Goal: Task Accomplishment & Management: Use online tool/utility

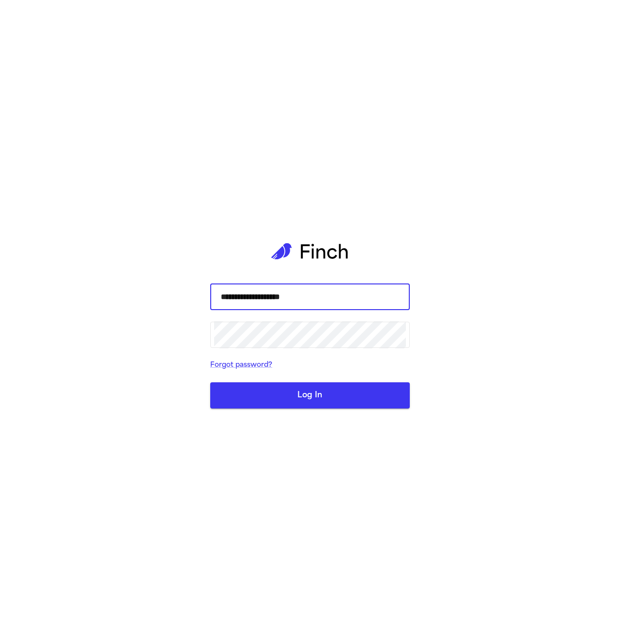
type input "**********"
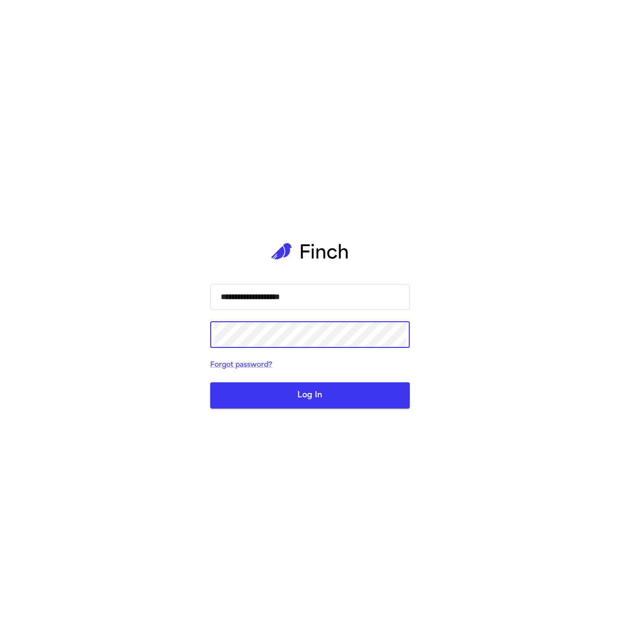
click at [210, 382] on button "Log In" at bounding box center [310, 395] width 200 height 26
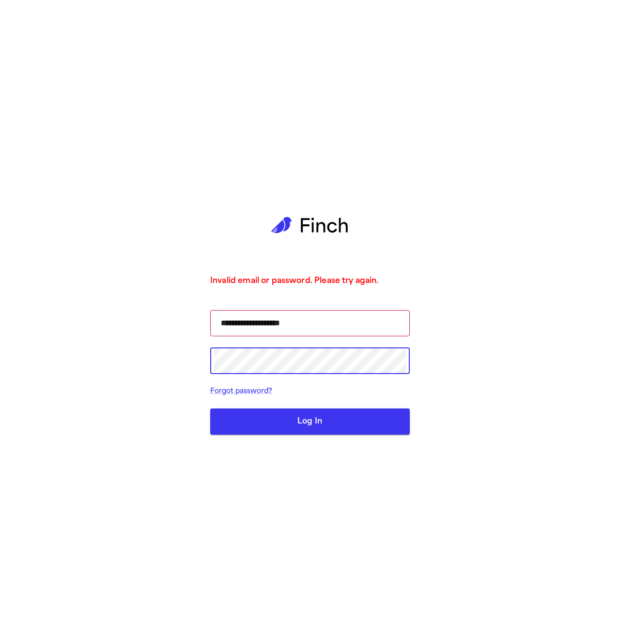
click at [0, 627] on com-1password-button at bounding box center [0, 627] width 0 height 0
click at [310, 431] on button "Log In" at bounding box center [310, 421] width 200 height 26
click at [377, 421] on button "Log In" at bounding box center [310, 421] width 200 height 26
click at [309, 425] on button "Log In" at bounding box center [310, 421] width 200 height 26
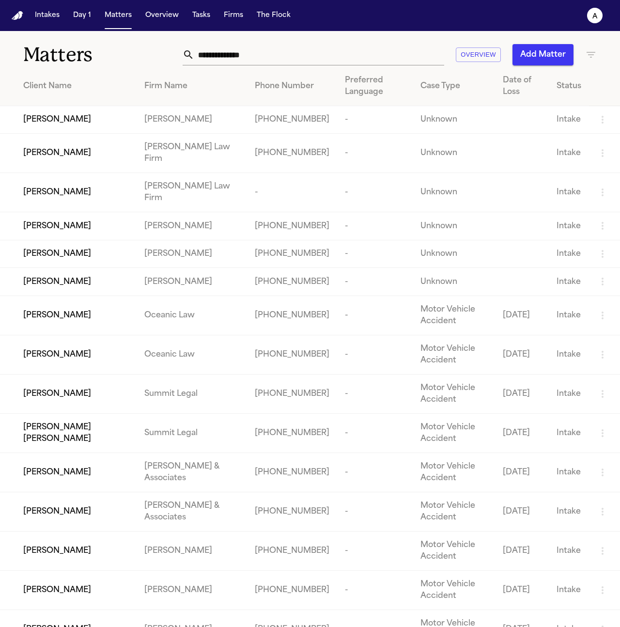
click at [61, 159] on span "JOSE SAAVEDRA REYES" at bounding box center [57, 153] width 68 height 12
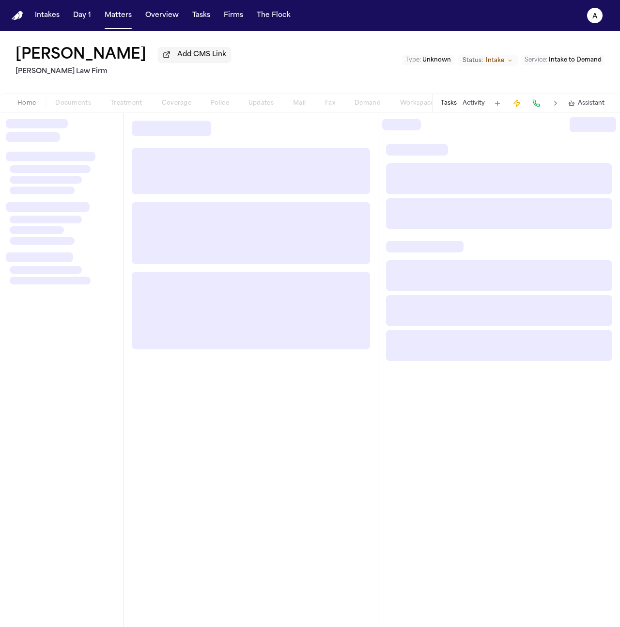
click at [122, 104] on div "Home Documents Treatment Coverage Police Updates Mail Fax Demand Workspaces Art…" at bounding box center [220, 103] width 424 height 12
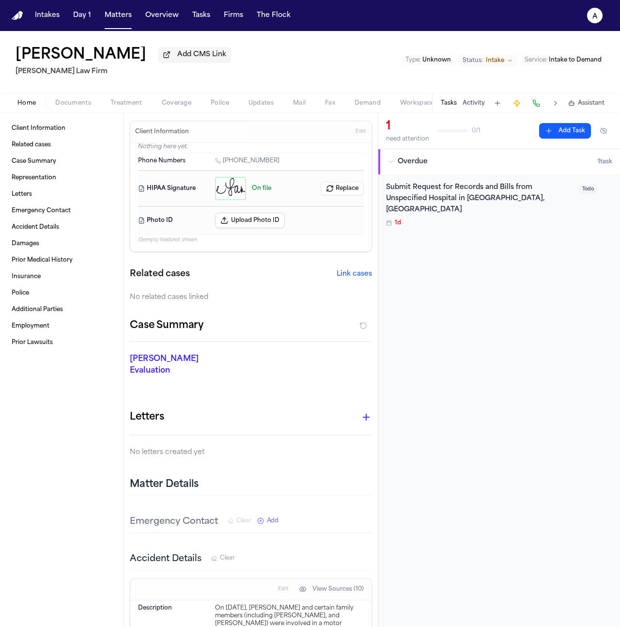
click at [125, 103] on span "Treatment" at bounding box center [126, 103] width 32 height 8
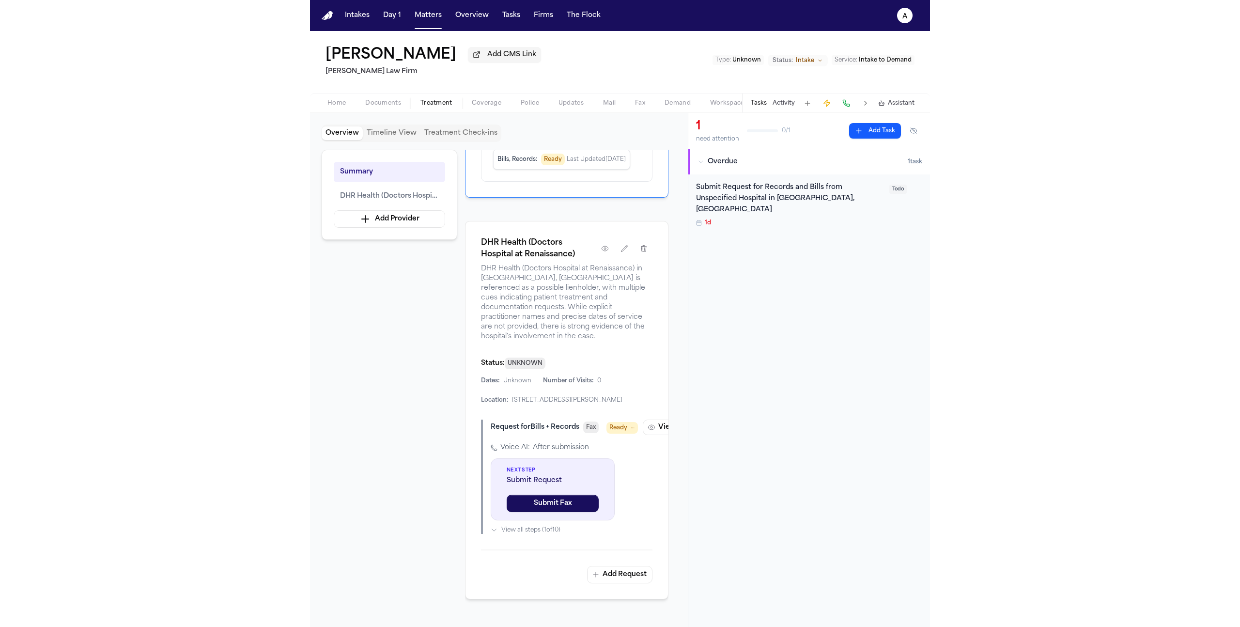
scroll to position [131, 0]
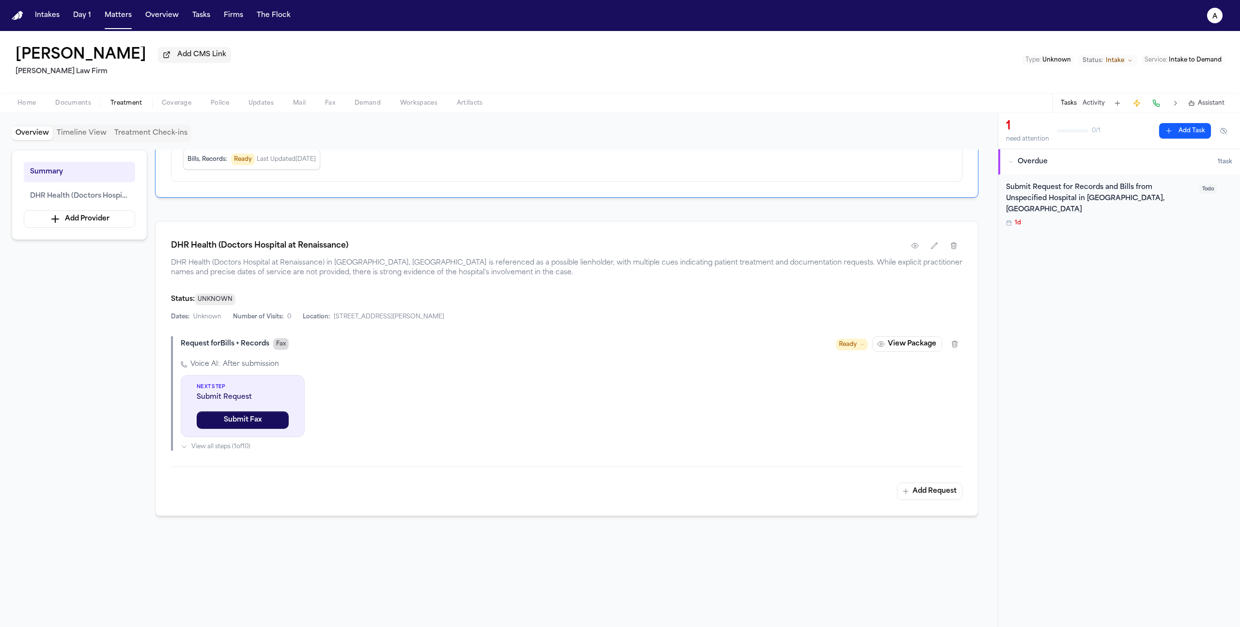
click at [276, 347] on span "Fax" at bounding box center [281, 344] width 16 height 12
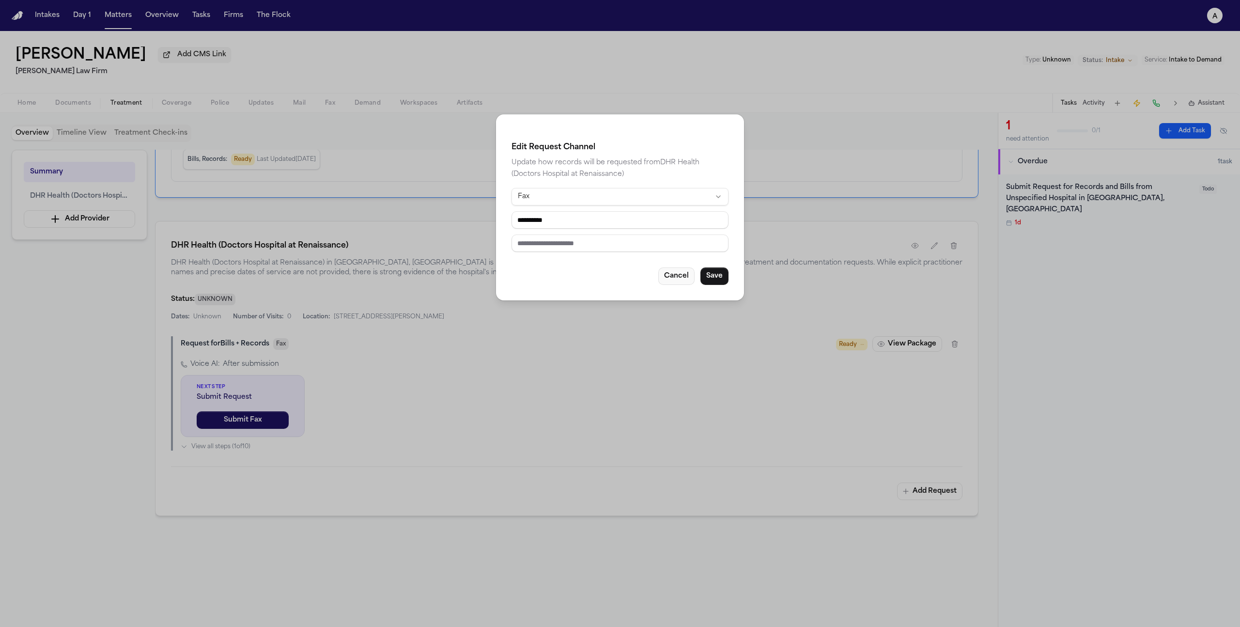
click at [620, 281] on button "Cancel" at bounding box center [677, 275] width 36 height 17
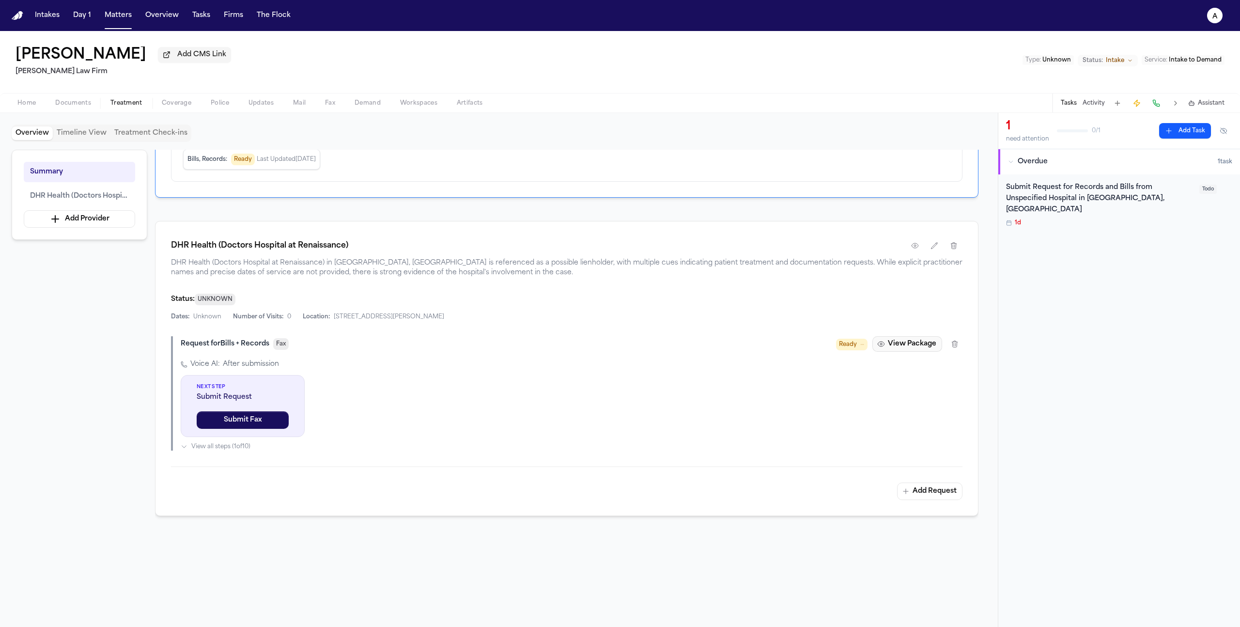
click at [620, 339] on button "View Package" at bounding box center [908, 344] width 70 height 16
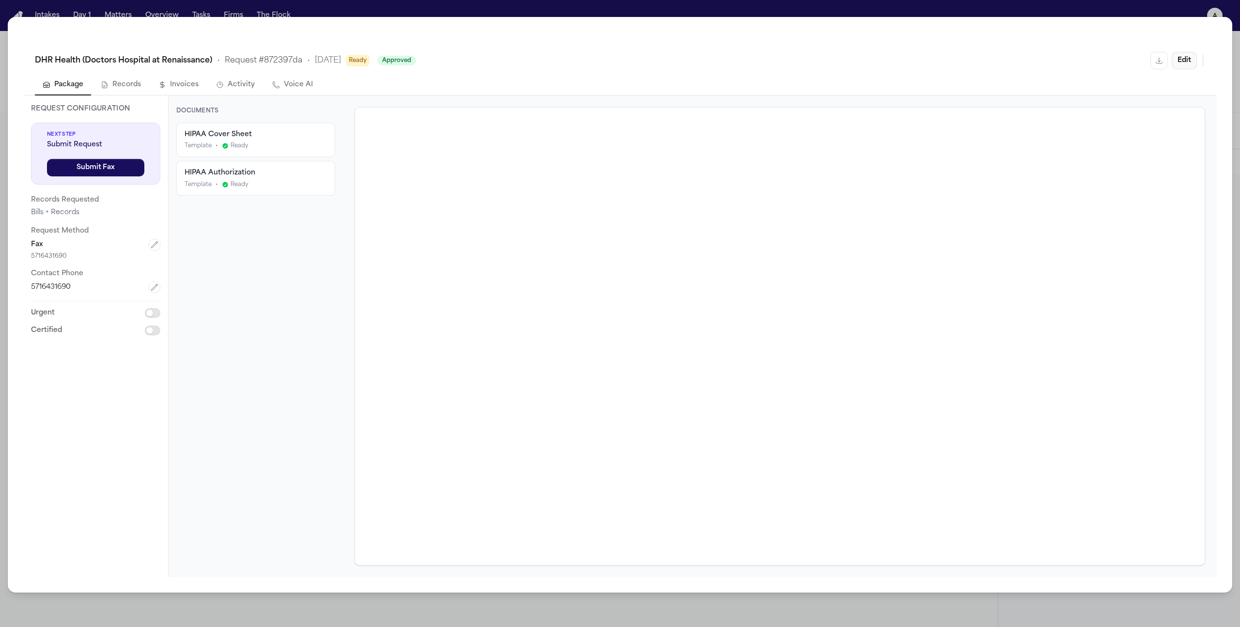
click at [620, 63] on button "Edit" at bounding box center [1184, 60] width 25 height 17
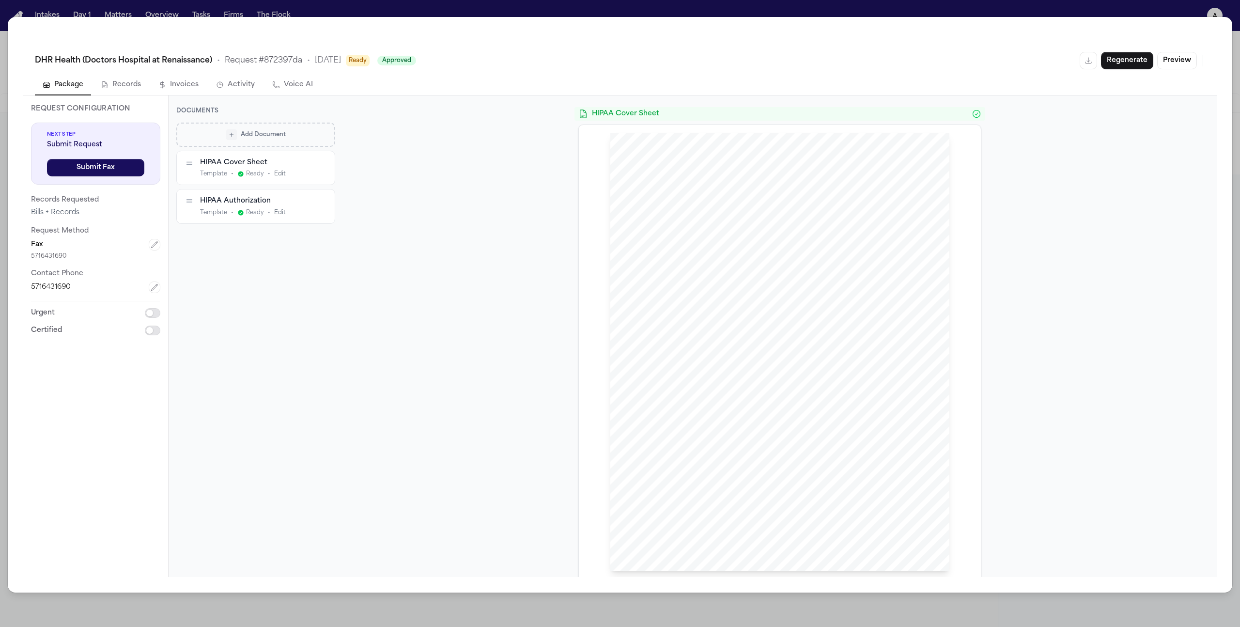
click at [288, 140] on button "Add Document" at bounding box center [255, 135] width 159 height 24
click at [268, 208] on p "From this matter" at bounding box center [261, 211] width 103 height 8
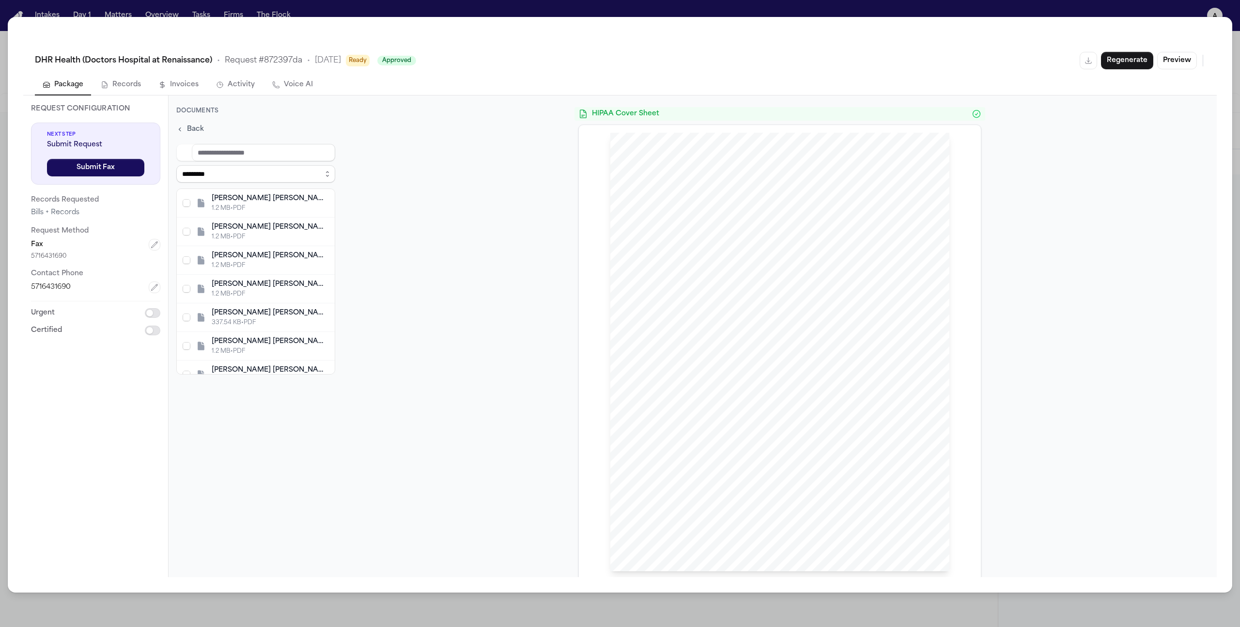
click at [268, 207] on div "1.2 MB • PDF" at bounding box center [270, 208] width 117 height 8
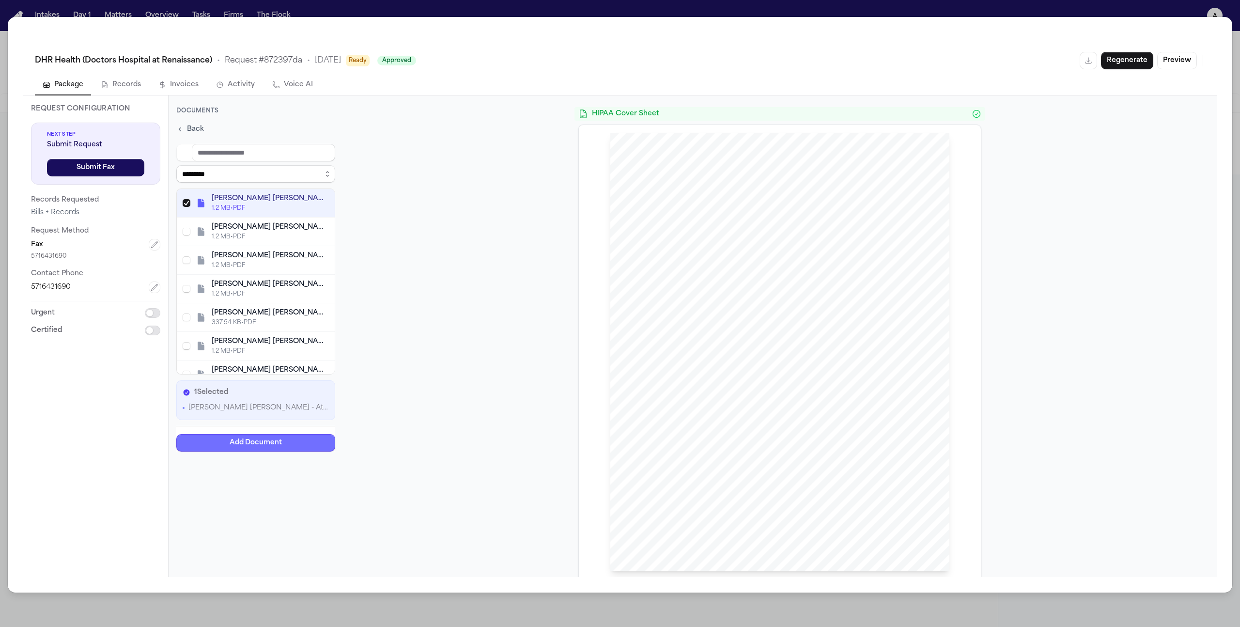
click at [290, 436] on button "Add Document" at bounding box center [255, 442] width 159 height 17
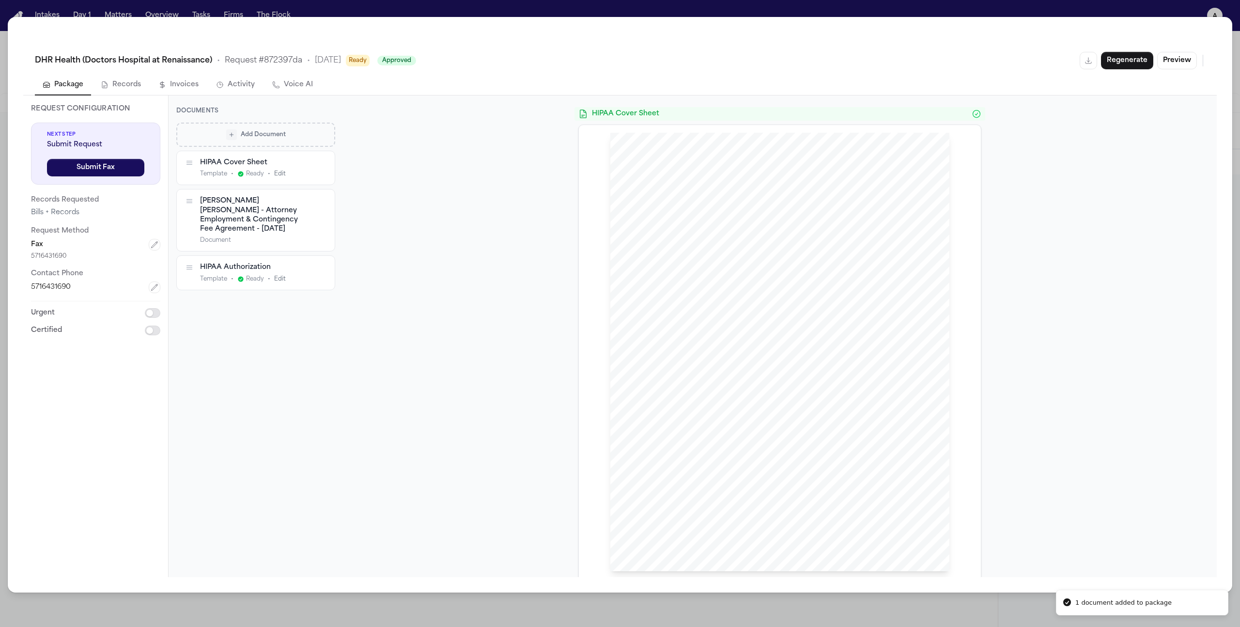
click at [274, 215] on div "[PERSON_NAME] [PERSON_NAME] - Attorney Employment & Contingency Fee Agreement -…" at bounding box center [255, 214] width 110 height 37
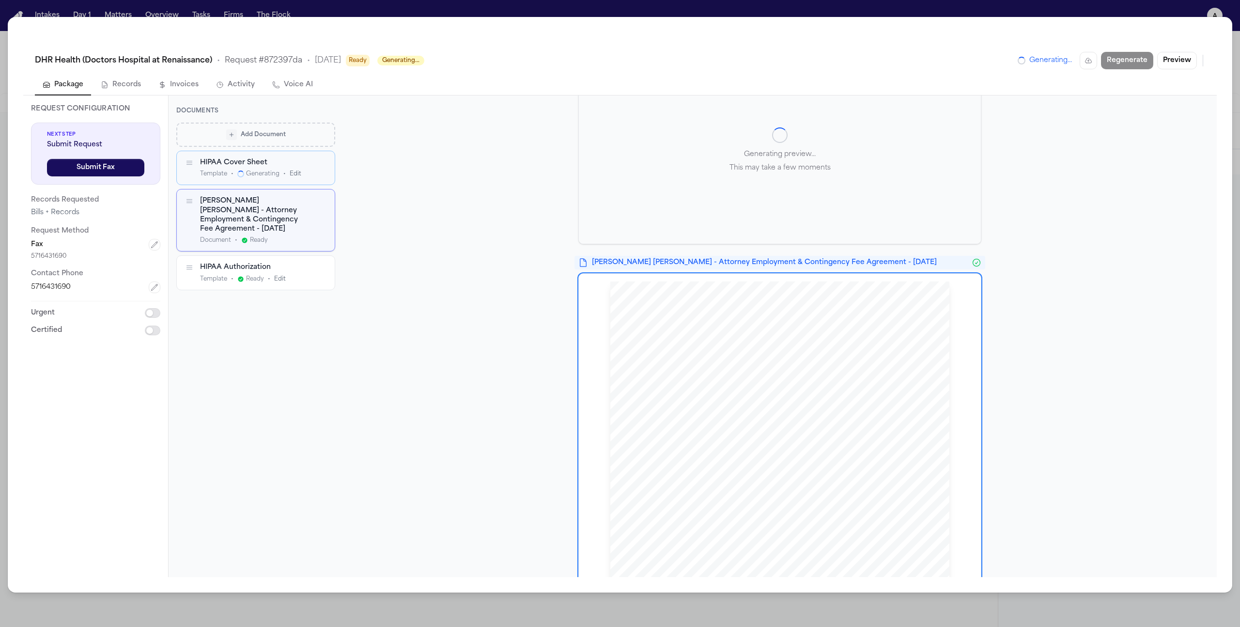
scroll to position [68, 0]
drag, startPoint x: 721, startPoint y: 433, endPoint x: 836, endPoint y: 443, distance: 116.2
click at [620, 443] on div "Jose Saavedra Reyes OBO Galilea Saavedra 09/13/2025 JSR" at bounding box center [780, 521] width 339 height 480
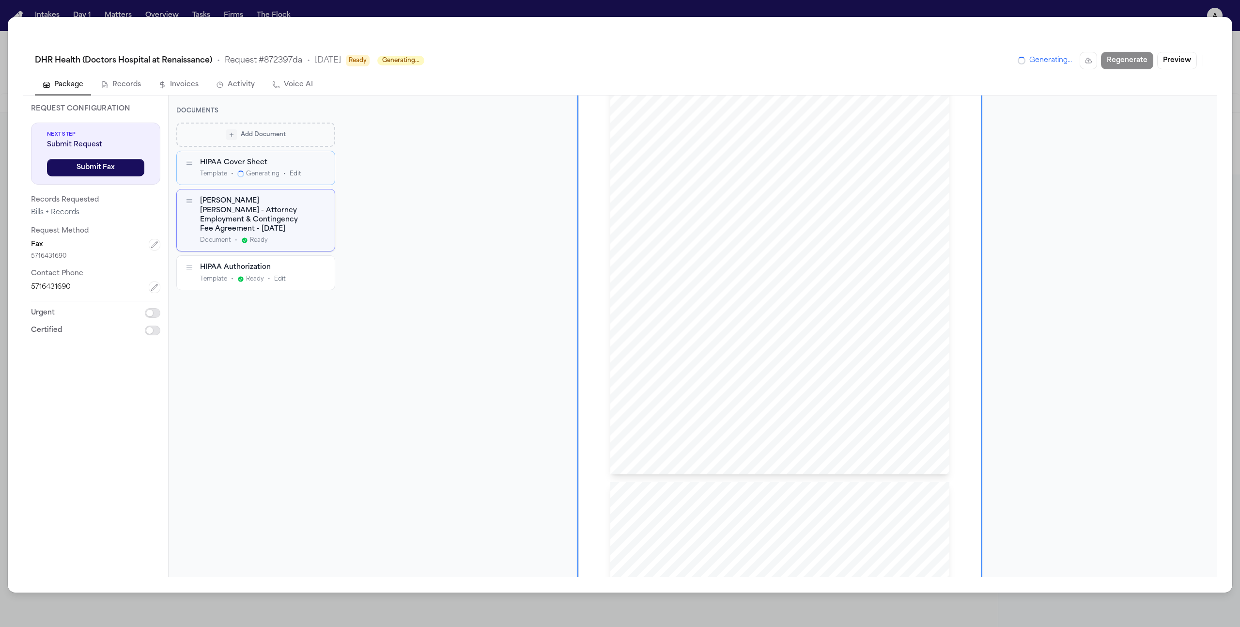
scroll to position [1974, 0]
drag, startPoint x: 697, startPoint y: 273, endPoint x: 843, endPoint y: 307, distance: 149.6
click at [620, 307] on div "JSR" at bounding box center [780, 77] width 339 height 480
drag, startPoint x: 700, startPoint y: 238, endPoint x: 815, endPoint y: 338, distance: 151.8
click at [620, 344] on div "JSR" at bounding box center [780, 241] width 339 height 480
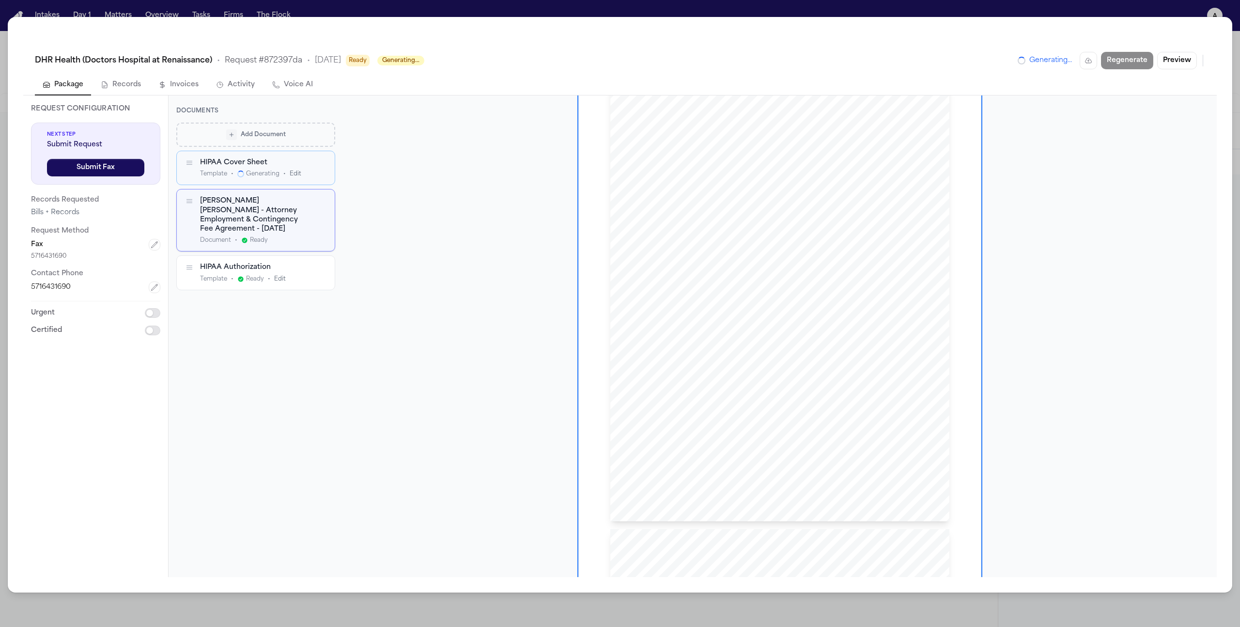
drag, startPoint x: 702, startPoint y: 310, endPoint x: 887, endPoint y: 354, distance: 190.8
click at [620, 368] on div "JSR" at bounding box center [780, 282] width 339 height 480
drag, startPoint x: 648, startPoint y: 345, endPoint x: 786, endPoint y: 372, distance: 140.6
click at [620, 372] on div "Jose Saavedra Reyes OBO Galilea Saavedra JSR" at bounding box center [780, 302] width 339 height 480
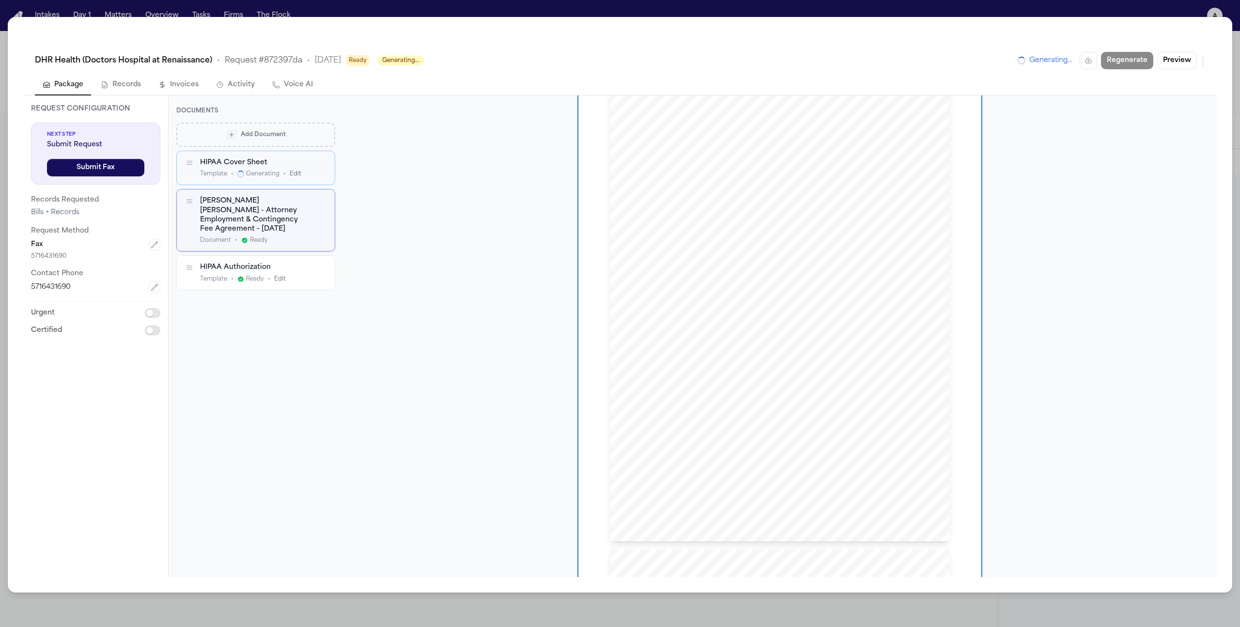
click at [223, 209] on div "J. Saavedra Reyes - Attorney Employment & Contingency Fee Agreement - 9.13.25" at bounding box center [255, 214] width 110 height 37
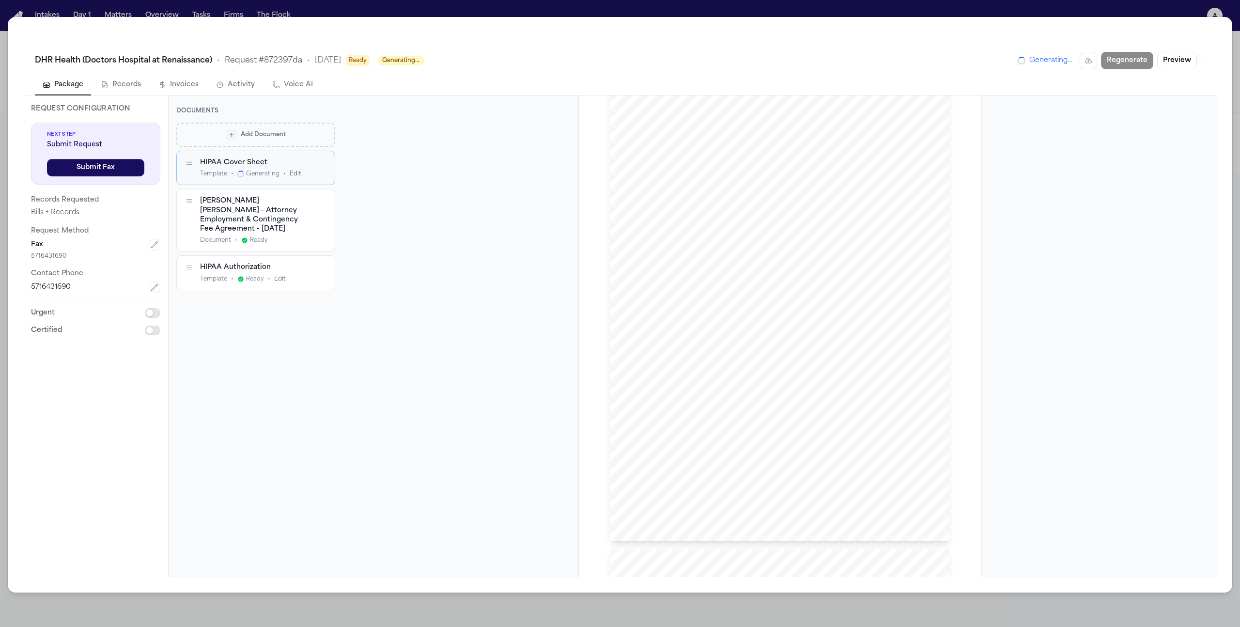
click at [193, 198] on button "button" at bounding box center [190, 201] width 10 height 10
click at [192, 200] on icon "button" at bounding box center [190, 201] width 8 height 8
drag, startPoint x: 789, startPoint y: 413, endPoint x: 801, endPoint y: 474, distance: 62.2
click at [620, 474] on div "Jose Saavedra Reyes OBO Galilea Saavedra JSR" at bounding box center [780, 302] width 339 height 480
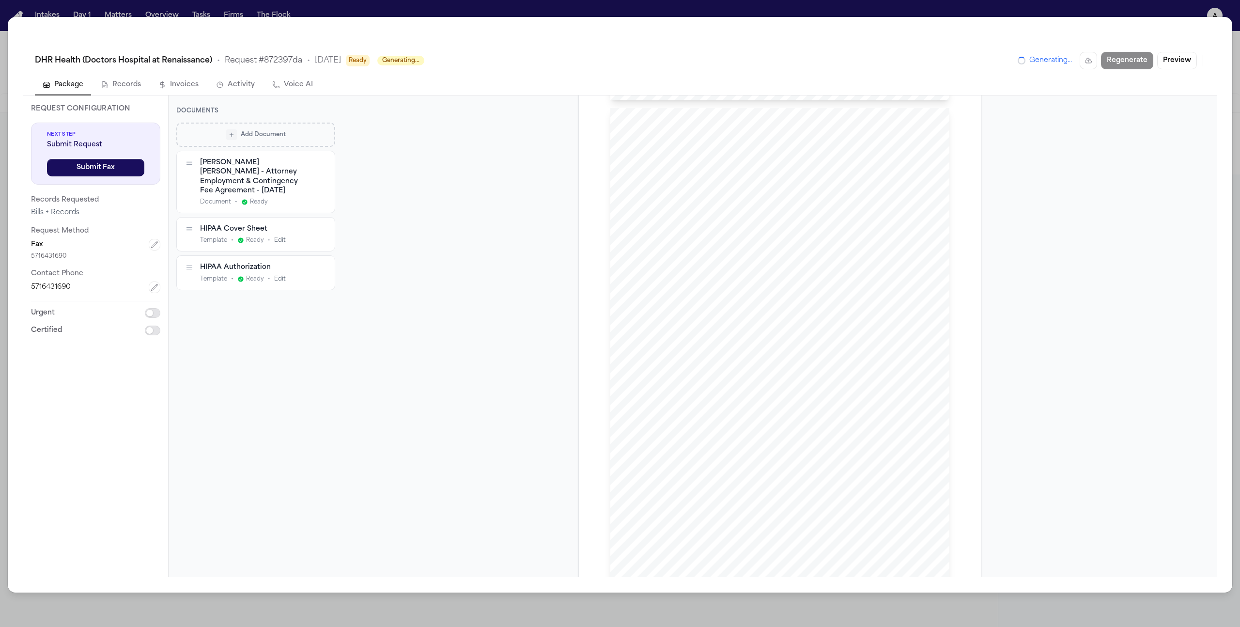
click at [275, 187] on div "J. Saavedra Reyes - Attorney Employment & Contingency Fee Agreement - 9.13.25 D…" at bounding box center [255, 182] width 110 height 48
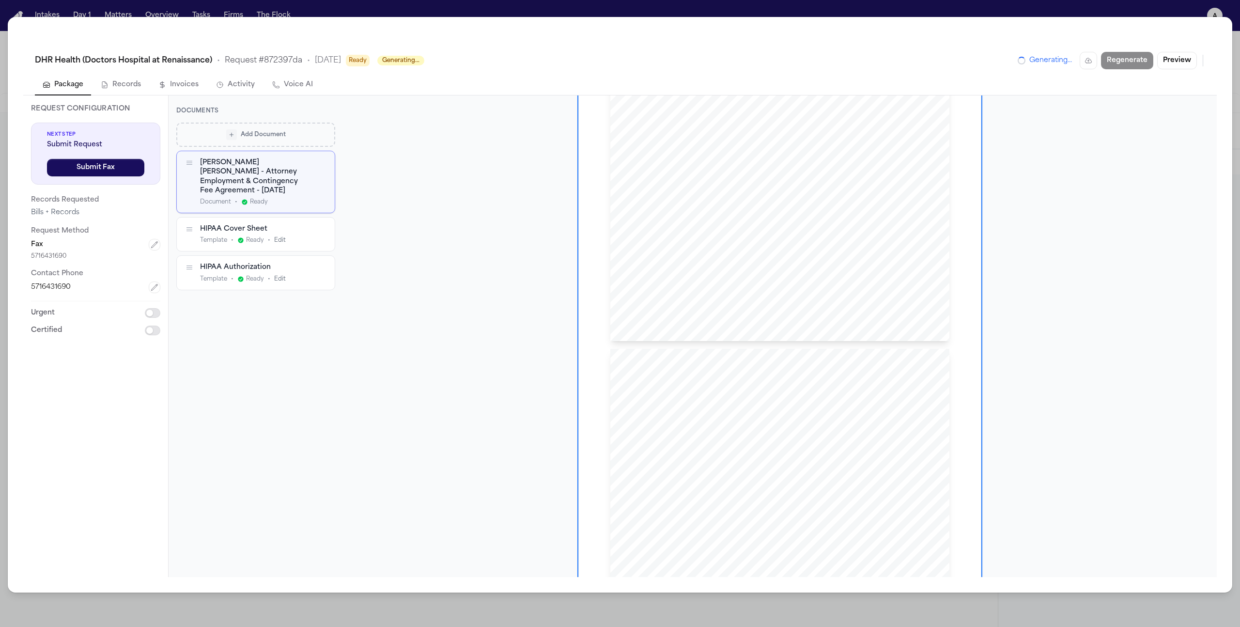
scroll to position [0, 0]
drag, startPoint x: 706, startPoint y: 337, endPoint x: 709, endPoint y: 437, distance: 99.9
click at [620, 437] on div "Jose Saavedra Reyes OBO Galilea Saavedra 09/13/2025 JSR" at bounding box center [780, 373] width 339 height 480
drag, startPoint x: 764, startPoint y: 330, endPoint x: 908, endPoint y: 392, distance: 157.2
click at [620, 392] on div "Jose Saavedra Reyes OBO Galilea Saavedra 09/13/2025 JSR" at bounding box center [780, 373] width 339 height 480
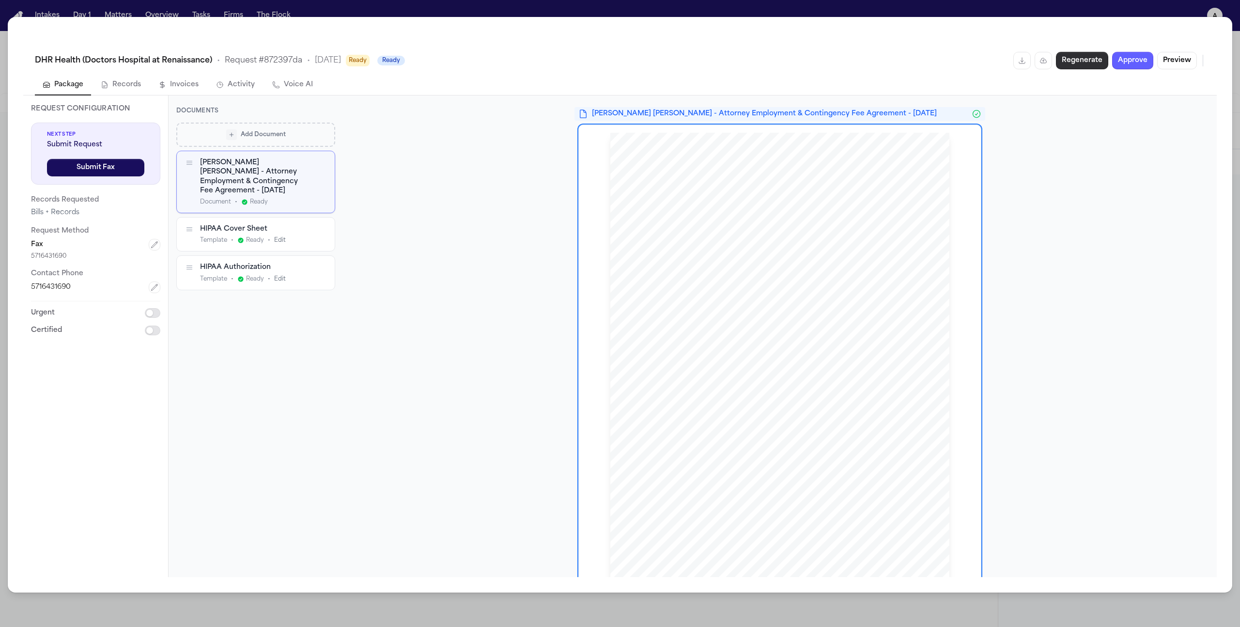
click at [620, 62] on button "Regenerate" at bounding box center [1082, 60] width 52 height 17
click at [620, 65] on button "Approve" at bounding box center [1133, 60] width 41 height 17
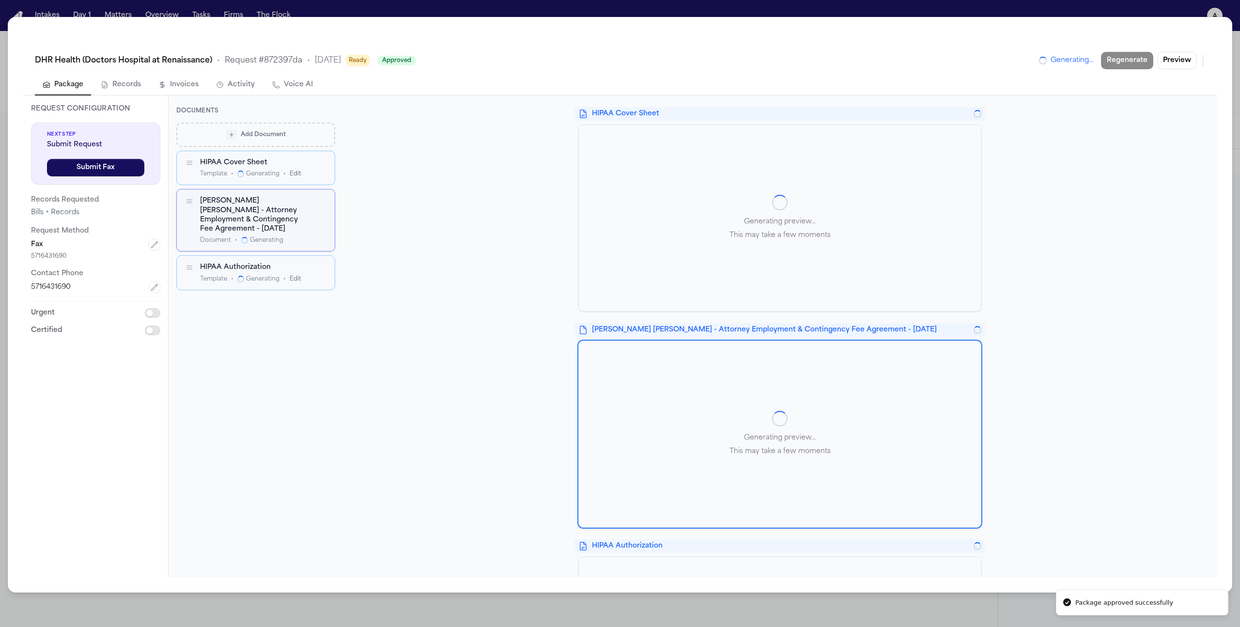
click at [121, 15] on div "DHR Health (Doctors Hospital at Renaissance) • Request # 872397da • 10/6/2025 R…" at bounding box center [620, 313] width 1240 height 627
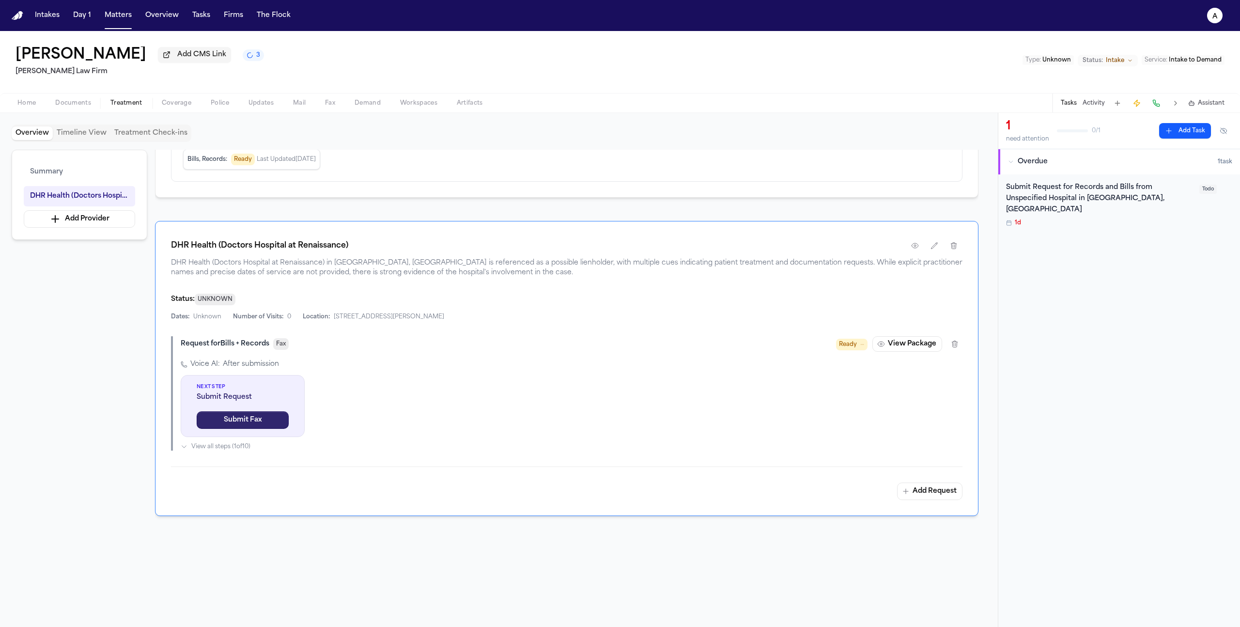
click at [279, 425] on button "Submit Fax" at bounding box center [243, 419] width 92 height 17
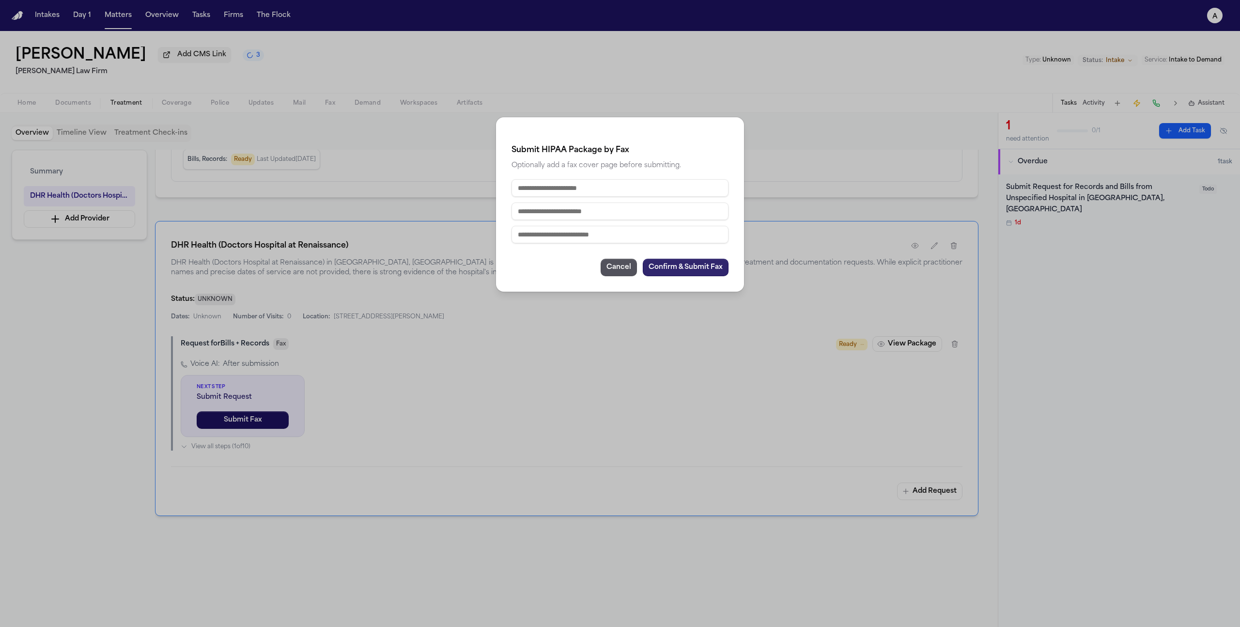
click at [620, 260] on button "Confirm & Submit Fax" at bounding box center [686, 267] width 86 height 17
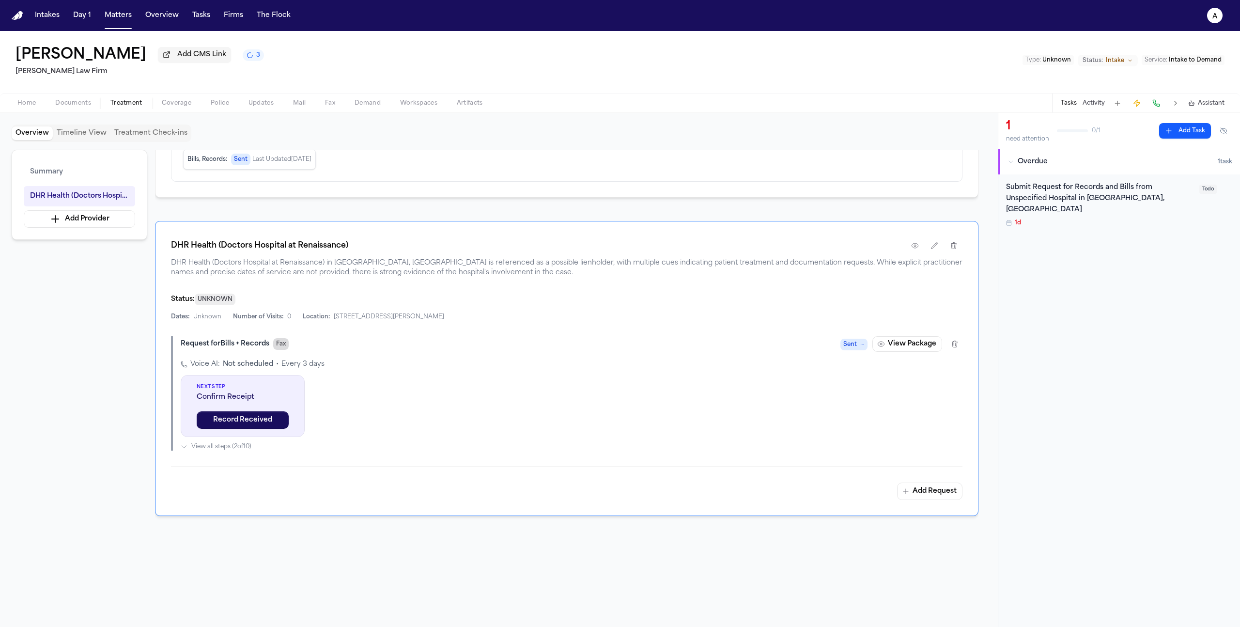
click at [283, 348] on span "Fax" at bounding box center [281, 344] width 16 height 12
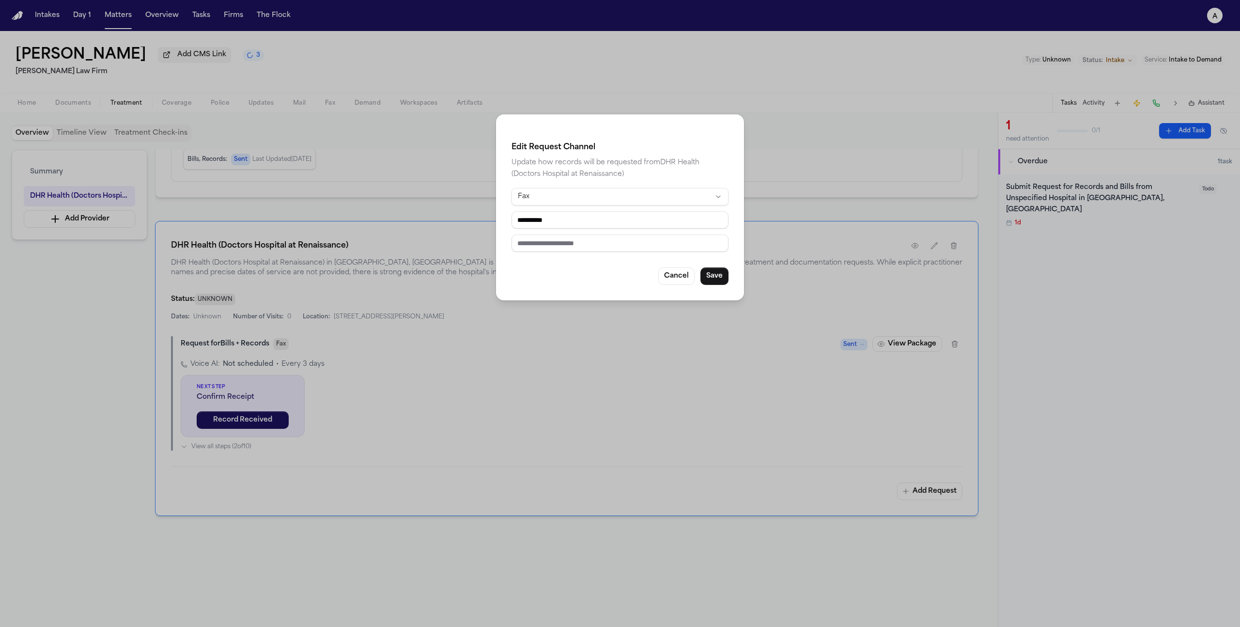
click at [350, 346] on div "**********" at bounding box center [620, 313] width 1240 height 627
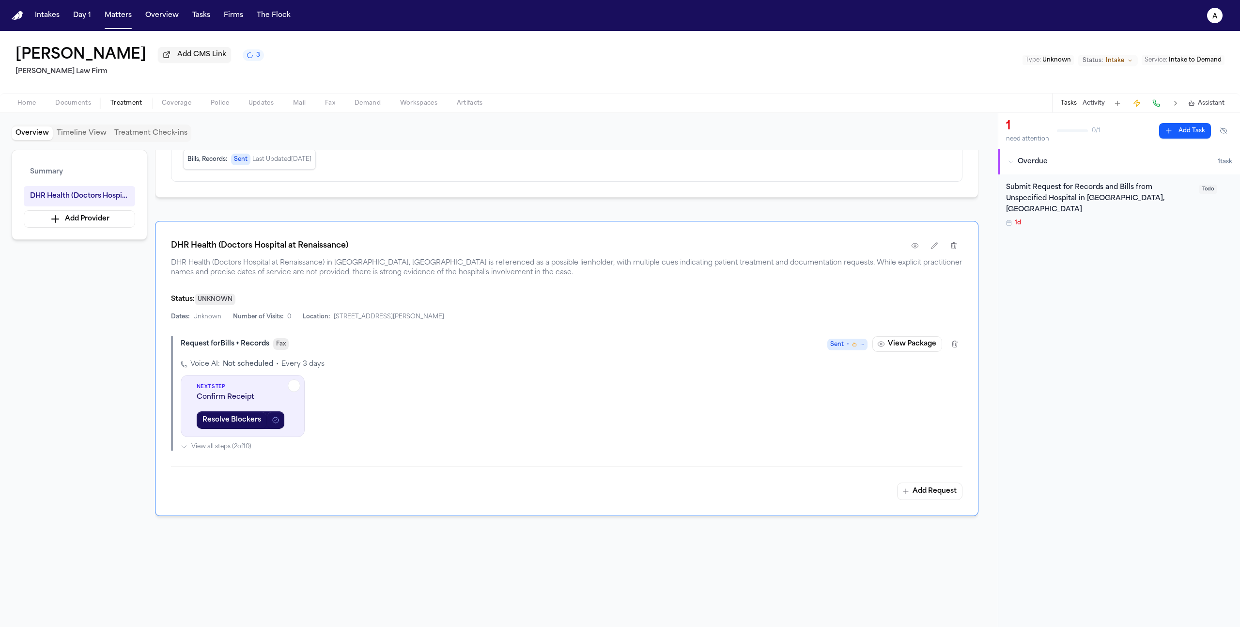
click at [620, 346] on span "Sent •" at bounding box center [848, 345] width 40 height 12
click at [620, 320] on div "DHR Health (Doctors Hospital at Renaissance) DHR Health (Doctors Hospital at Re…" at bounding box center [567, 368] width 824 height 295
click at [324, 98] on div "Home Documents Treatment Coverage Police Updates Mail Fax Demand Workspaces Art…" at bounding box center [620, 102] width 1240 height 19
click at [327, 102] on span "Fax" at bounding box center [330, 103] width 10 height 8
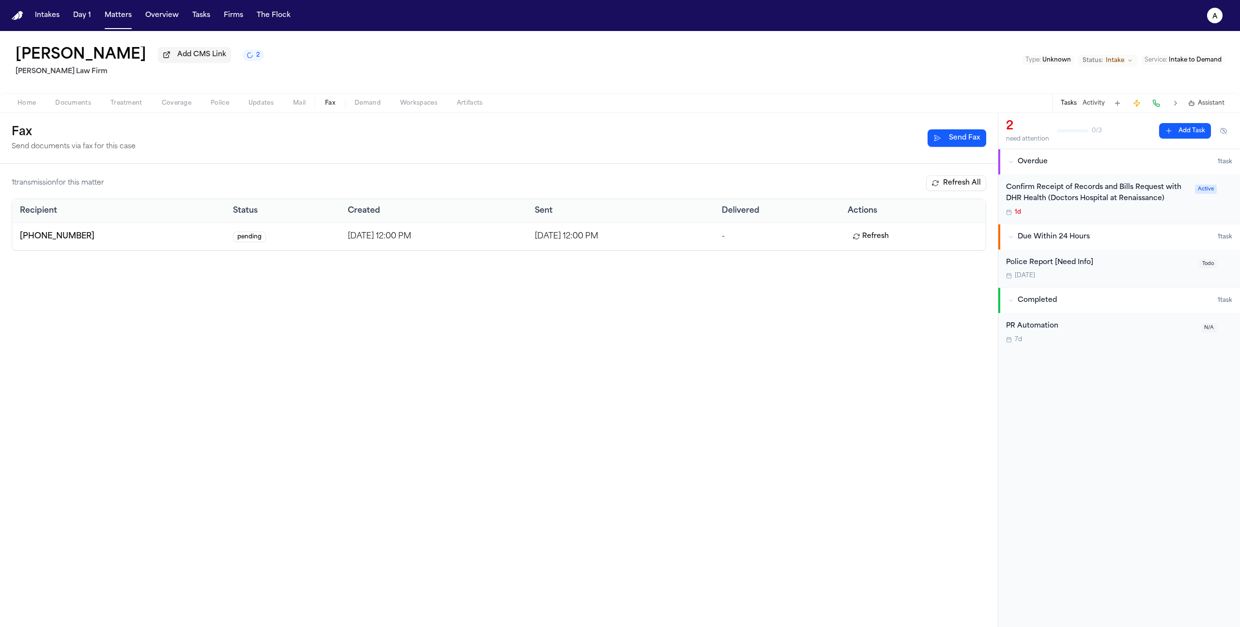
click at [884, 239] on button "Refresh" at bounding box center [871, 237] width 46 height 16
click at [137, 112] on div "Home Documents Treatment Coverage Police Updates Mail Fax Demand Workspaces Art…" at bounding box center [620, 102] width 1240 height 19
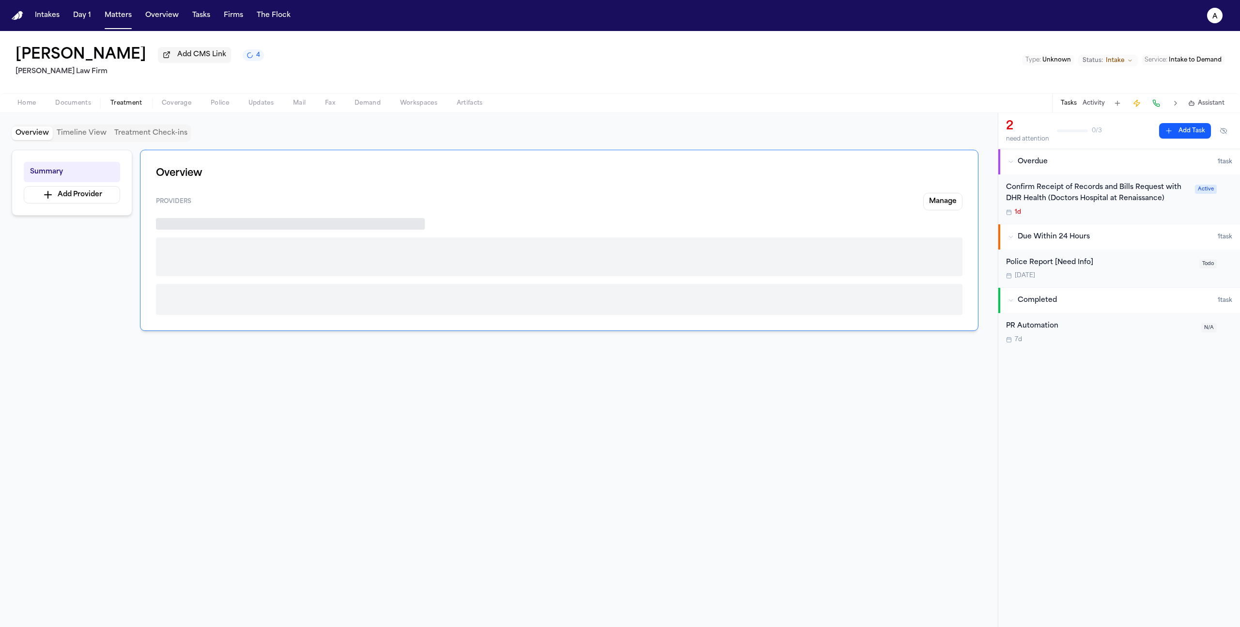
click at [138, 109] on button "Treatment" at bounding box center [126, 103] width 51 height 12
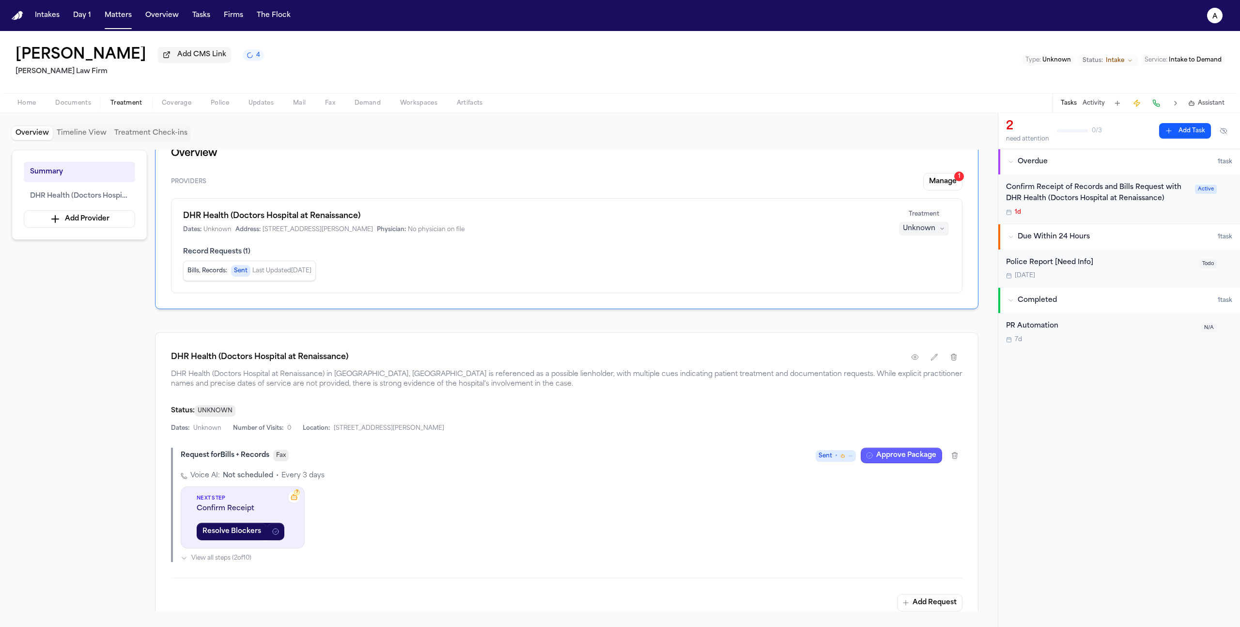
scroll to position [72, 0]
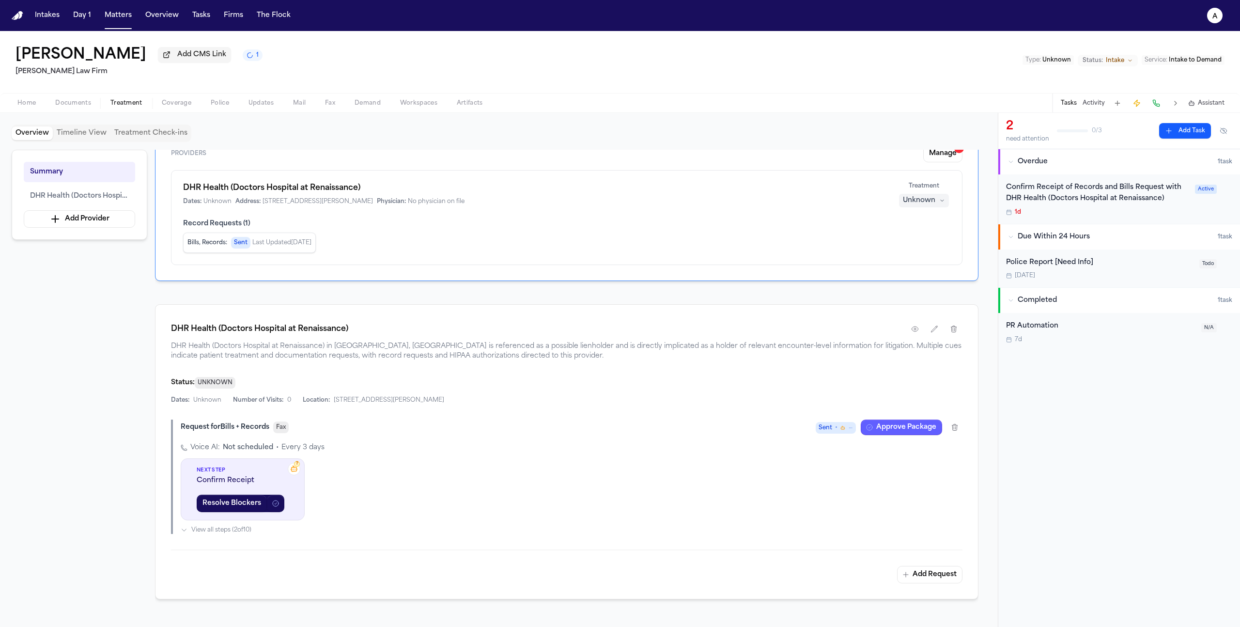
scroll to position [31, 0]
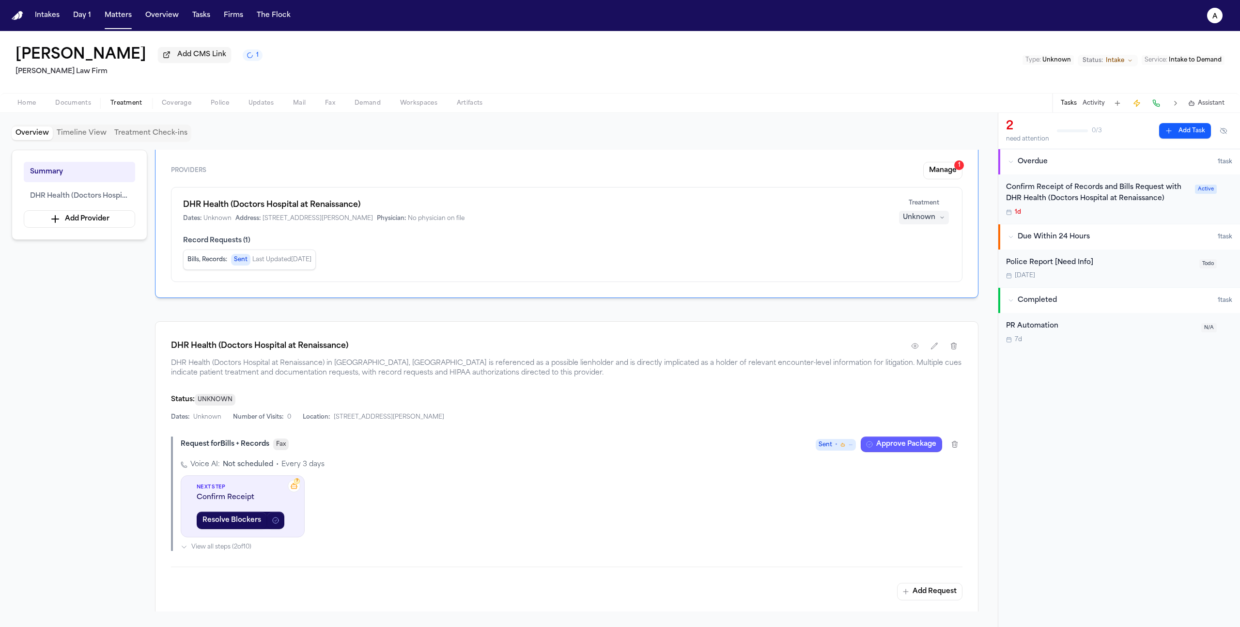
click at [830, 448] on span "Sent" at bounding box center [826, 445] width 14 height 10
click at [829, 443] on span "Sent" at bounding box center [826, 445] width 14 height 10
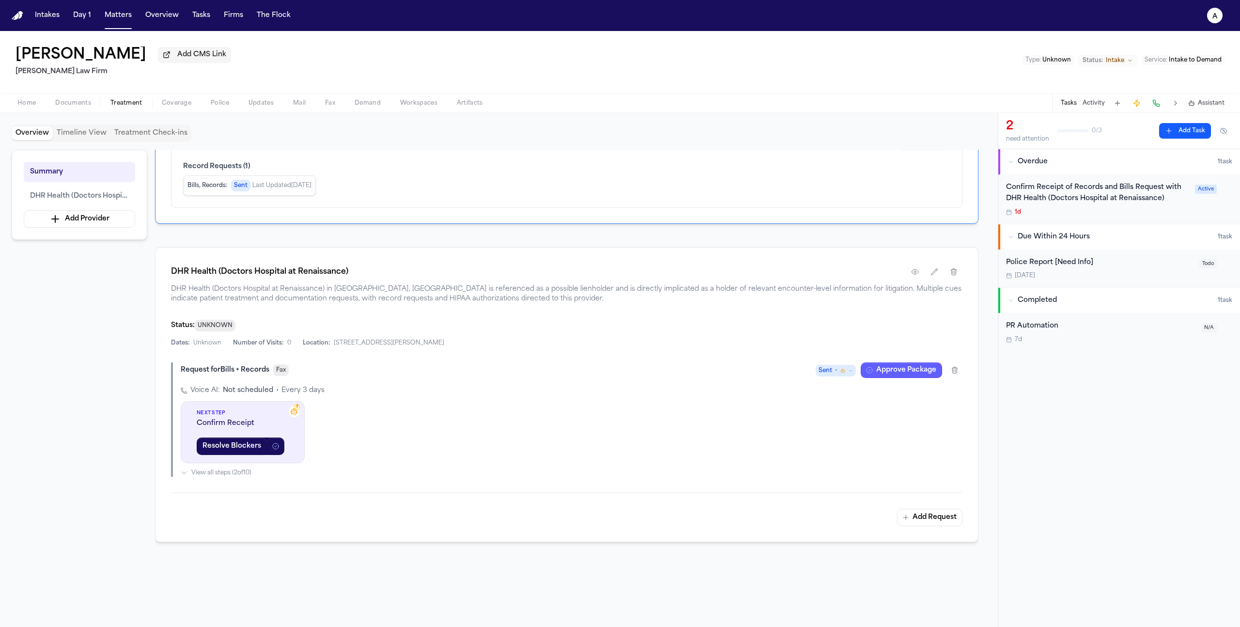
scroll to position [99, 0]
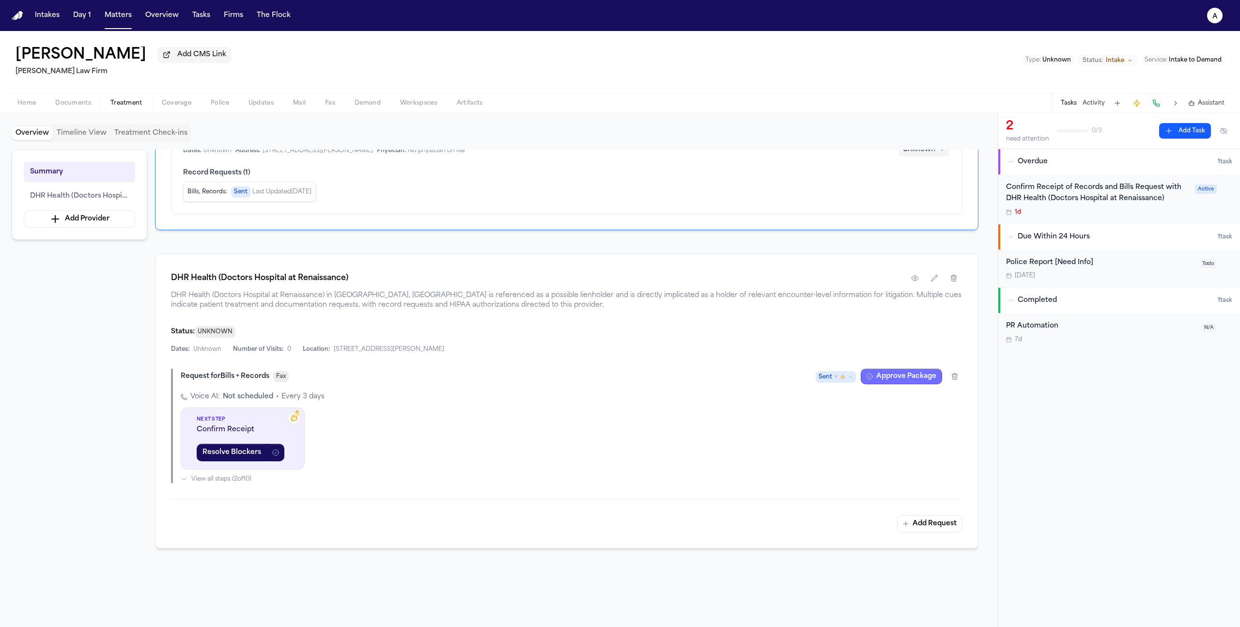
click at [890, 383] on button "Approve Package" at bounding box center [901, 377] width 81 height 16
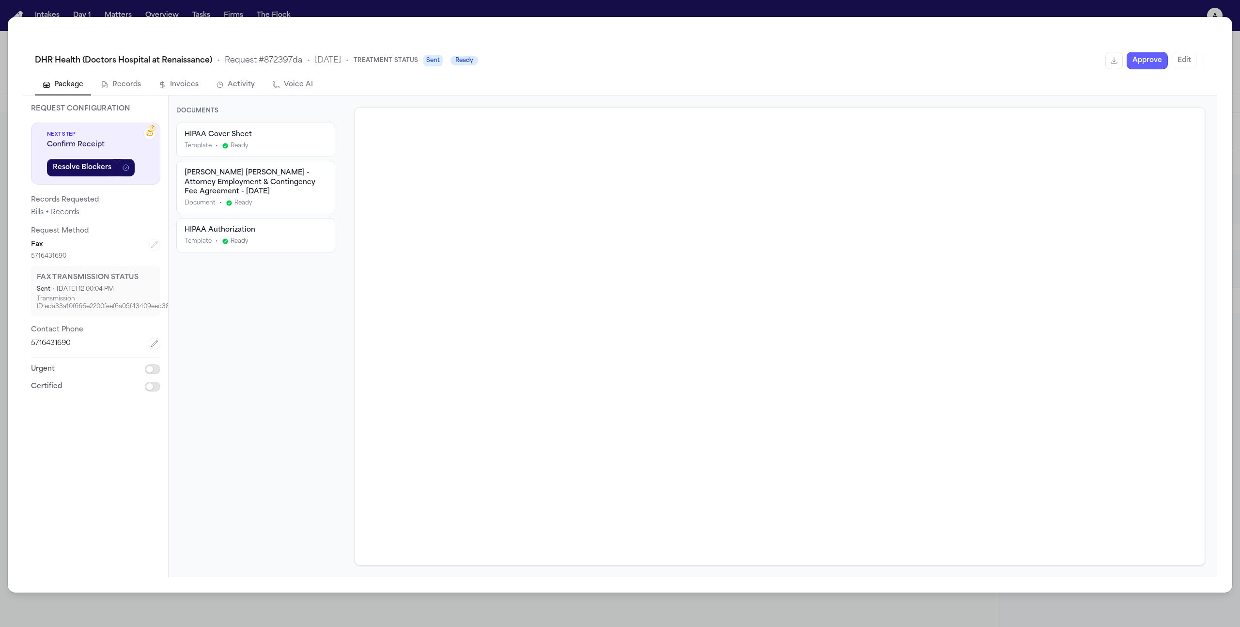
click at [1153, 50] on div "DHR Health (Doctors Hospital at Renaissance) • Request # 872397da • [DATE] • Tr…" at bounding box center [620, 59] width 1194 height 31
click at [1136, 65] on button "Approve" at bounding box center [1147, 60] width 41 height 17
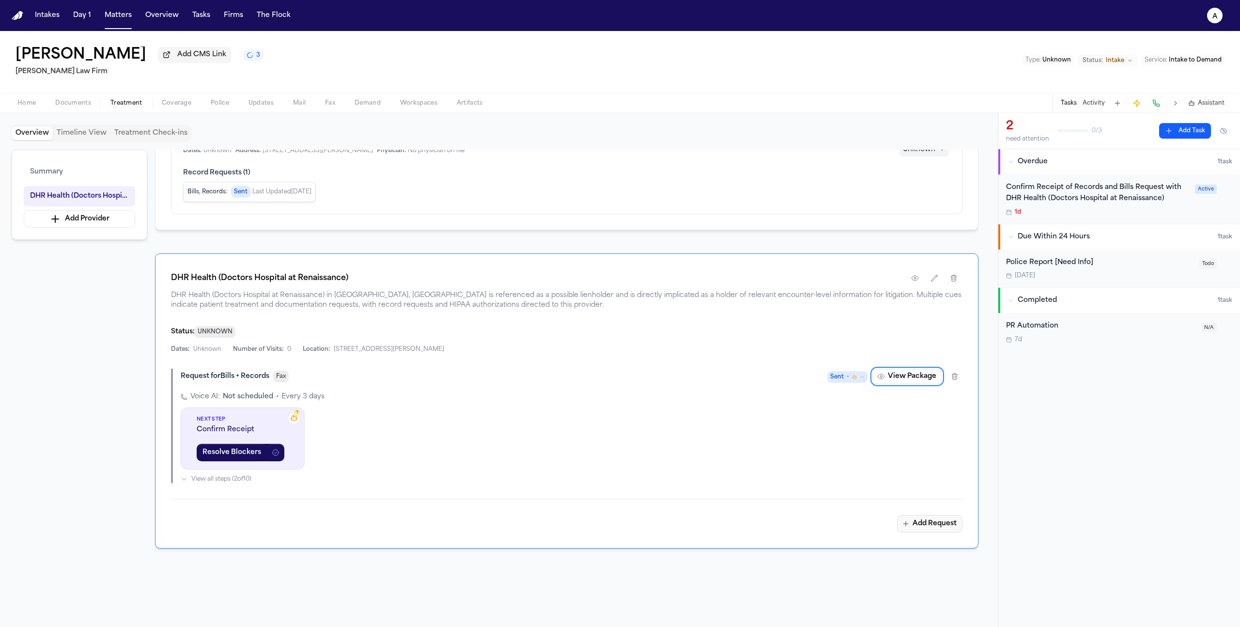
click at [943, 532] on button "Add Request" at bounding box center [929, 523] width 65 height 17
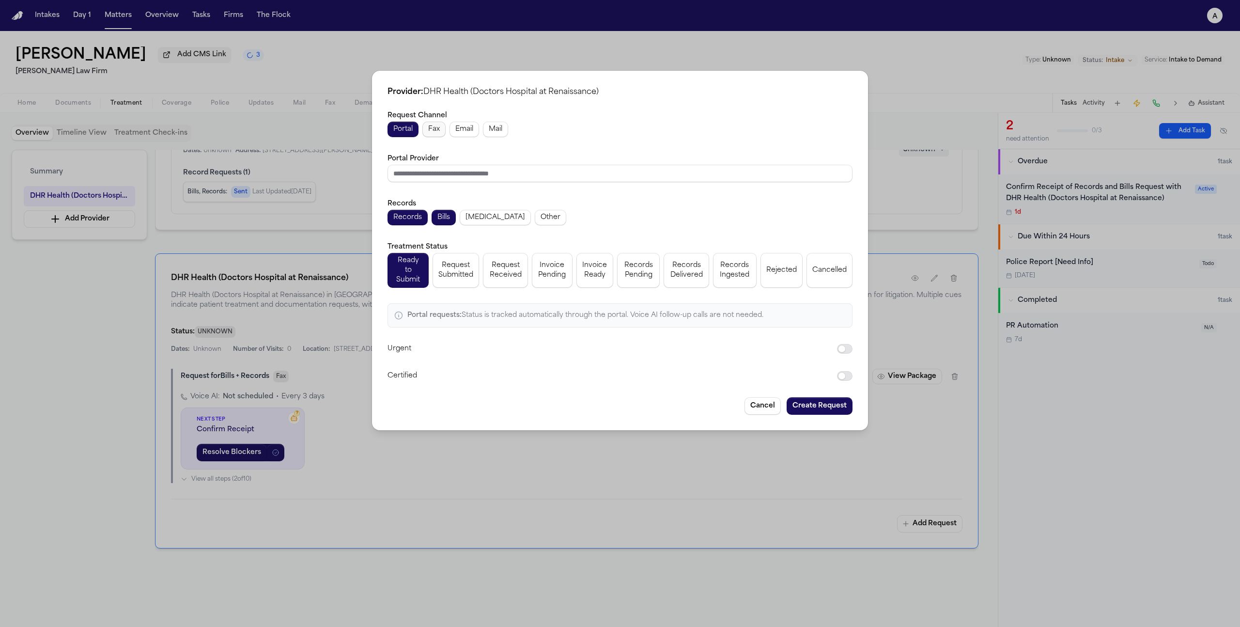
click at [440, 134] on button "Fax" at bounding box center [434, 130] width 23 height 16
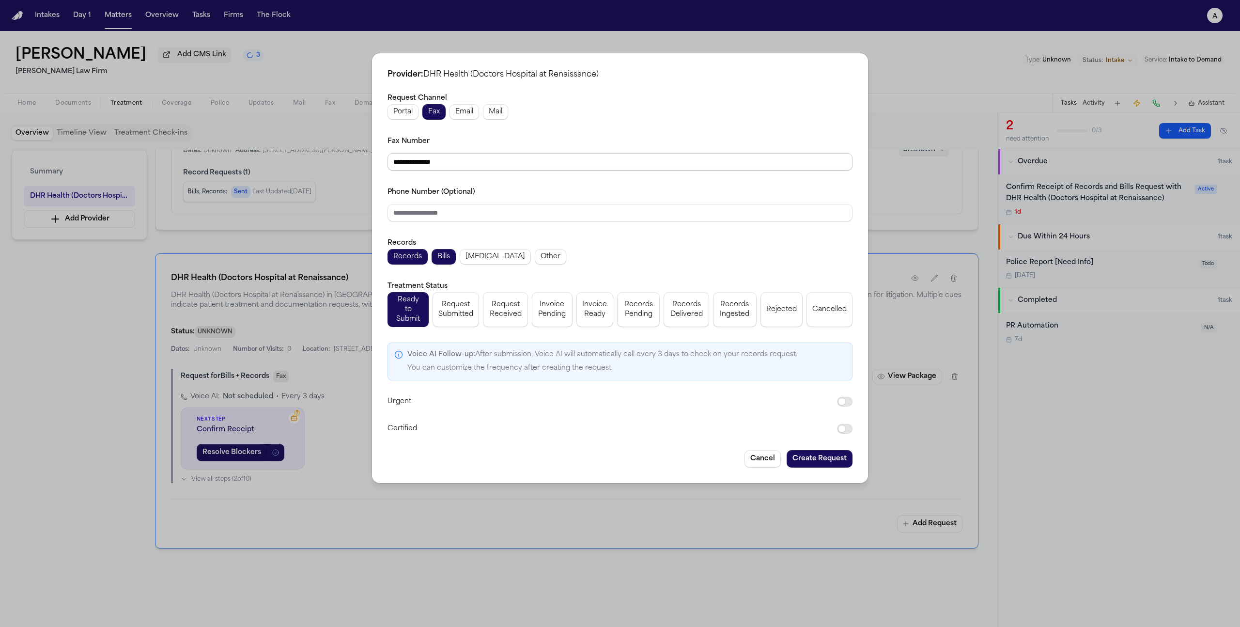
click at [482, 160] on input "**********" at bounding box center [620, 161] width 465 height 17
type input "**********"
click at [825, 450] on button "Create Request" at bounding box center [820, 458] width 66 height 17
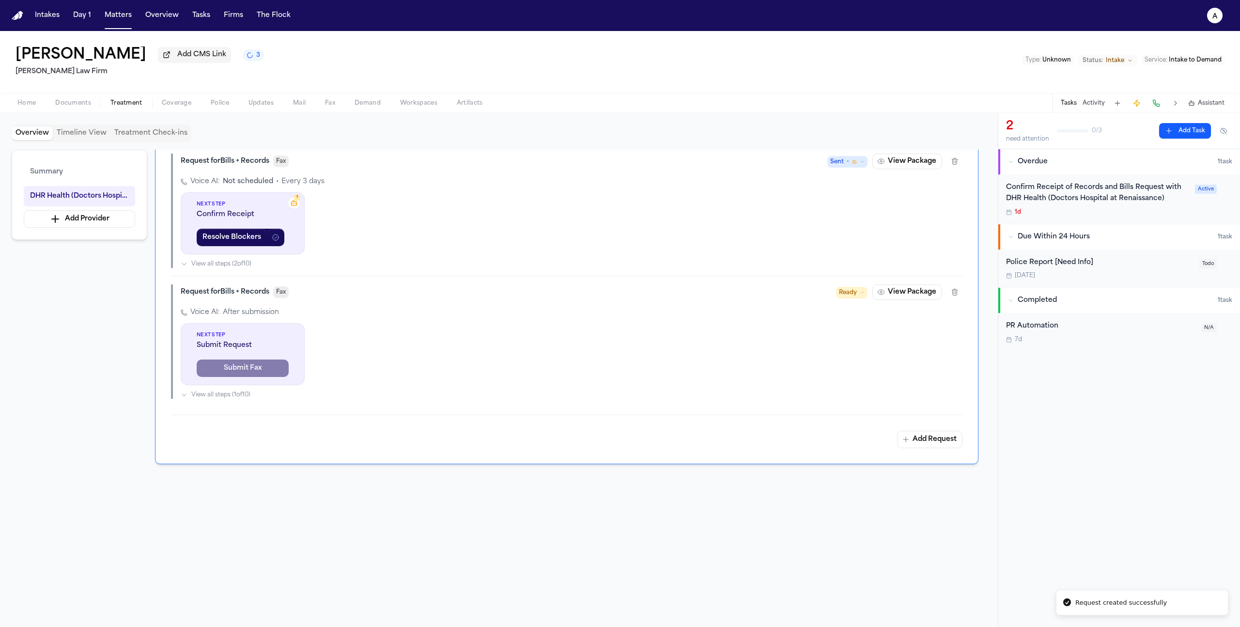
scroll to position [289, 0]
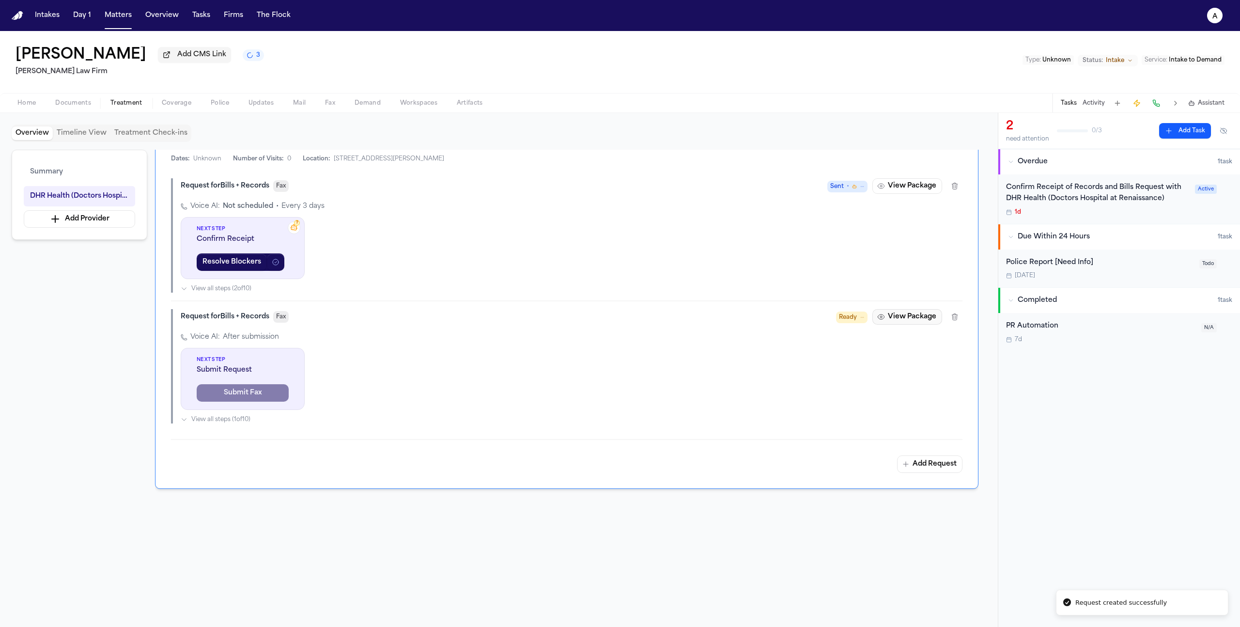
click at [894, 322] on button "View Package" at bounding box center [908, 317] width 70 height 16
click at [925, 185] on button "View Package" at bounding box center [908, 186] width 70 height 16
click at [899, 321] on button "View Package" at bounding box center [908, 317] width 70 height 16
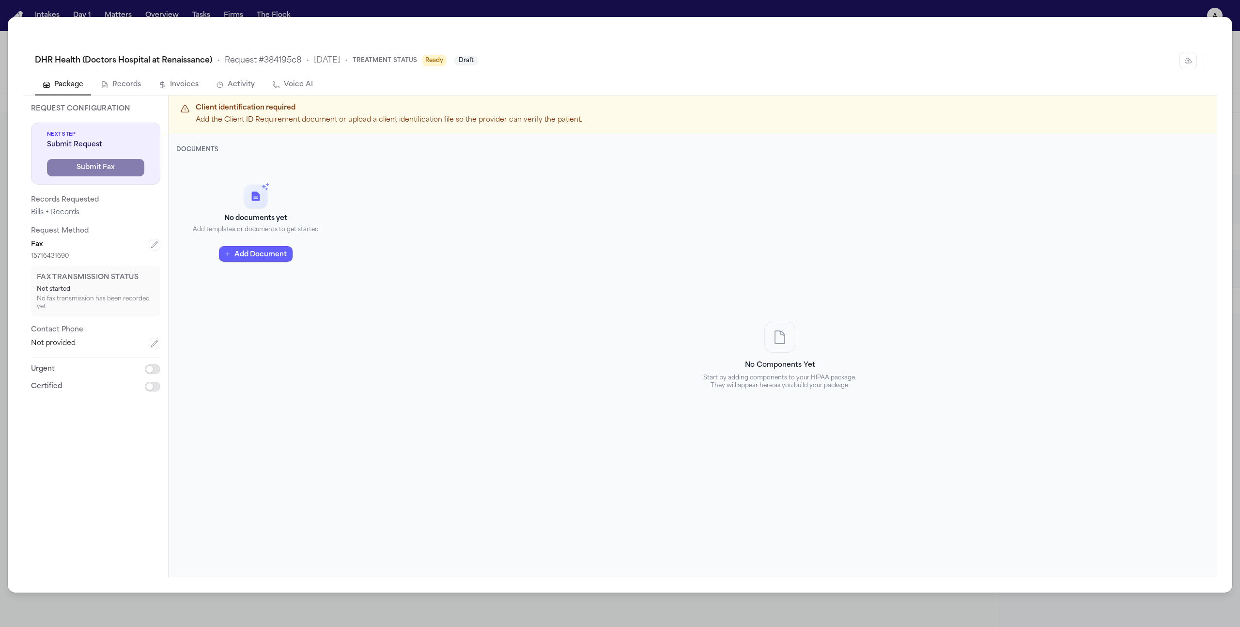
click at [603, 617] on div "DHR Health (Doctors Hospital at Renaissance) • Request # 384195c8 • 10/8/2025 •…" at bounding box center [620, 313] width 1240 height 627
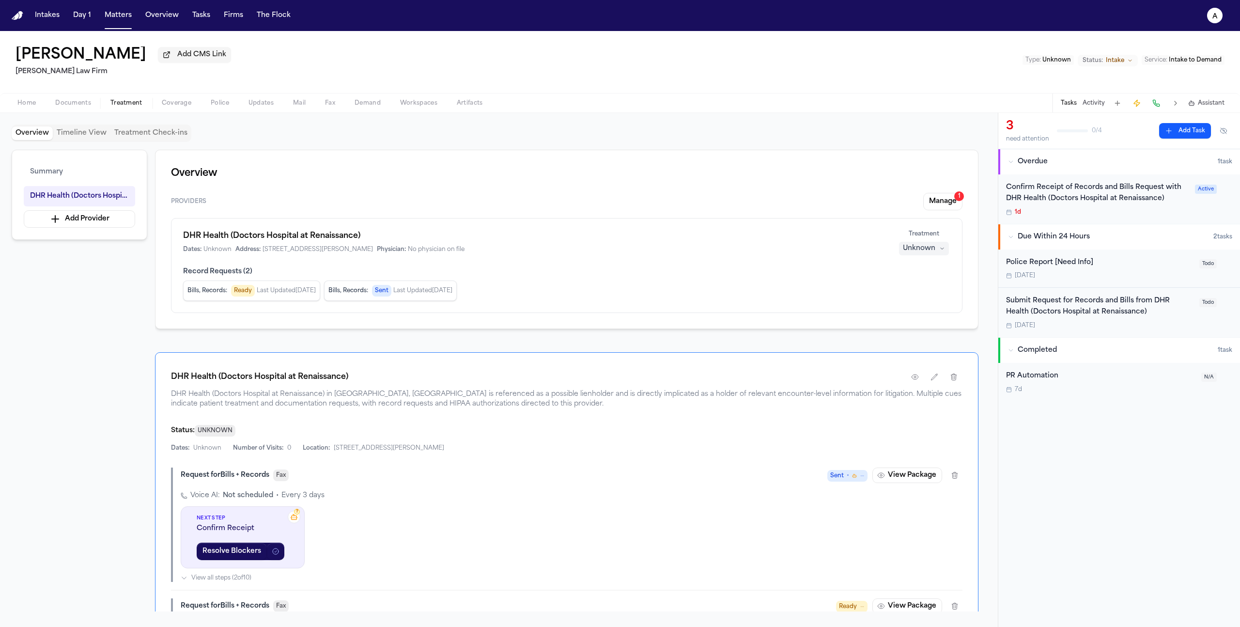
scroll to position [94, 0]
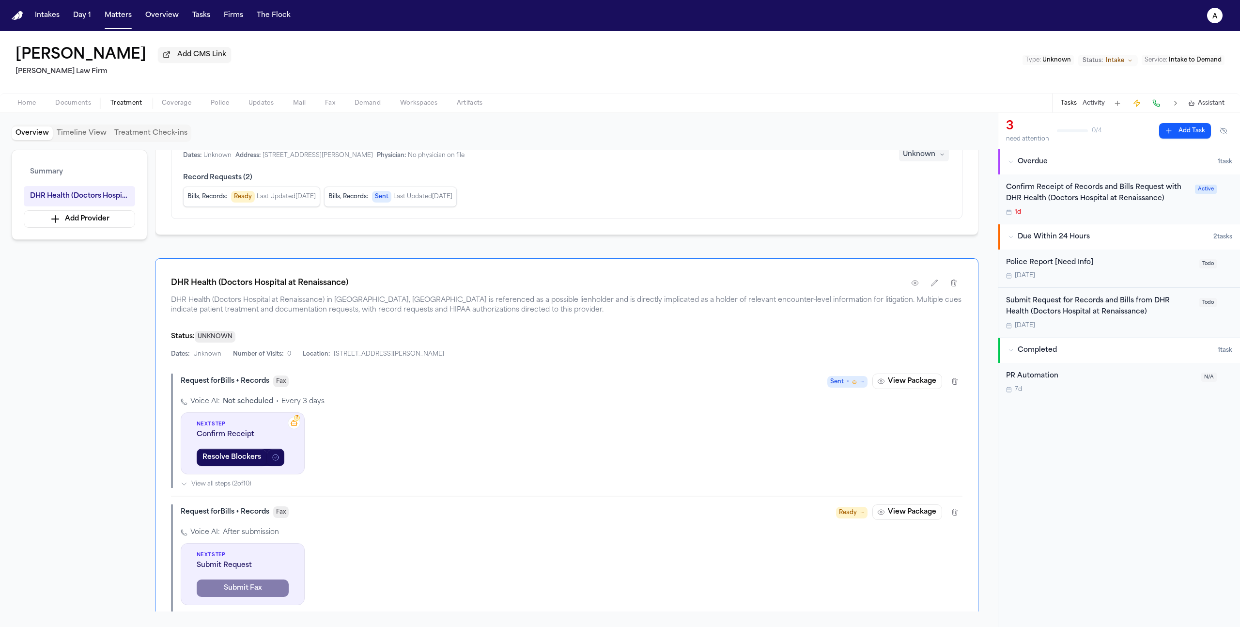
click at [846, 384] on span "Sent •" at bounding box center [848, 382] width 40 height 12
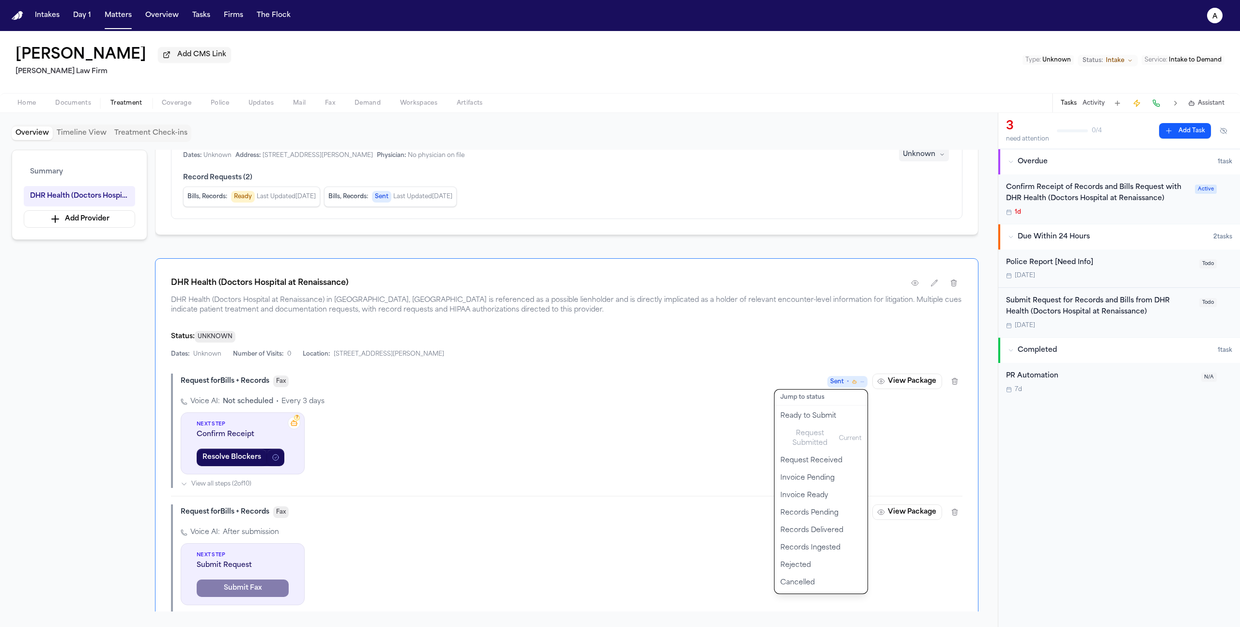
click at [847, 384] on span "Sent •" at bounding box center [848, 382] width 40 height 12
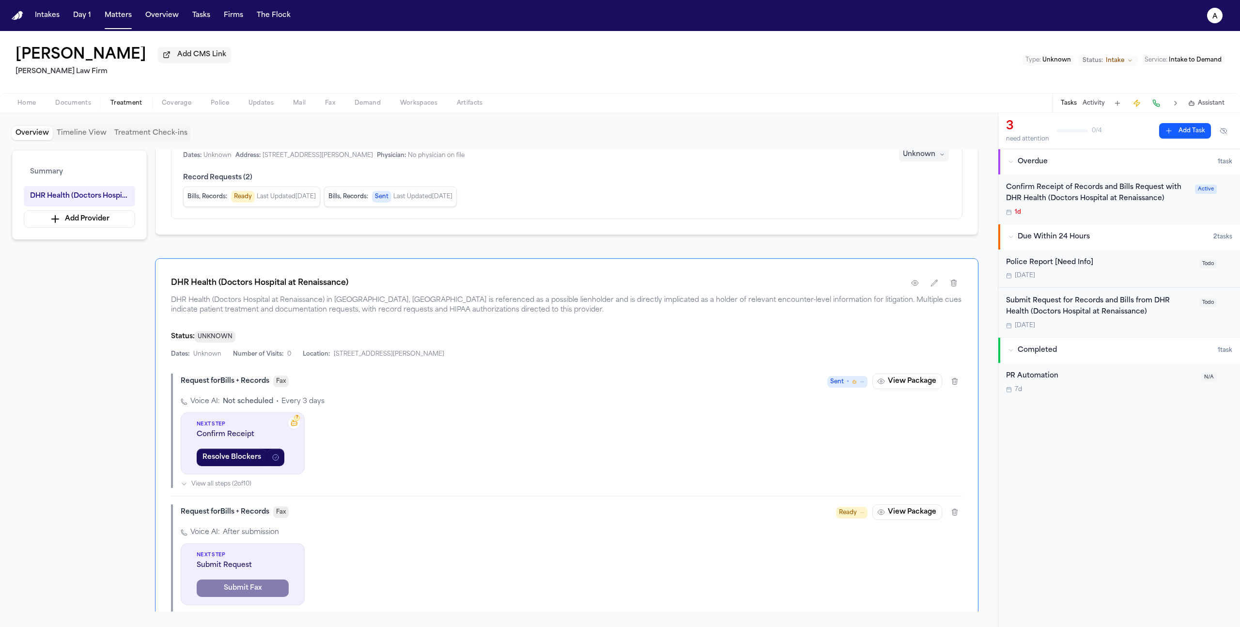
click at [849, 382] on span "•" at bounding box center [848, 382] width 2 height 10
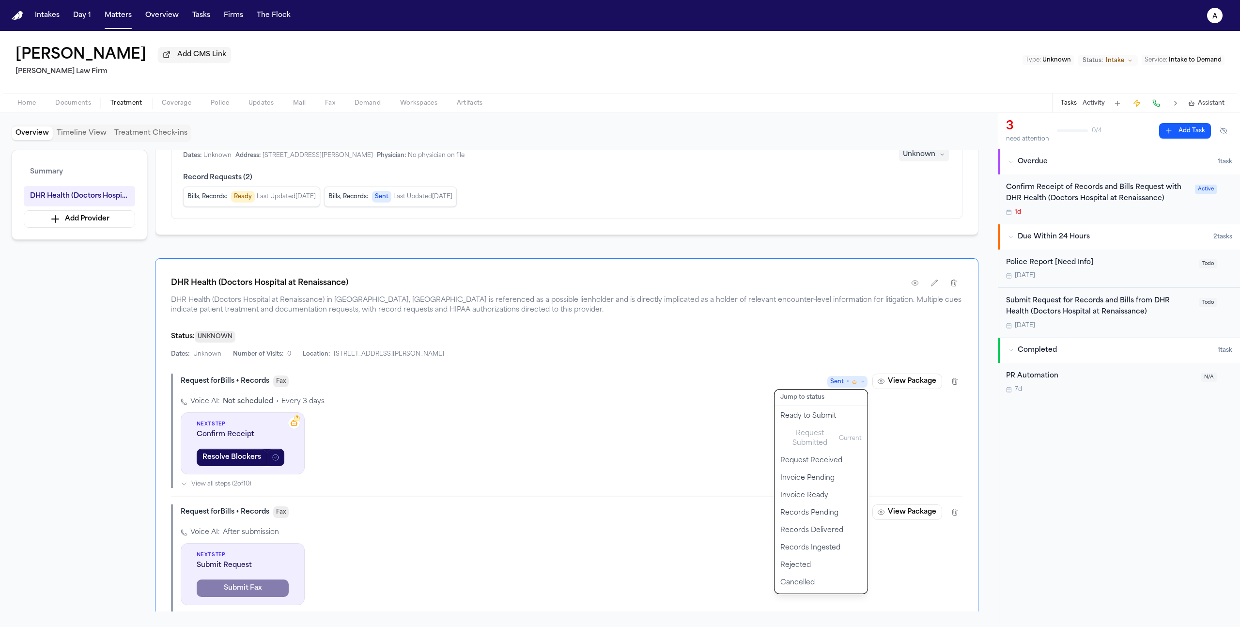
click at [937, 435] on div "Request for Bills + Records Fax Sent • Jump to status Ready to Submit Request S…" at bounding box center [567, 431] width 792 height 114
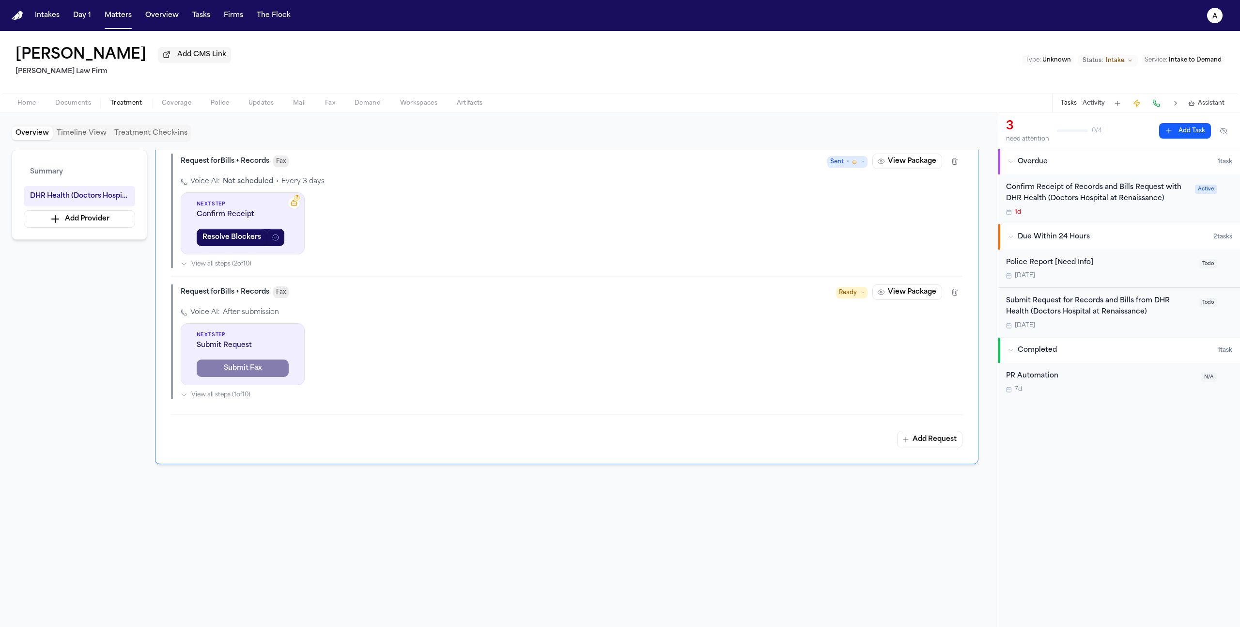
scroll to position [239, 0]
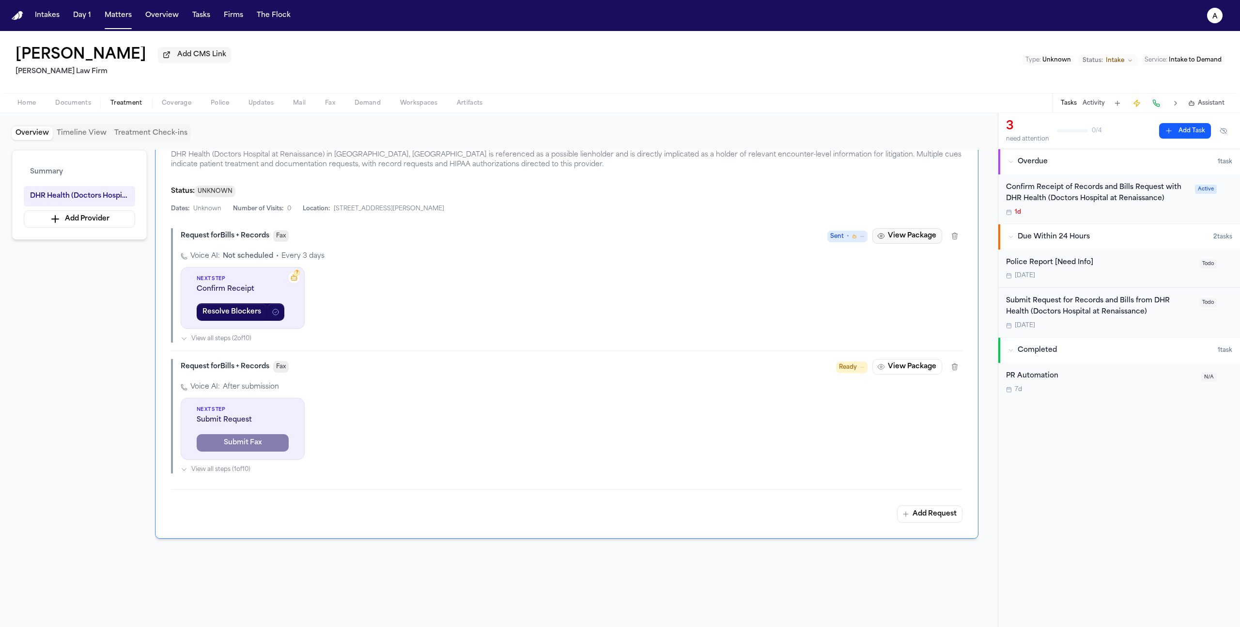
click at [900, 236] on button "View Package" at bounding box center [908, 236] width 70 height 16
click at [235, 336] on span "View all steps ( 2 of 10 )" at bounding box center [221, 339] width 60 height 8
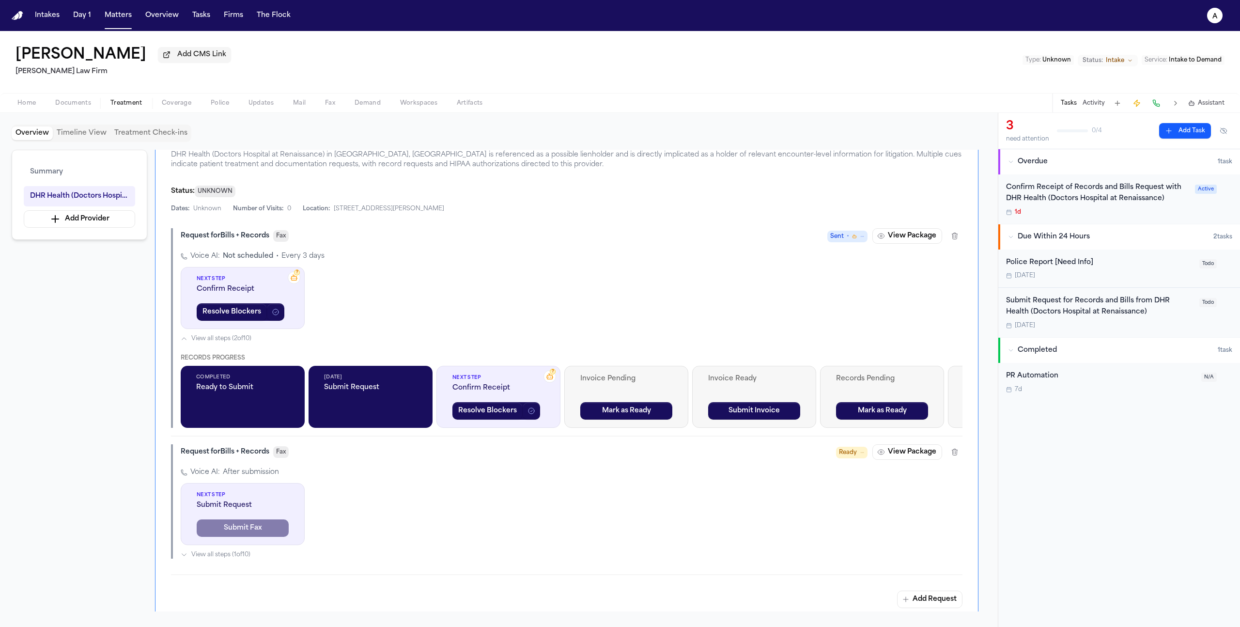
click at [284, 460] on div "Request for Bills + Records Fax Ready View Package" at bounding box center [572, 452] width 782 height 16
click at [283, 458] on span "Fax" at bounding box center [281, 452] width 16 height 12
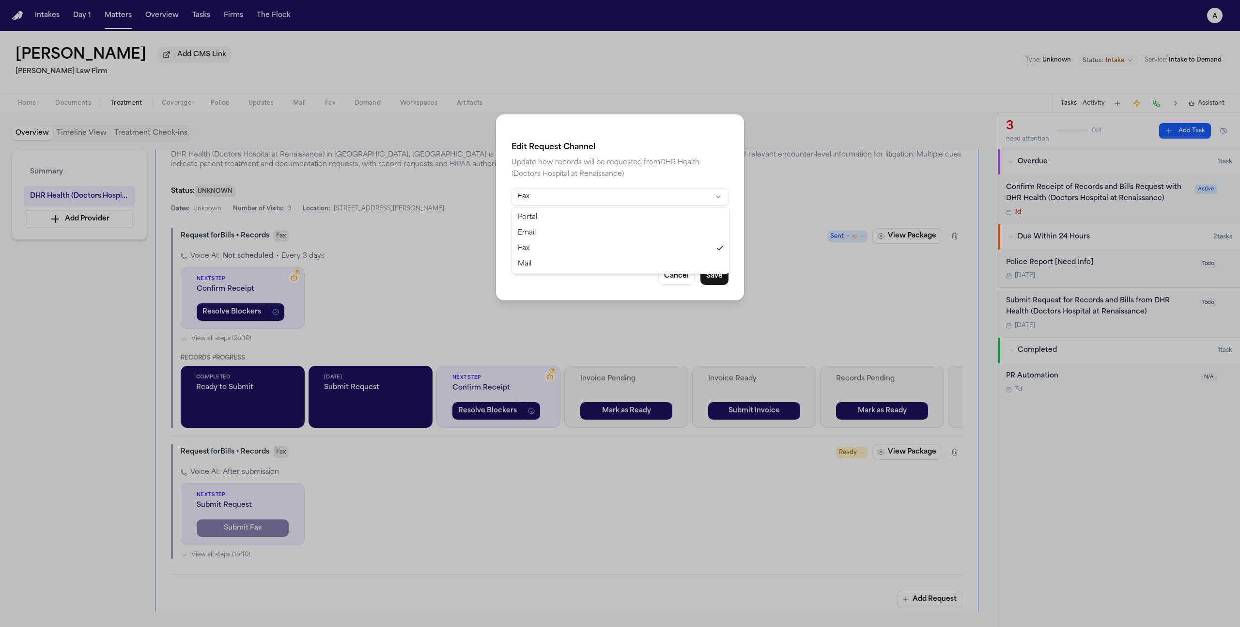
click at [569, 201] on html "Intakes Day 1 Matters Overview Tasks Firms The Flock a JOSE SAAVEDRA REYES Add …" at bounding box center [620, 313] width 1240 height 627
click at [562, 228] on input "email" at bounding box center [620, 219] width 217 height 17
type input "*"
type input "**********"
click at [726, 276] on button "Save" at bounding box center [715, 275] width 28 height 17
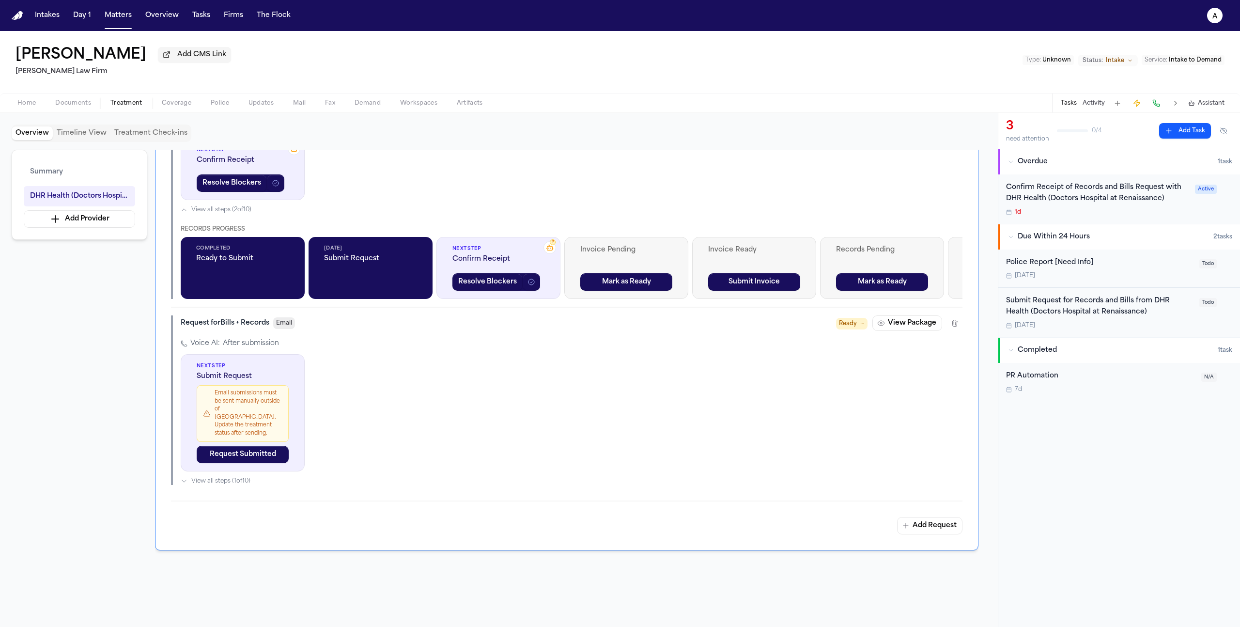
scroll to position [319, 0]
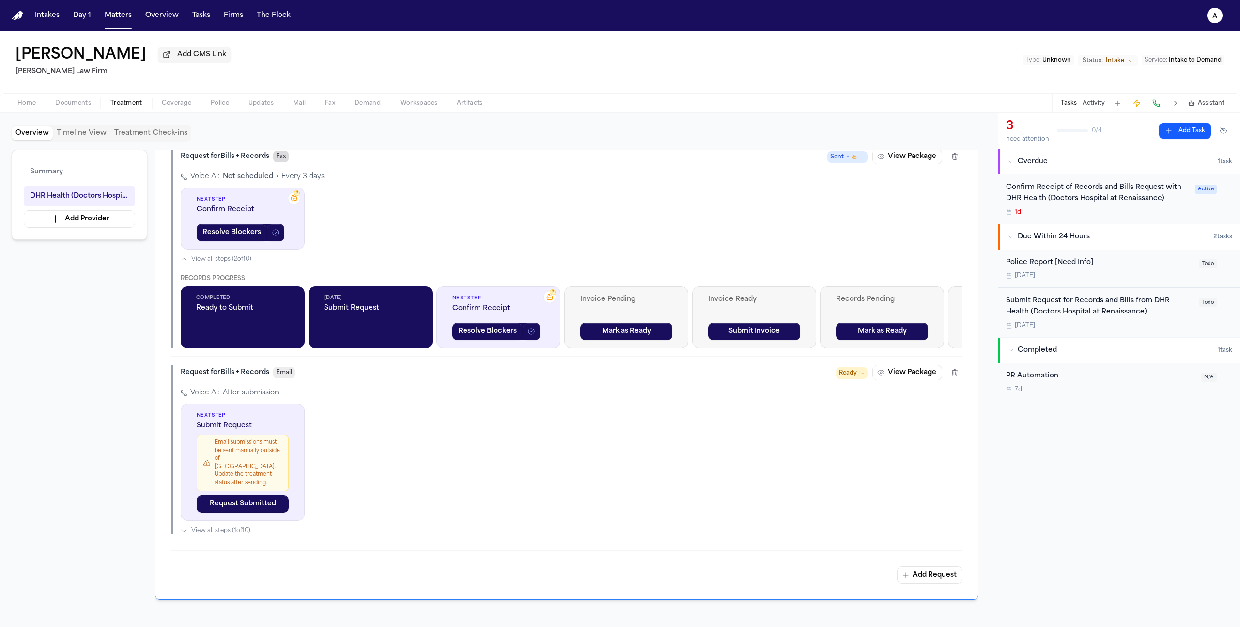
click at [285, 160] on span "Fax" at bounding box center [281, 157] width 16 height 12
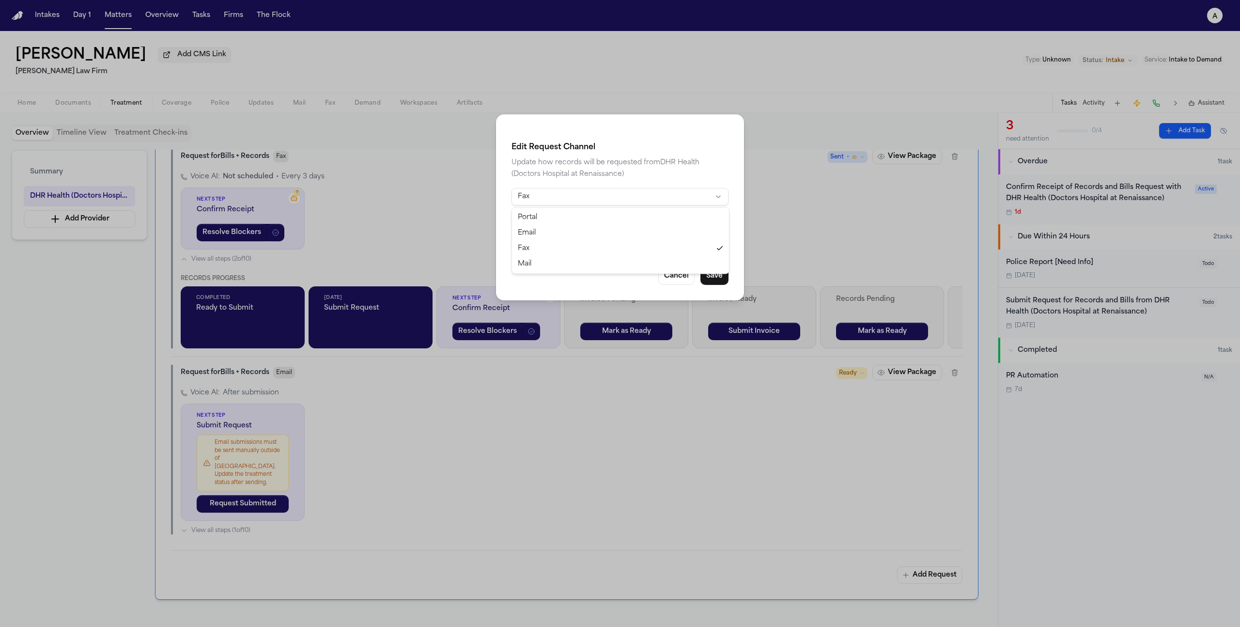
click at [642, 204] on html "Intakes Day 1 Matters Overview Tasks Firms The Flock a JOSE SAAVEDRA REYES Add …" at bounding box center [620, 313] width 1240 height 627
click at [717, 277] on button "Save" at bounding box center [715, 275] width 28 height 17
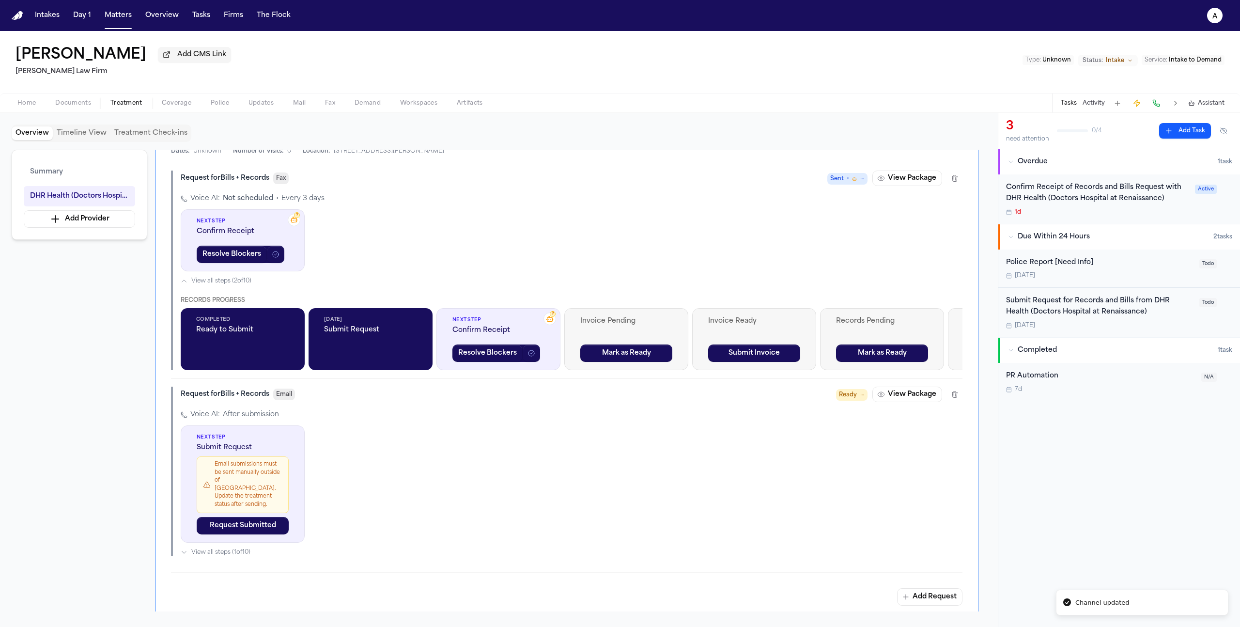
scroll to position [251, 0]
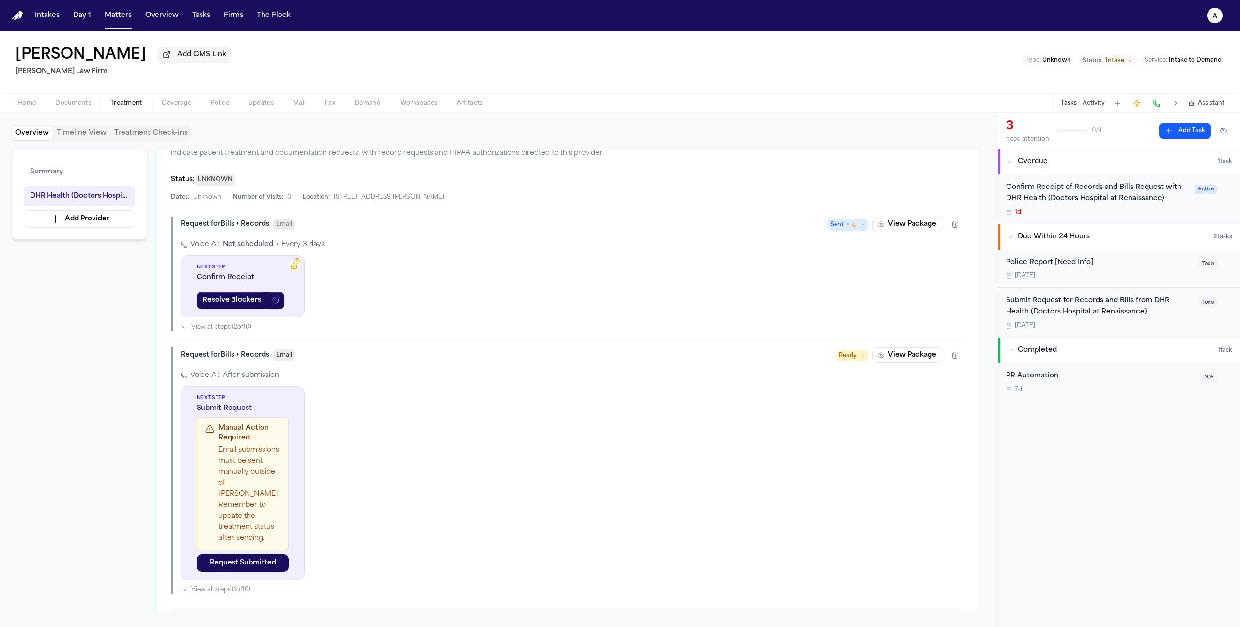
click at [281, 222] on span "Email" at bounding box center [284, 225] width 22 height 12
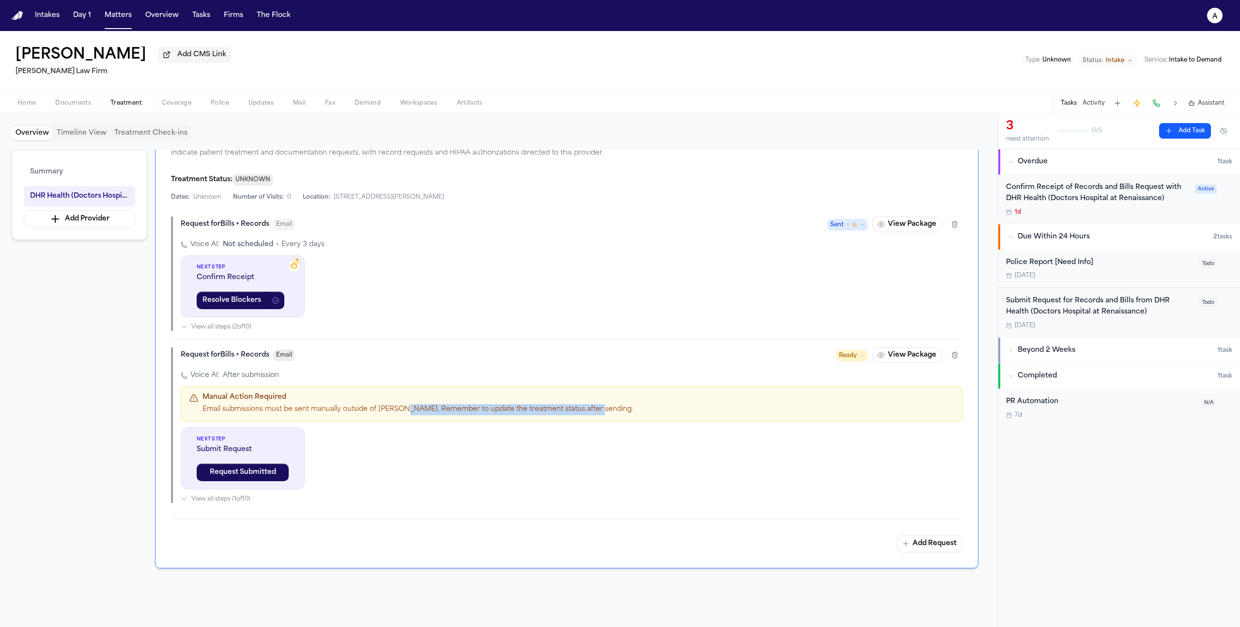
drag, startPoint x: 601, startPoint y: 411, endPoint x: 400, endPoint y: 413, distance: 201.1
click at [400, 413] on p "Email submissions must be sent manually outside of Finch. Remember to update th…" at bounding box center [579, 409] width 752 height 11
copy p "Remember to update the treatment status after sending."
click at [283, 361] on span "Email" at bounding box center [284, 355] width 22 height 12
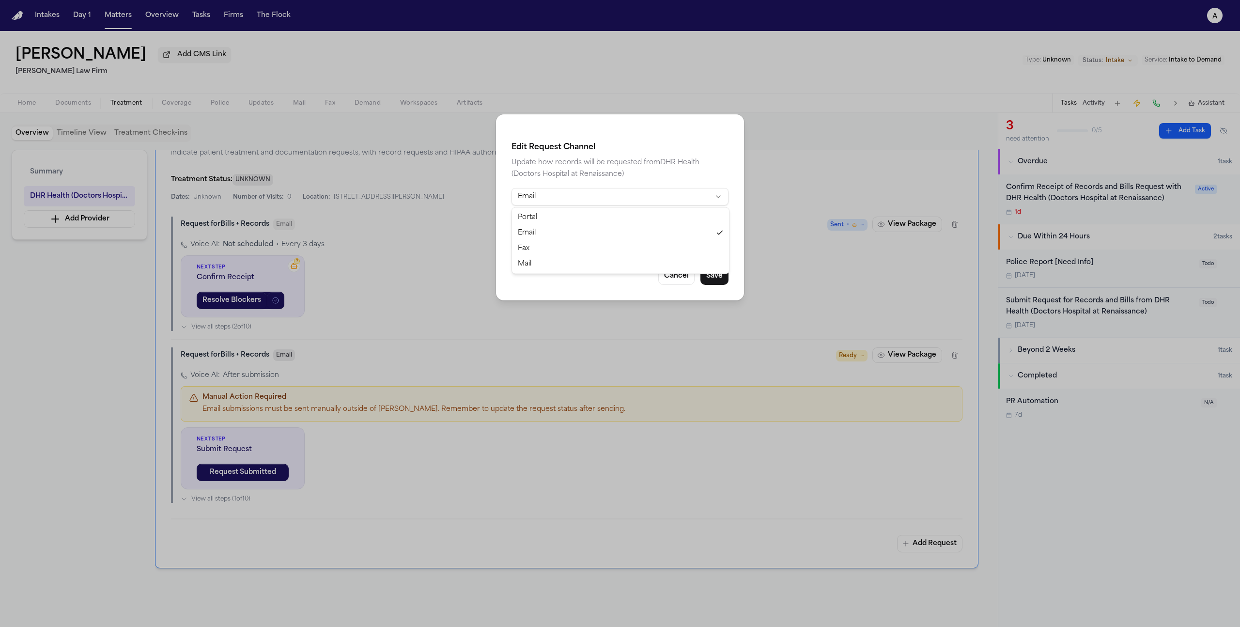
click at [584, 194] on html "Intakes Day 1 Matters Overview Tasks Firms The Flock a JOSE SAAVEDRA REYES Add …" at bounding box center [620, 313] width 1240 height 627
click at [711, 275] on button "Save" at bounding box center [715, 275] width 28 height 17
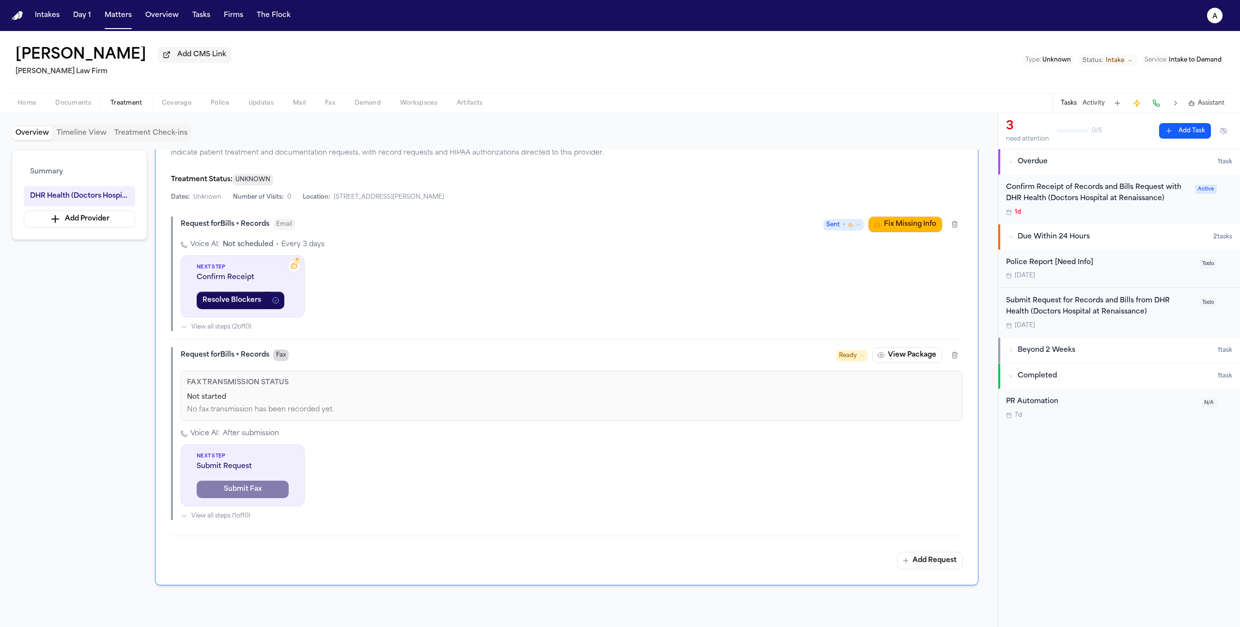
click at [278, 360] on span "Fax" at bounding box center [281, 355] width 16 height 12
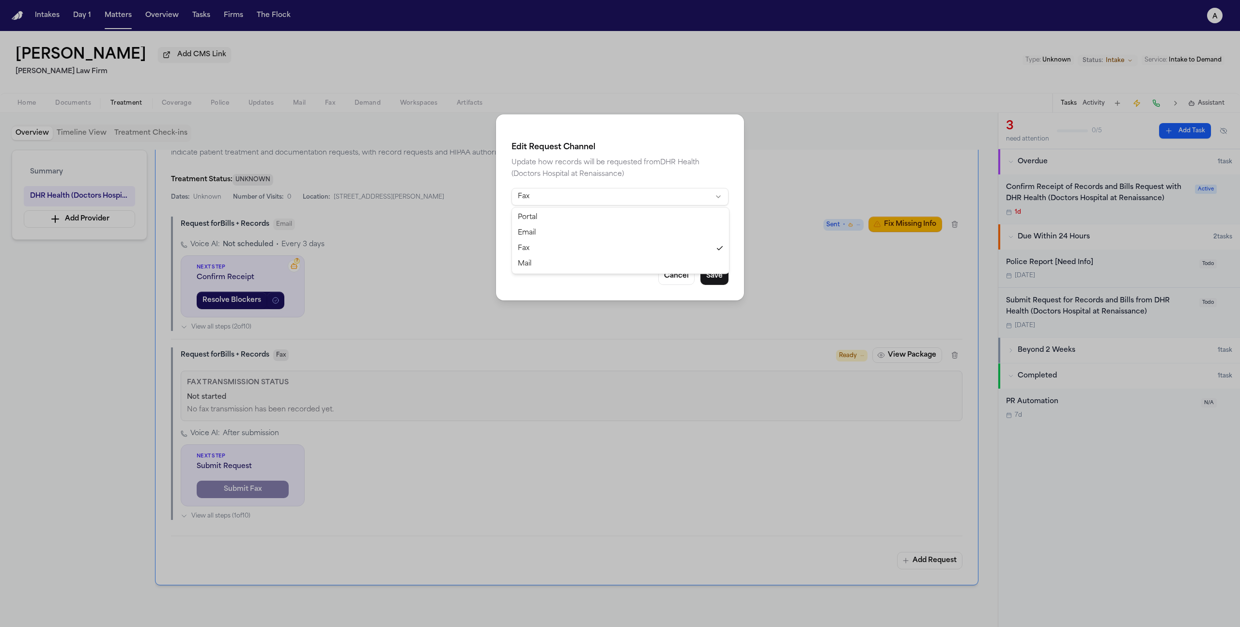
click at [603, 199] on html "Intakes Day 1 Matters Overview Tasks Firms The Flock a JOSE SAAVEDRA REYES Add …" at bounding box center [620, 313] width 1240 height 627
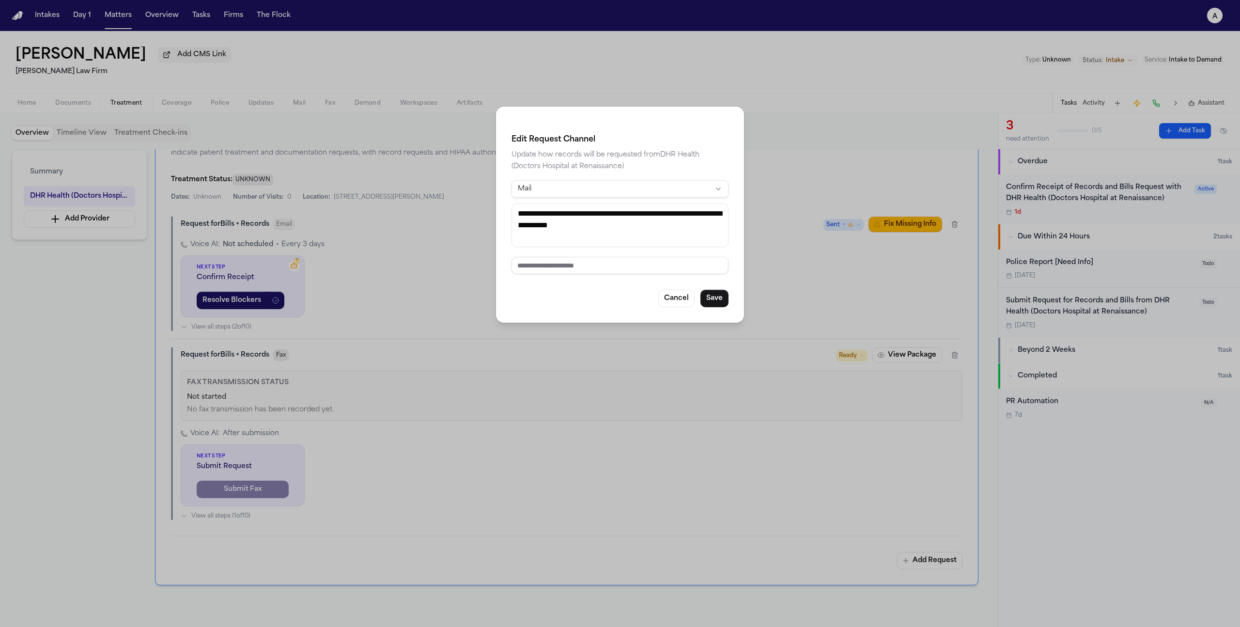
drag, startPoint x: 664, startPoint y: 228, endPoint x: 320, endPoint y: 185, distance: 346.7
click at [317, 186] on div "**********" at bounding box center [620, 313] width 1240 height 627
type textarea "**********"
click at [726, 297] on button "Save" at bounding box center [715, 298] width 28 height 17
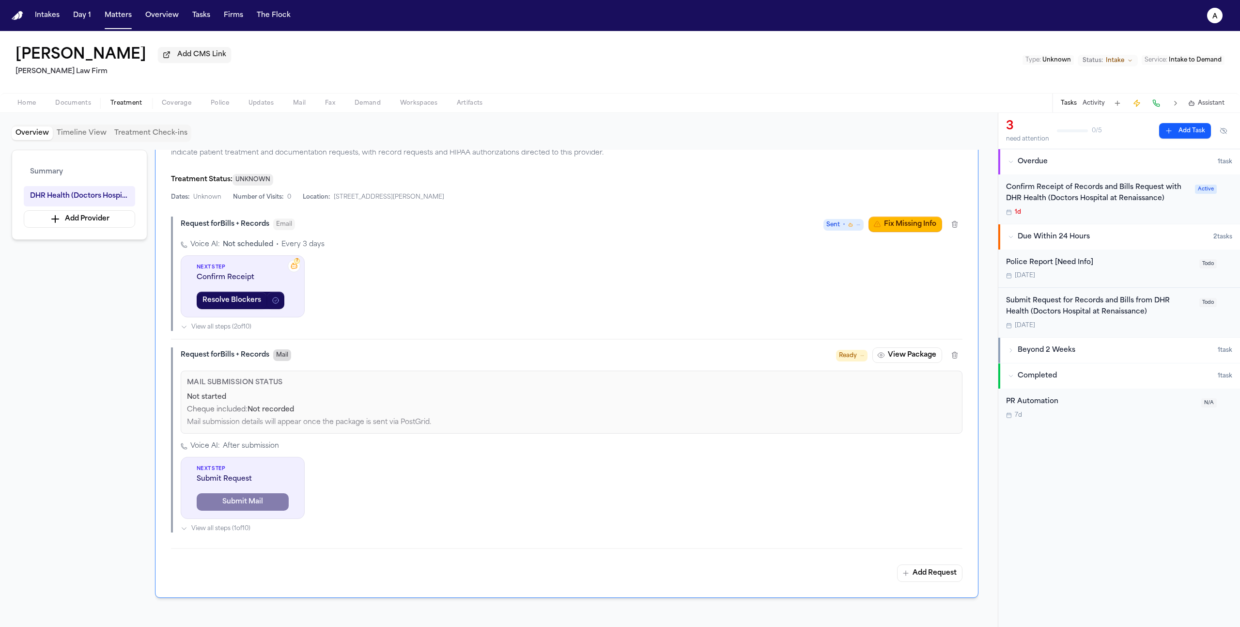
click at [282, 356] on span "Mail" at bounding box center [282, 355] width 18 height 12
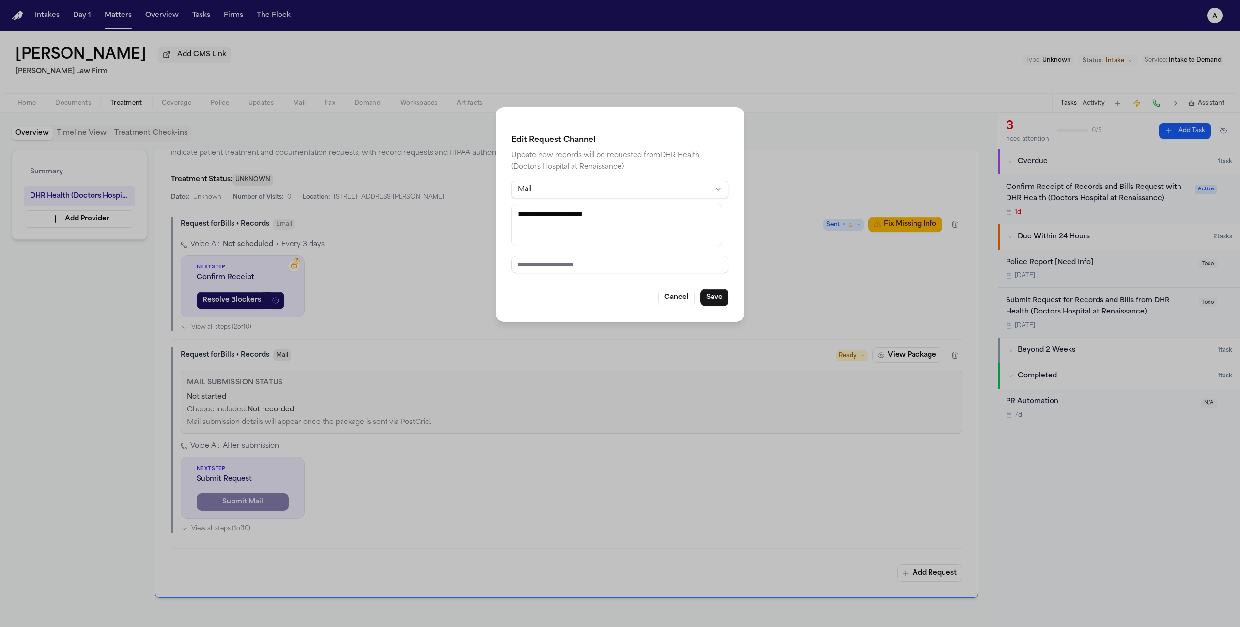
click at [540, 194] on html "Intakes Day 1 Matters Overview Tasks Firms The Flock a JOSE SAAVEDRA REYES Add …" at bounding box center [620, 313] width 1240 height 627
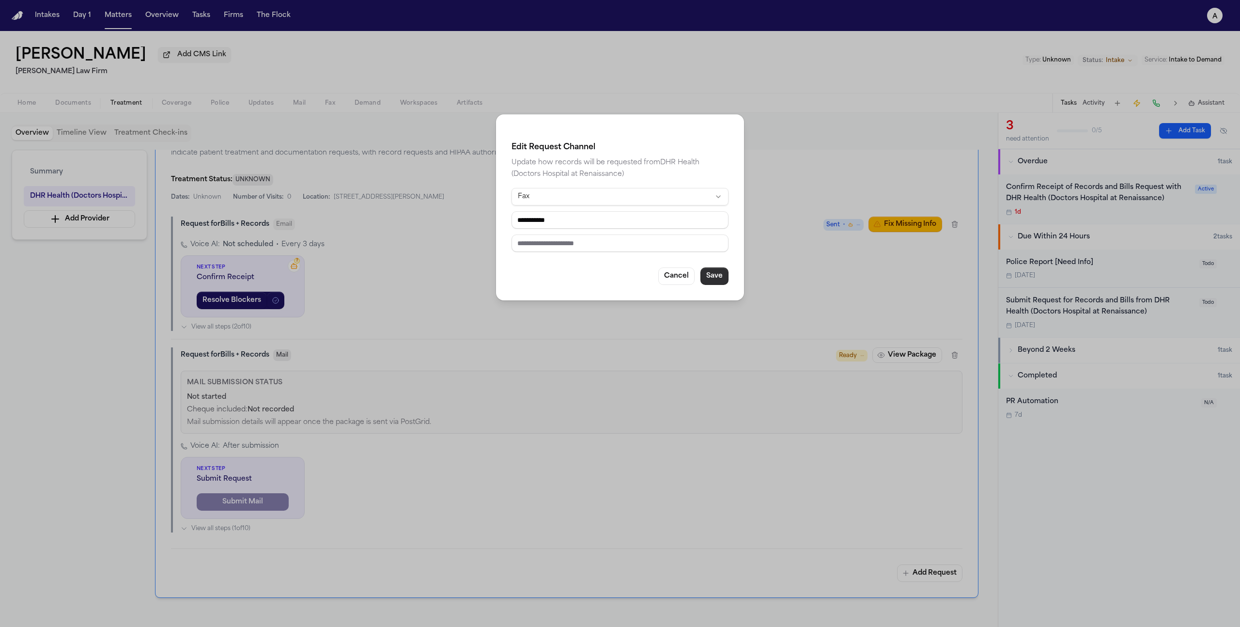
click at [705, 267] on div "**********" at bounding box center [620, 207] width 248 height 186
click at [706, 270] on button "Save" at bounding box center [715, 275] width 28 height 17
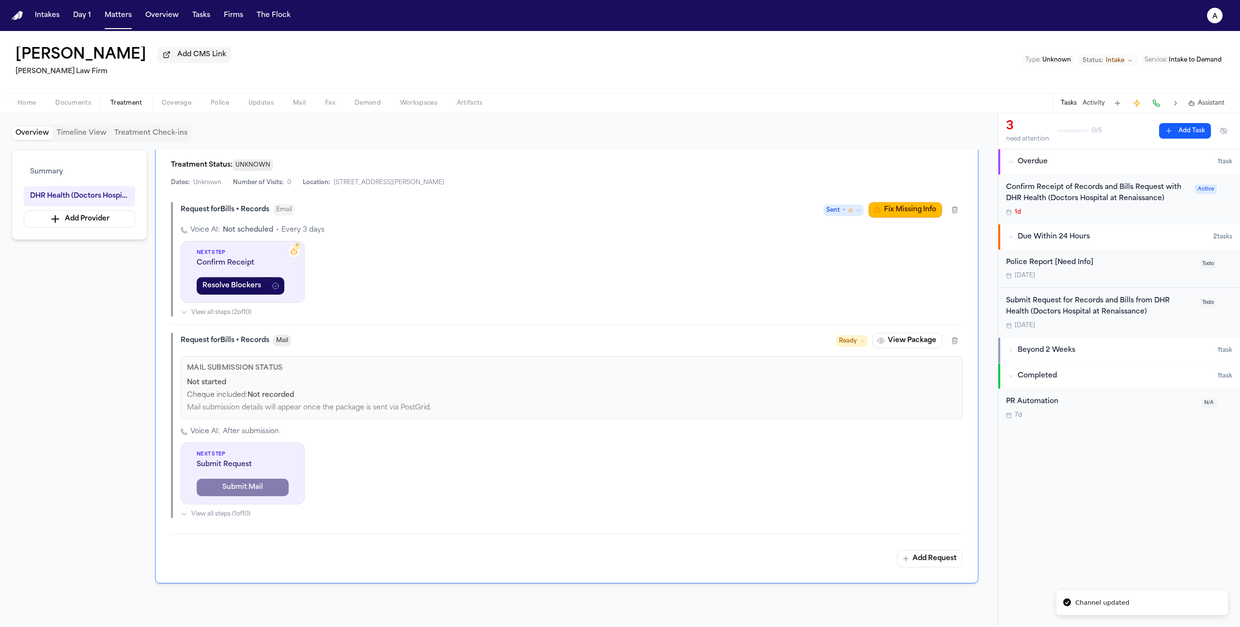
scroll to position [267, 0]
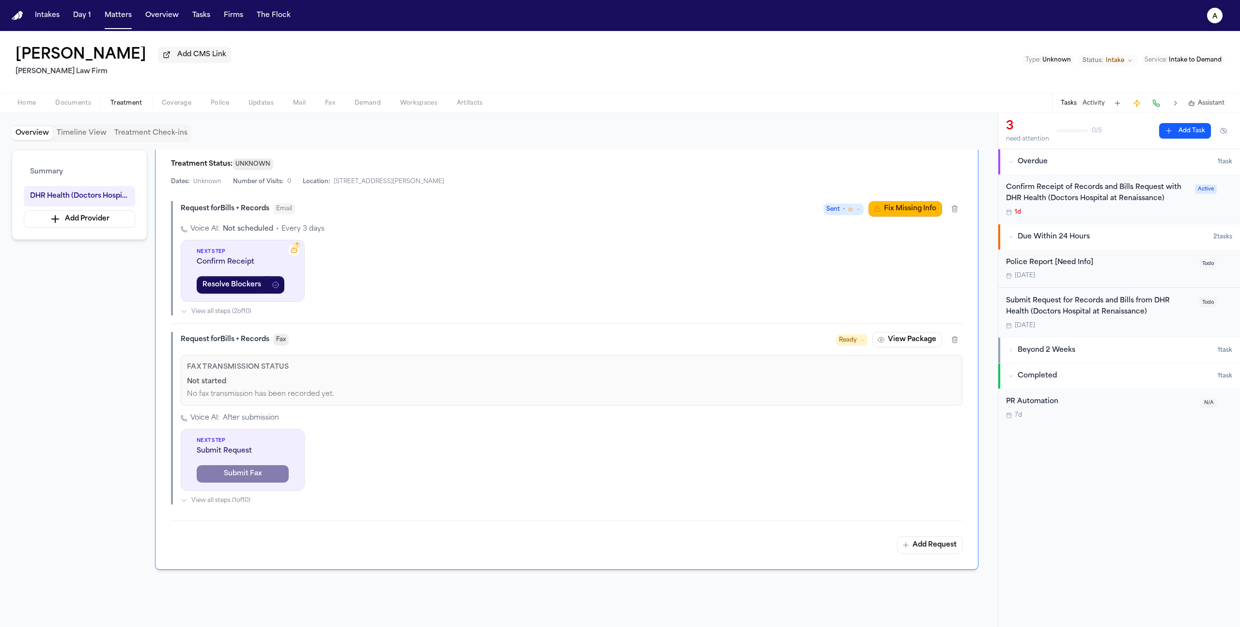
click at [946, 417] on div "Voice AI: After submission" at bounding box center [572, 418] width 782 height 10
click at [933, 342] on button "View Package" at bounding box center [908, 340] width 70 height 16
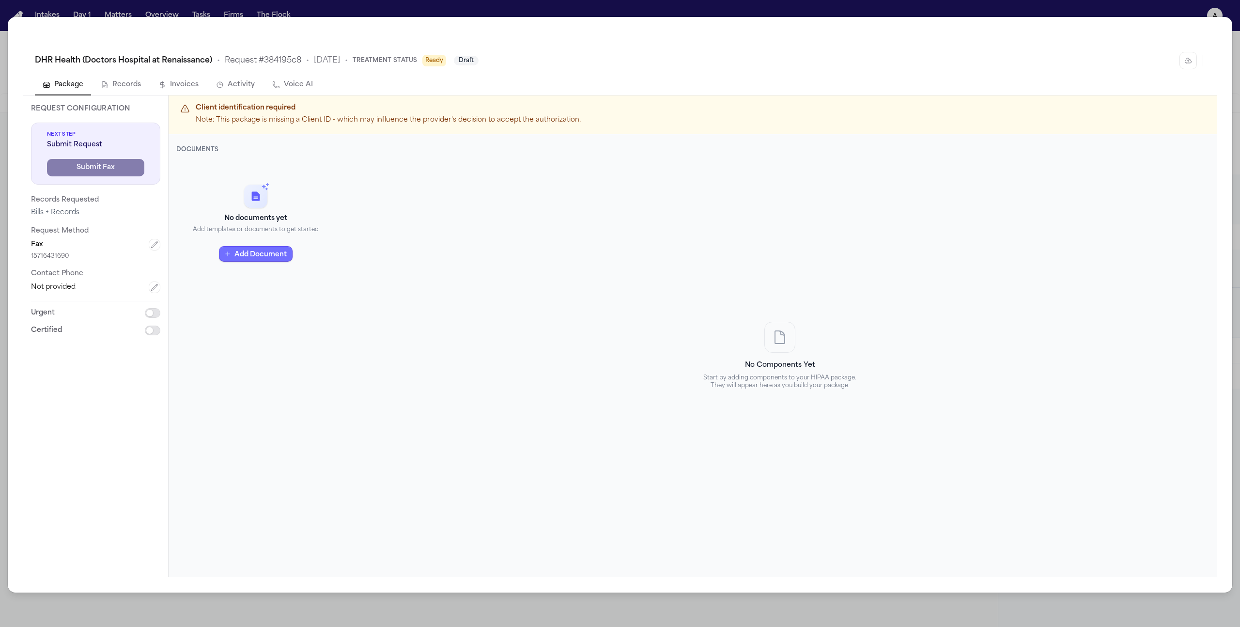
click at [259, 250] on button "Add Document" at bounding box center [256, 254] width 74 height 16
click at [287, 244] on div "Matter Documents From this matter" at bounding box center [261, 243] width 103 height 19
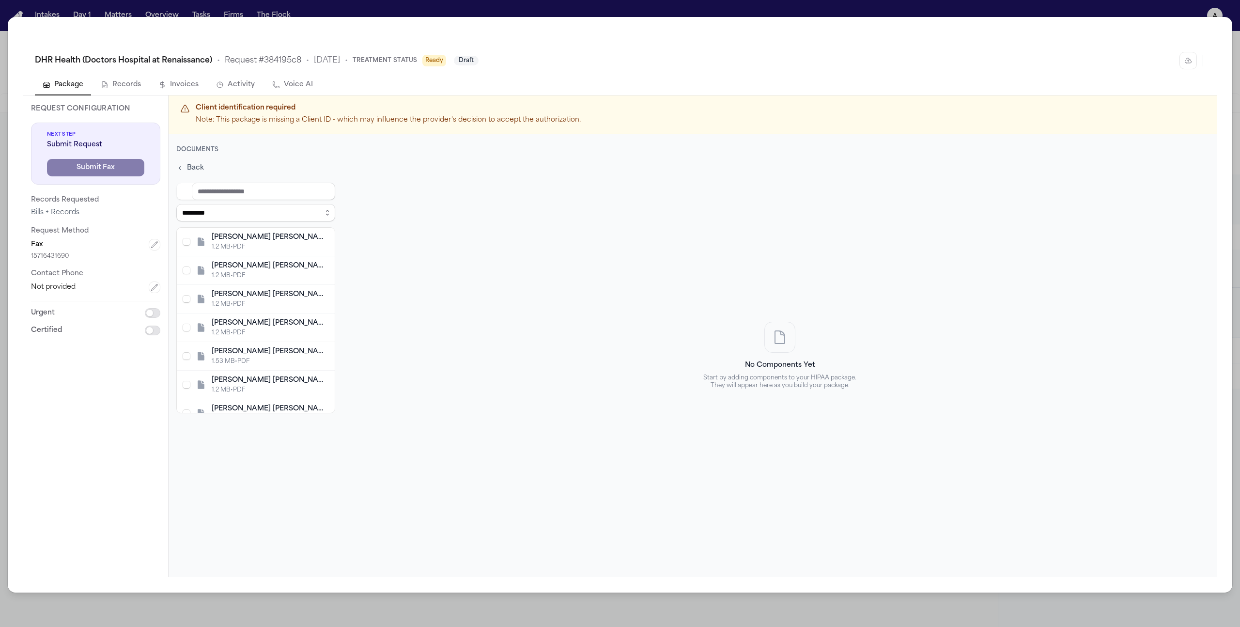
click at [289, 241] on div "J. Saavedra Reyes - Attorney Employment & Contingency Fee Agreement - 9.13.25" at bounding box center [270, 237] width 117 height 10
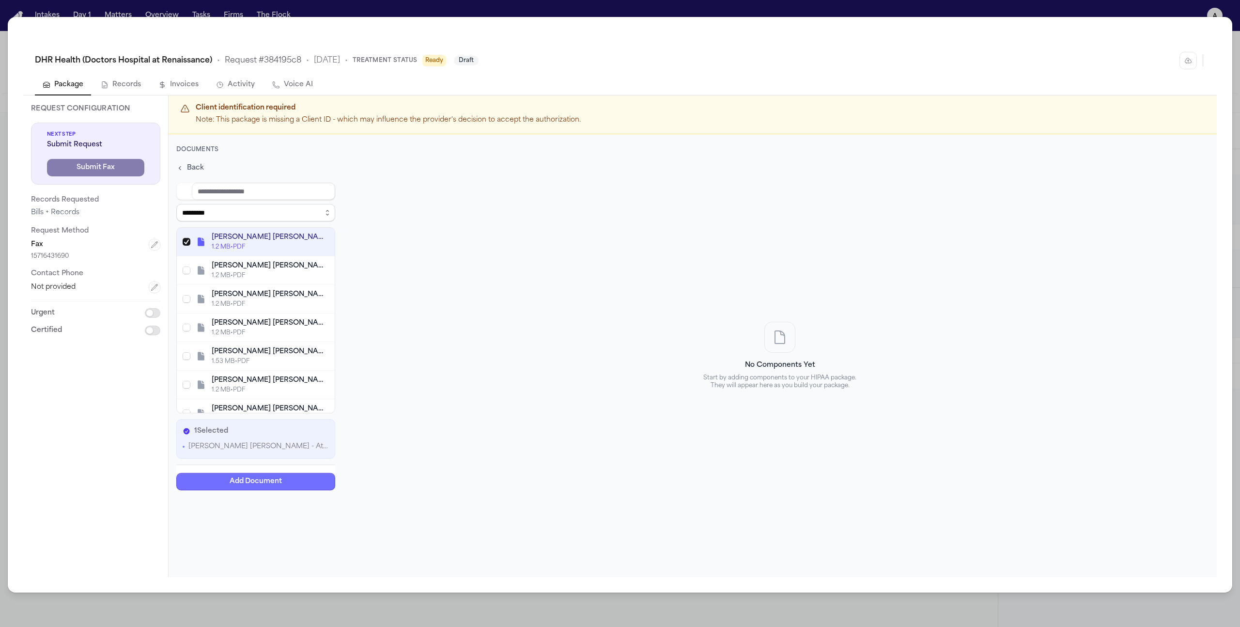
click at [295, 474] on button "Add Document" at bounding box center [255, 480] width 159 height 17
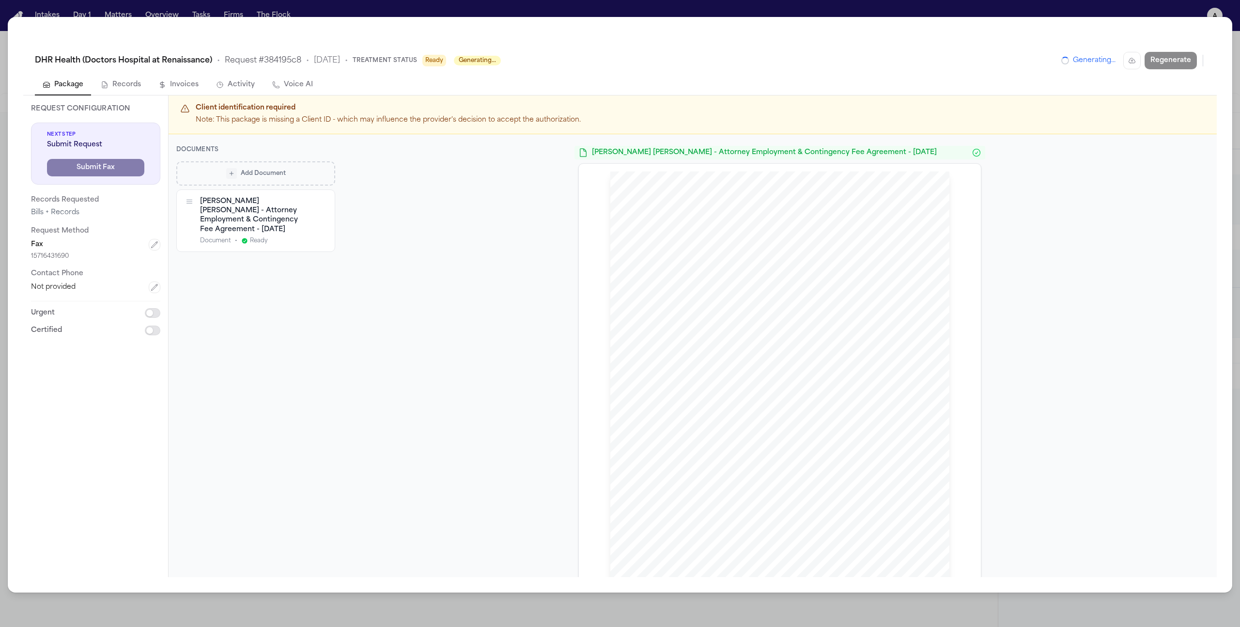
drag, startPoint x: 698, startPoint y: 205, endPoint x: 710, endPoint y: 289, distance: 84.7
click at [692, 339] on div "Jose Saavedra Reyes OBO Galilea Saavedra 09/13/2025 JSR" at bounding box center [780, 411] width 339 height 480
click at [1146, 62] on button "Approve" at bounding box center [1133, 60] width 41 height 17
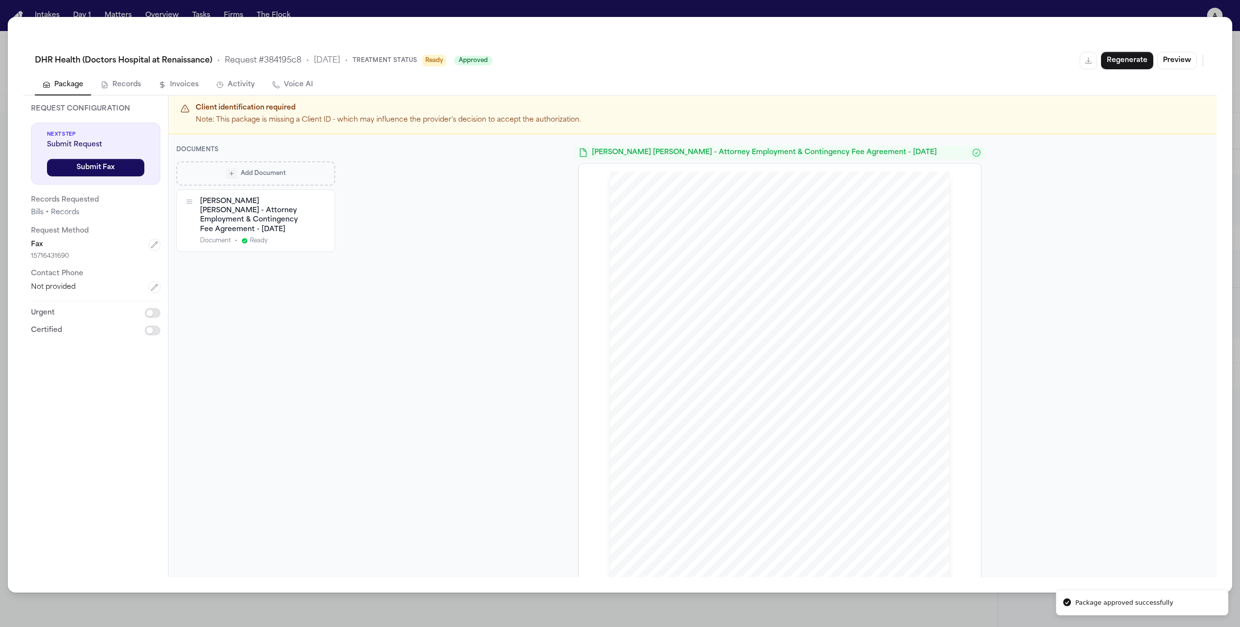
click at [394, 13] on div "DHR Health (Doctors Hospital at Renaissance) • Request # 384195c8 • 10/8/2025 •…" at bounding box center [620, 313] width 1240 height 627
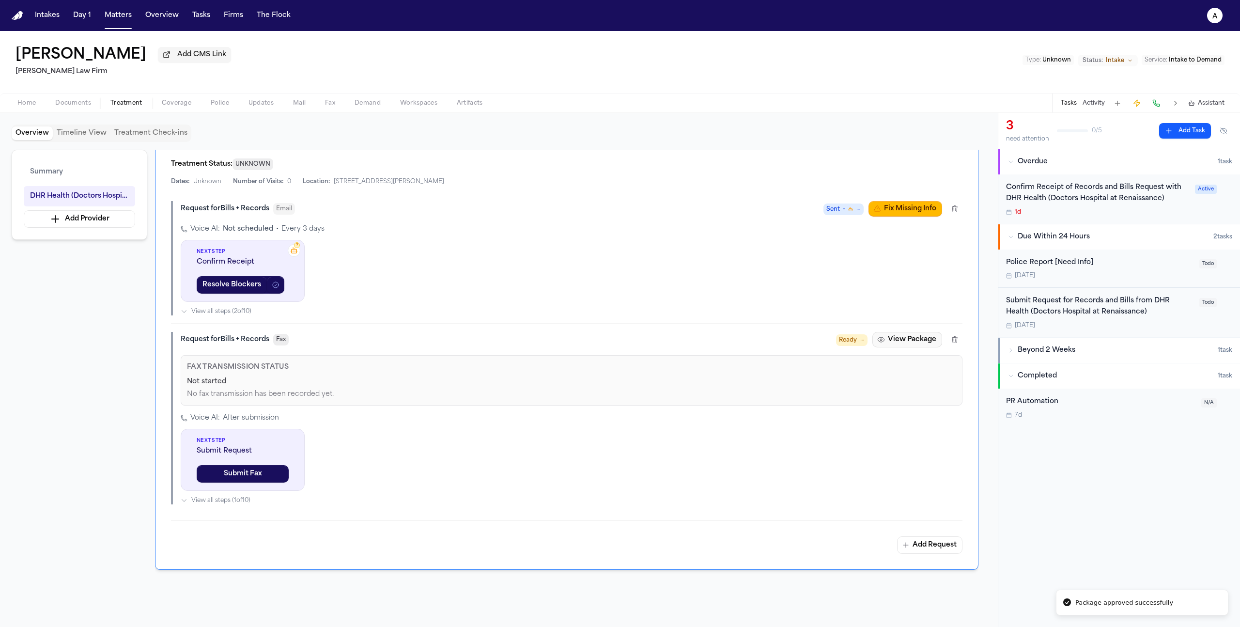
click at [905, 342] on button "View Package" at bounding box center [908, 340] width 70 height 16
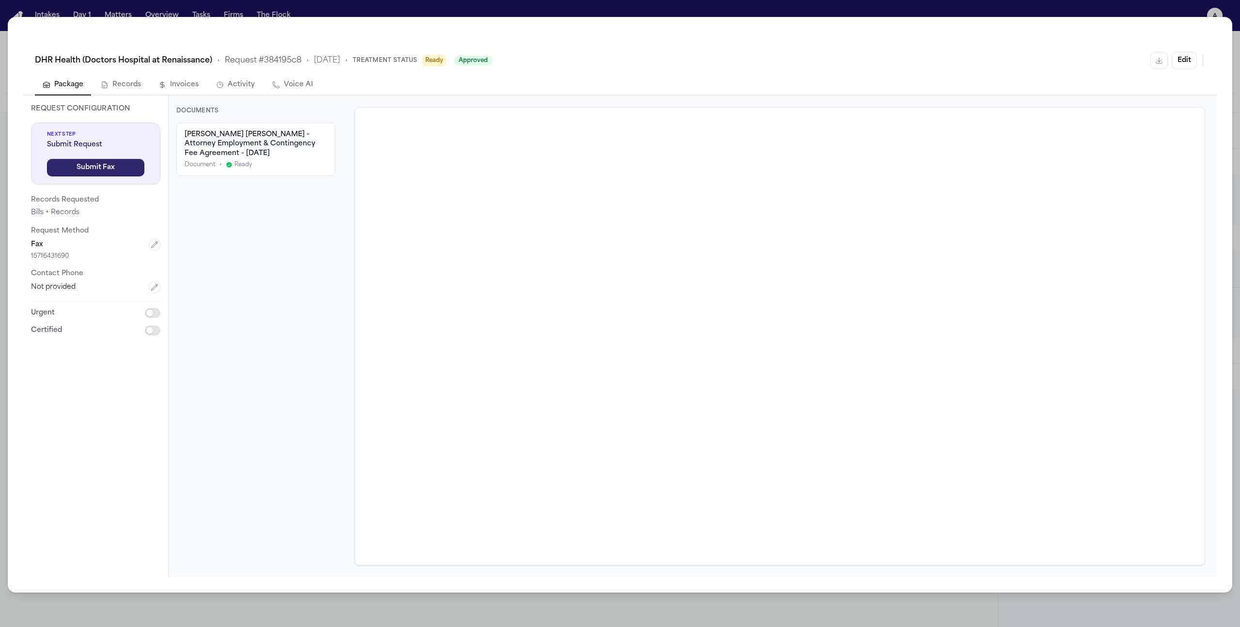
click at [107, 168] on button "Submit Fax" at bounding box center [95, 167] width 97 height 17
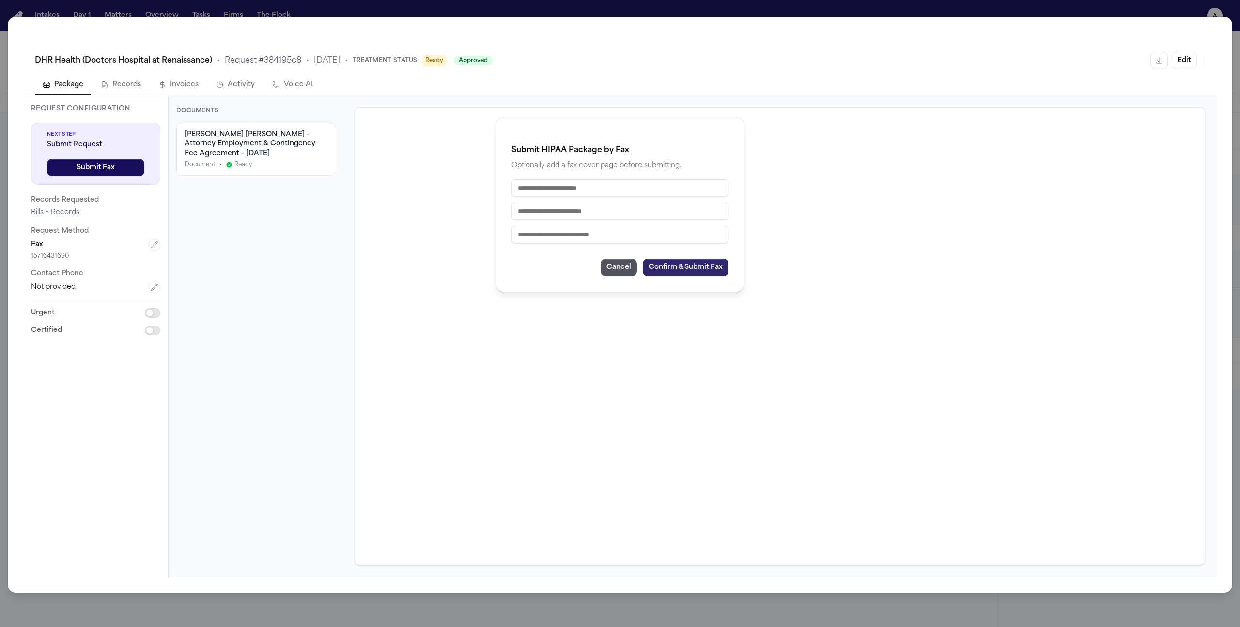
click at [693, 270] on button "Confirm & Submit Fax" at bounding box center [686, 267] width 86 height 17
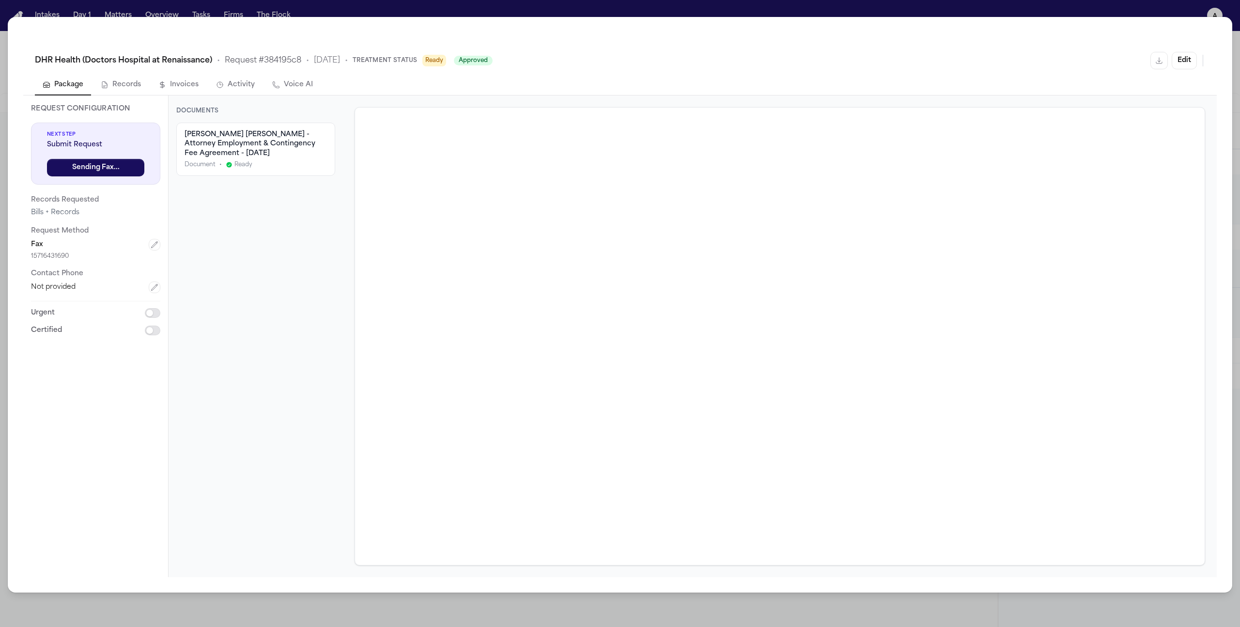
click at [495, 615] on div "DHR Health (Doctors Hospital at Renaissance) • Request # 384195c8 • 10/8/2025 •…" at bounding box center [620, 313] width 1240 height 627
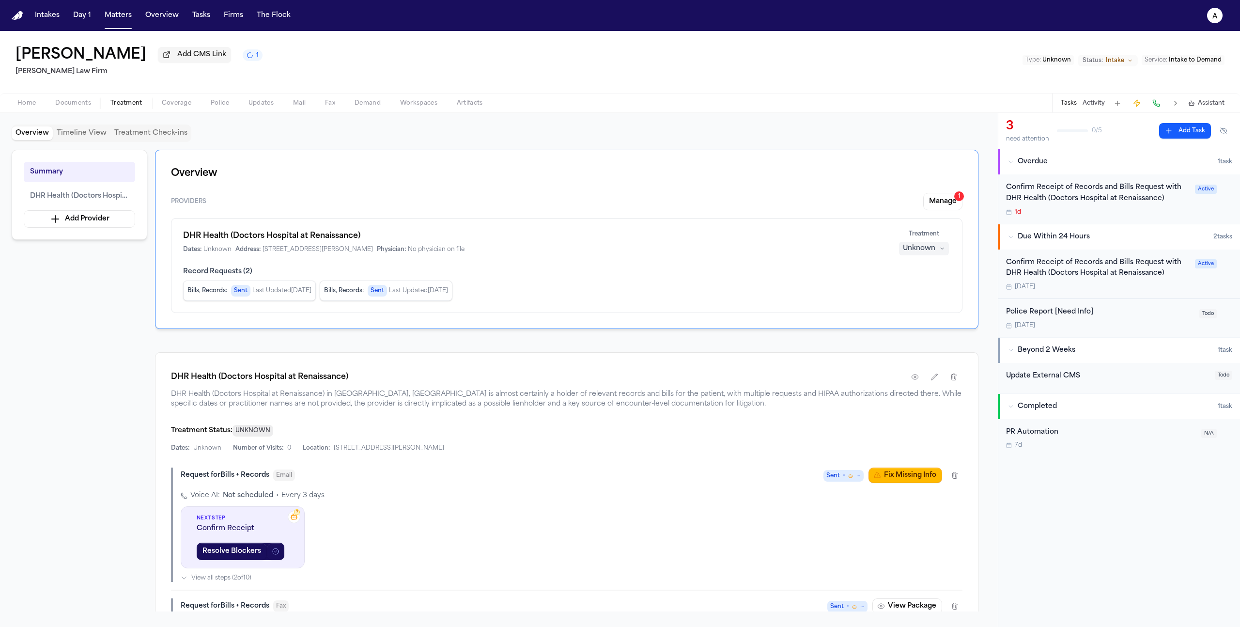
scroll to position [185, 0]
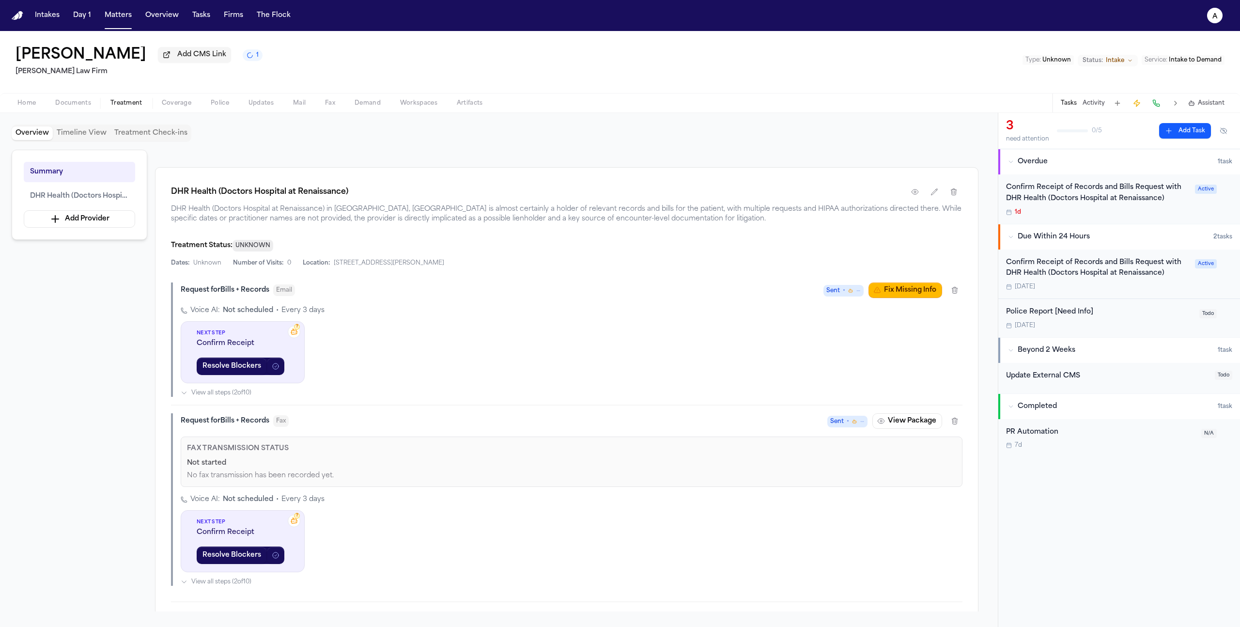
click at [326, 107] on span "Fax" at bounding box center [330, 103] width 10 height 8
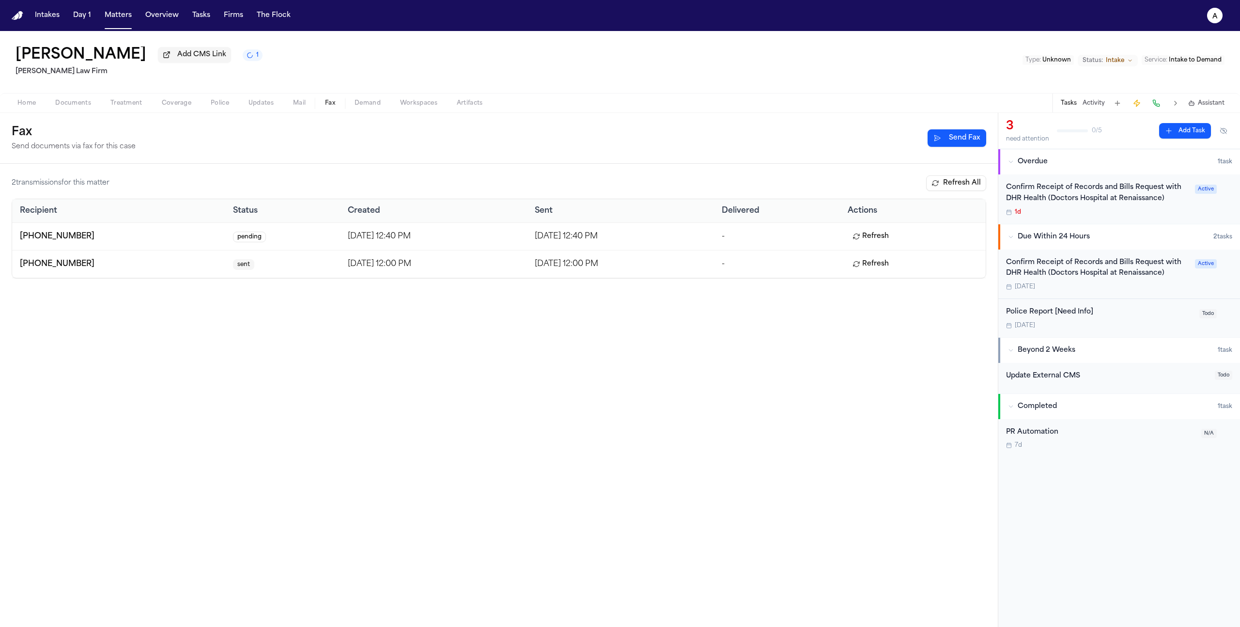
click at [866, 237] on button "Refresh" at bounding box center [871, 237] width 46 height 16
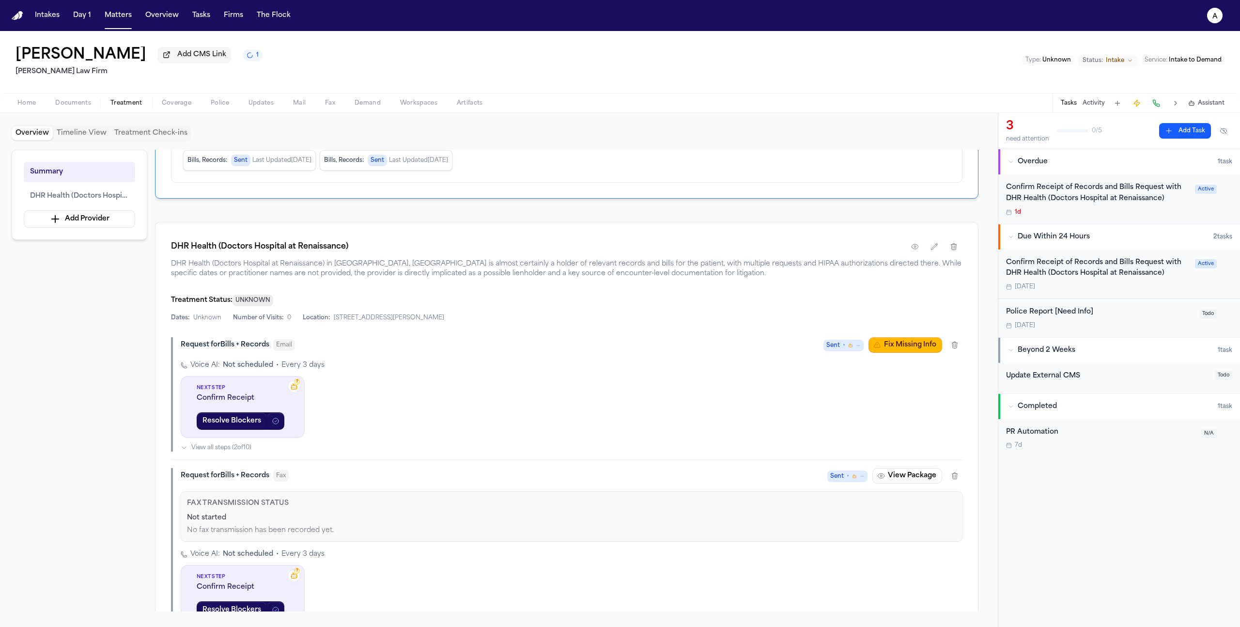
scroll to position [329, 0]
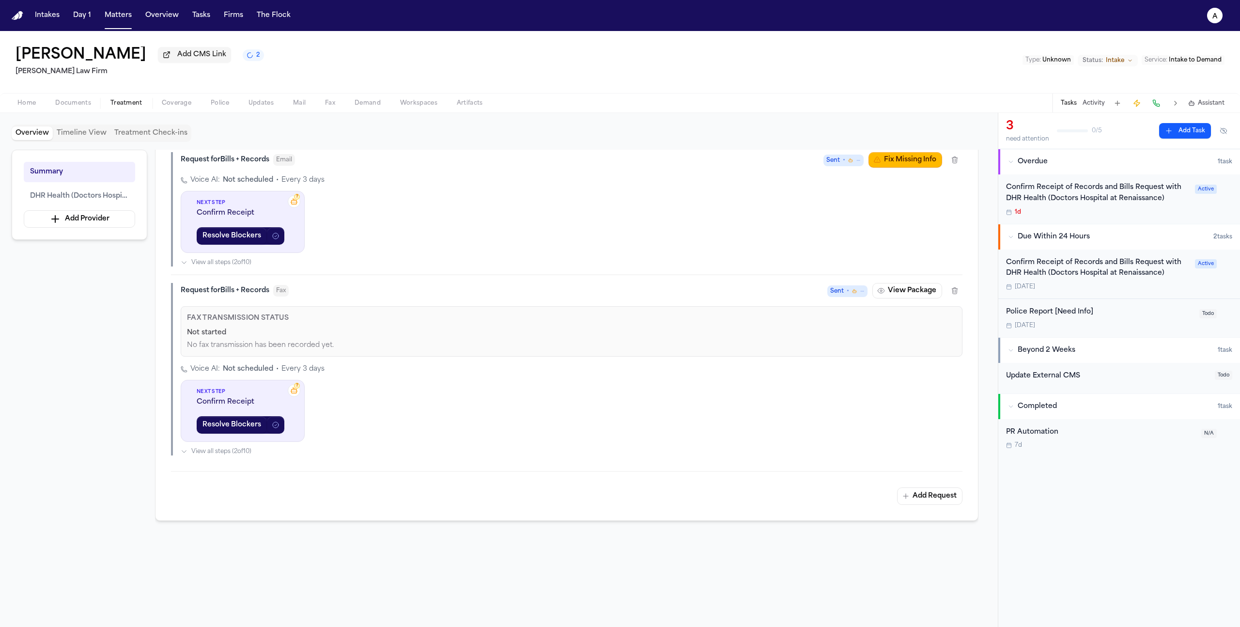
scroll to position [317, 0]
click at [330, 103] on span "Fax" at bounding box center [330, 103] width 10 height 8
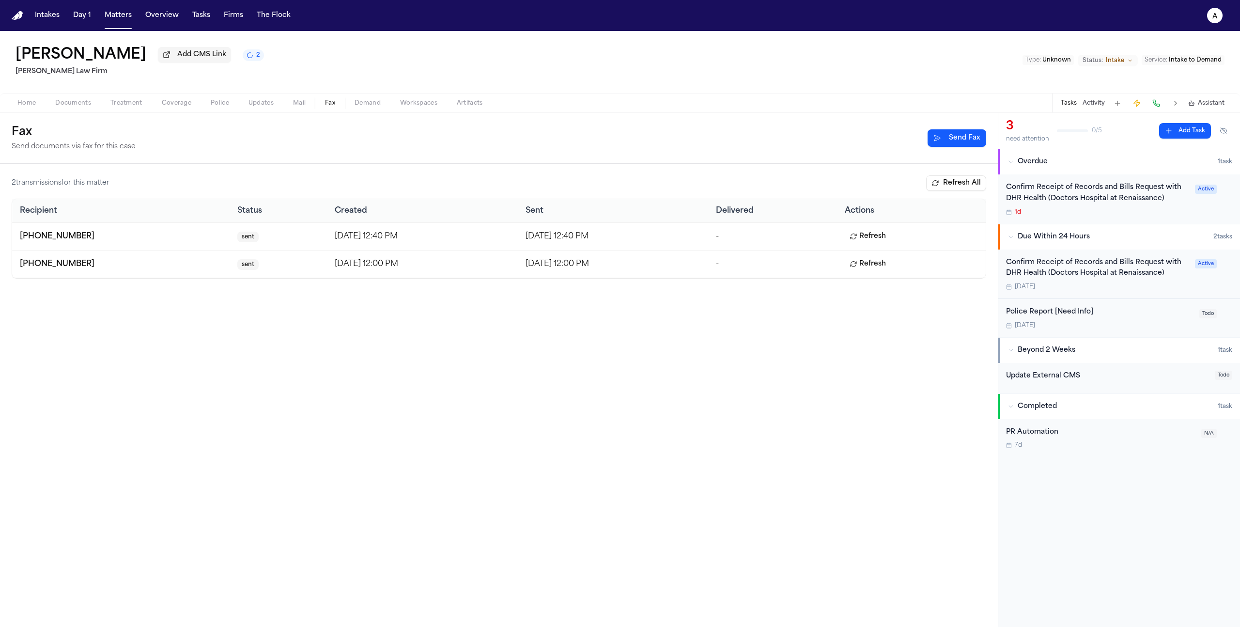
click at [889, 235] on button "Refresh" at bounding box center [868, 237] width 46 height 16
click at [336, 104] on button "Fax" at bounding box center [330, 103] width 30 height 12
click at [138, 106] on span "Treatment" at bounding box center [126, 103] width 32 height 8
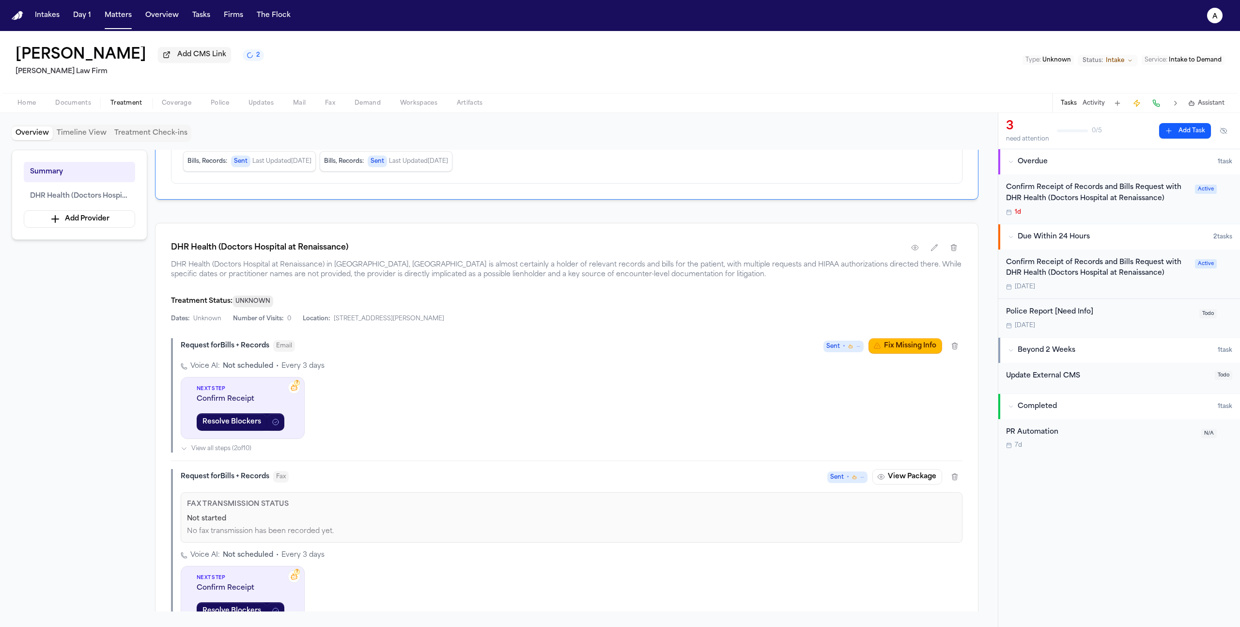
scroll to position [317, 0]
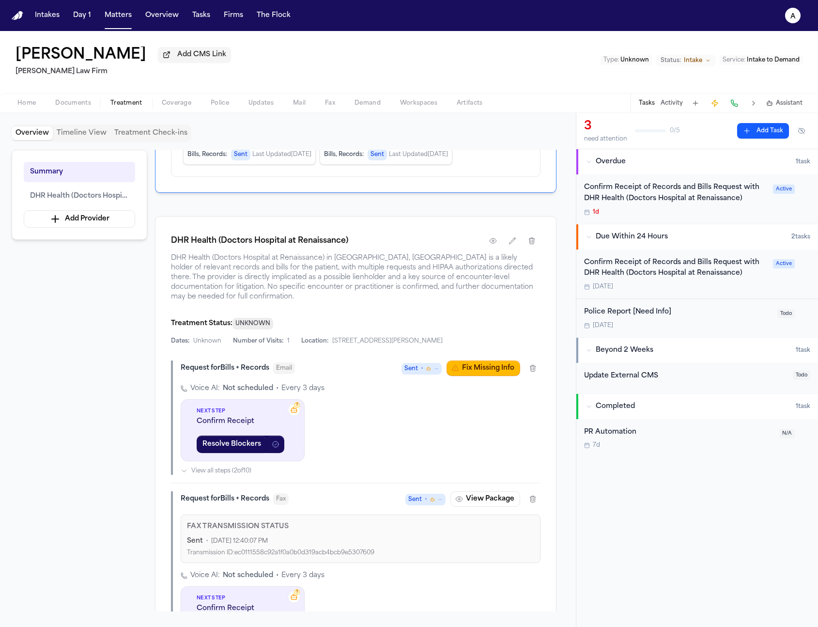
scroll to position [322, 0]
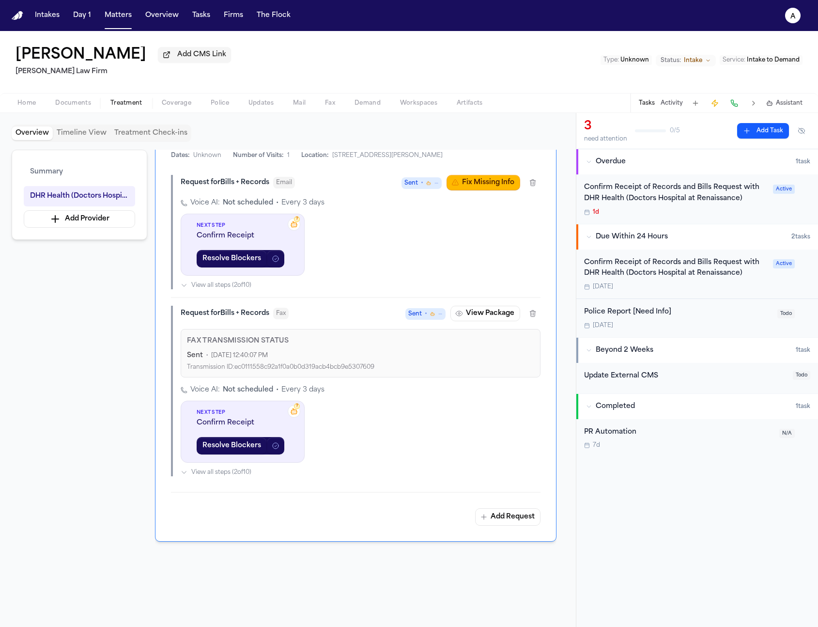
click at [381, 252] on div "Voice AI: Not scheduled • Every 3 days ? Next Step Confirm Receipt Resolve Bloc…" at bounding box center [361, 243] width 360 height 91
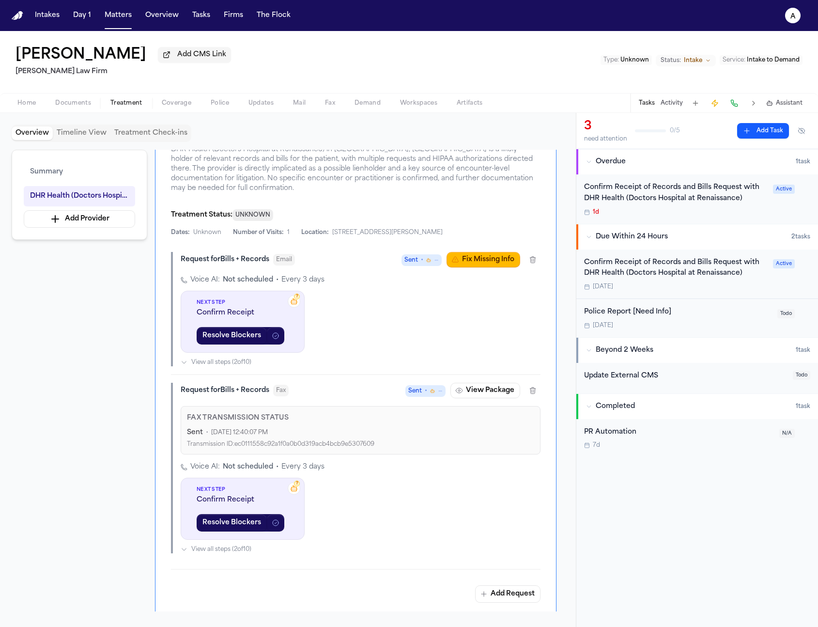
scroll to position [244, 0]
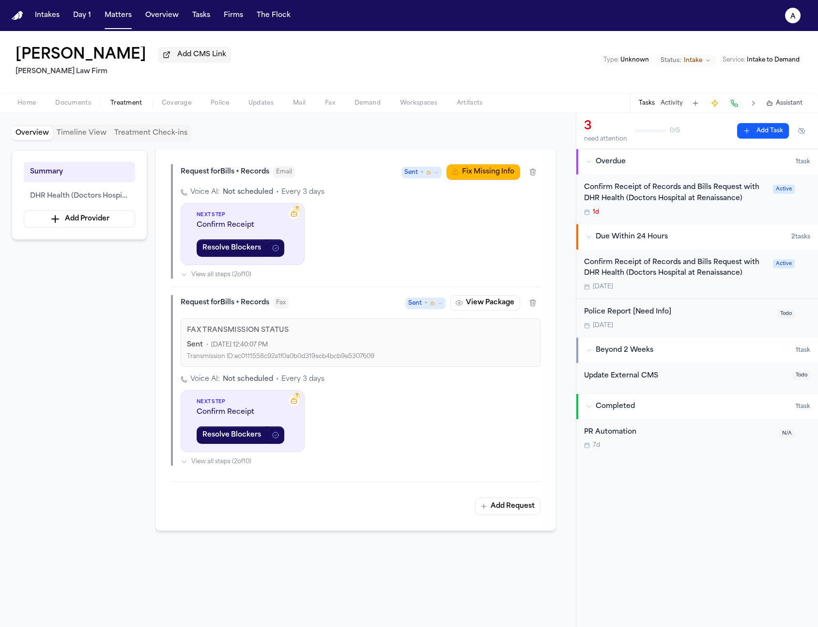
scroll to position [349, 0]
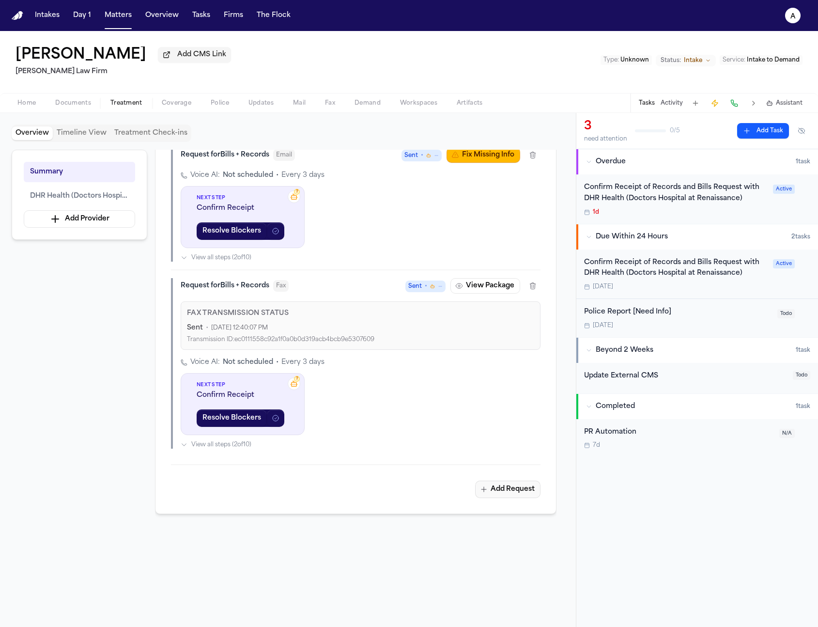
click at [504, 498] on button "Add Request" at bounding box center [507, 489] width 65 height 17
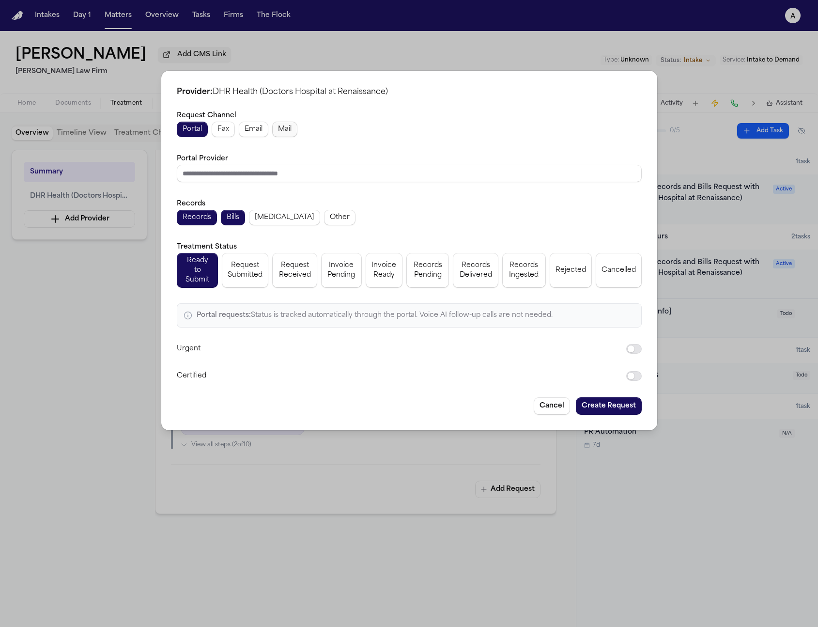
click at [297, 130] on button "Mail" at bounding box center [284, 130] width 25 height 16
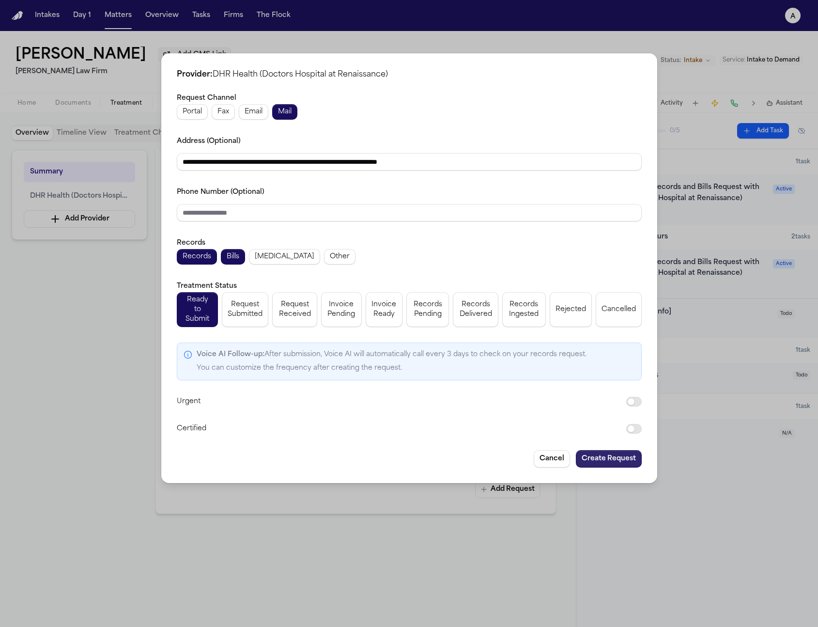
click at [598, 453] on button "Create Request" at bounding box center [609, 458] width 66 height 17
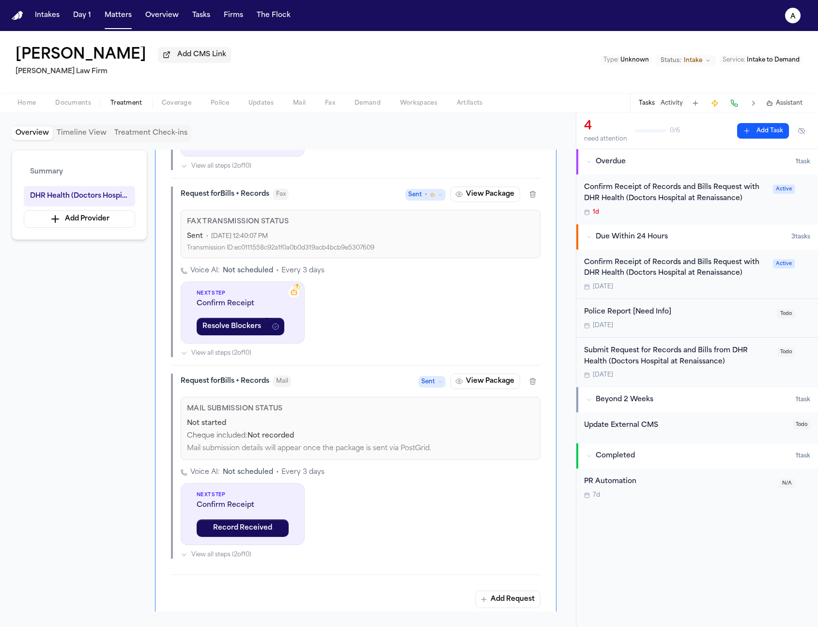
scroll to position [474, 0]
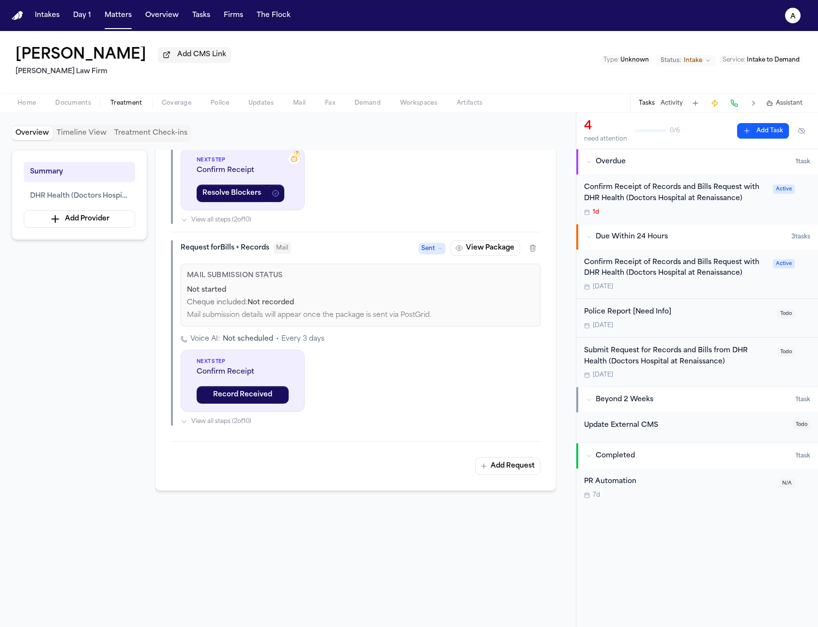
scroll to position [598, 0]
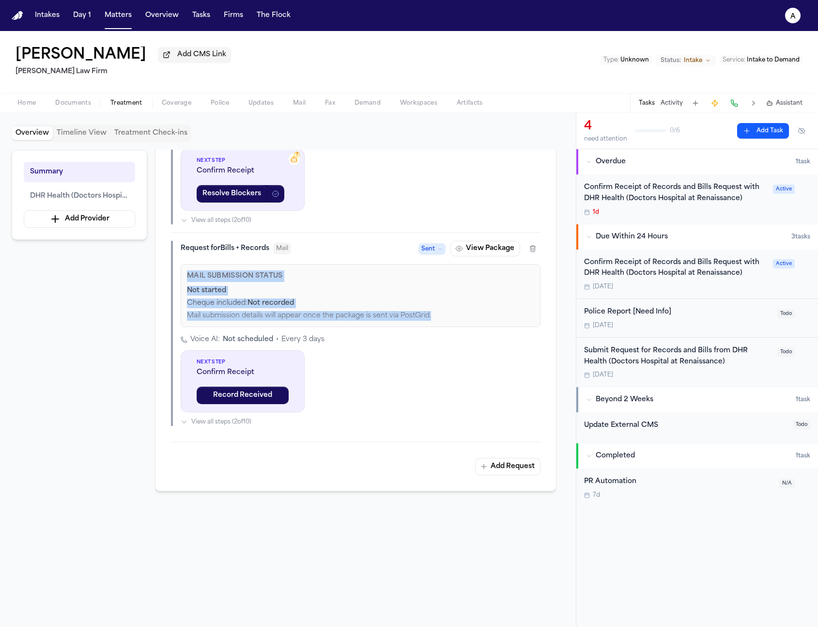
drag, startPoint x: 443, startPoint y: 332, endPoint x: 188, endPoint y: 282, distance: 259.3
click at [188, 282] on div "Mail Submission Status Not started Cheque included: Not recorded Mail submissio…" at bounding box center [361, 295] width 360 height 63
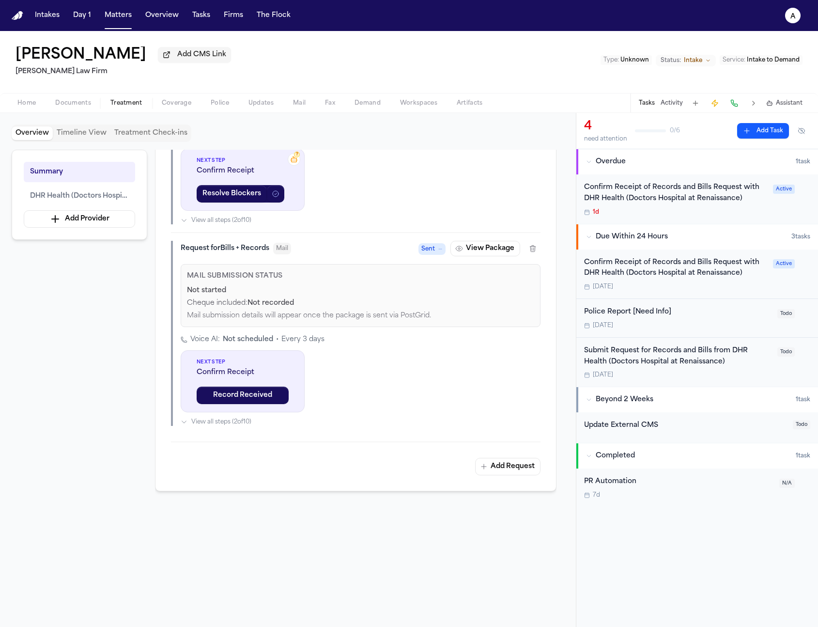
click at [382, 345] on div "Voice AI: Not scheduled • Every 3 days" at bounding box center [361, 340] width 360 height 10
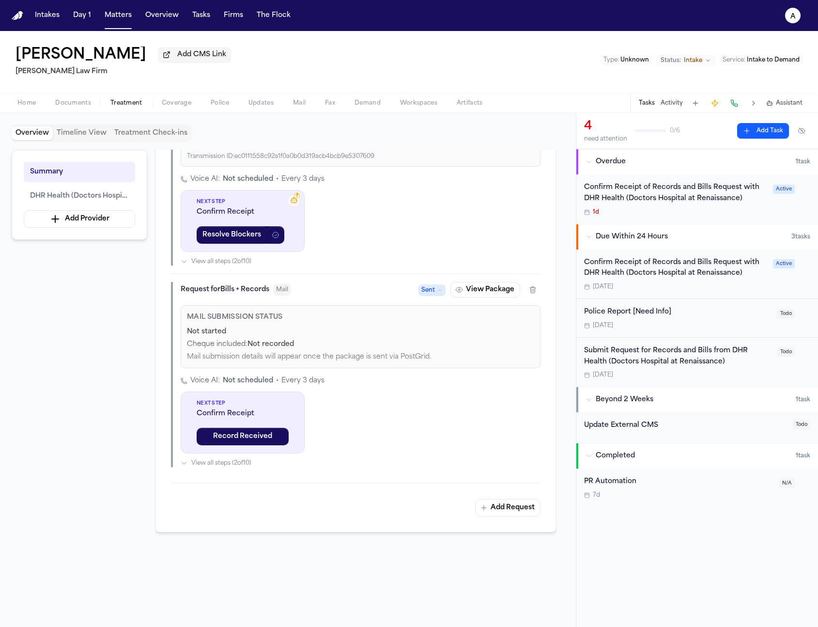
scroll to position [559, 0]
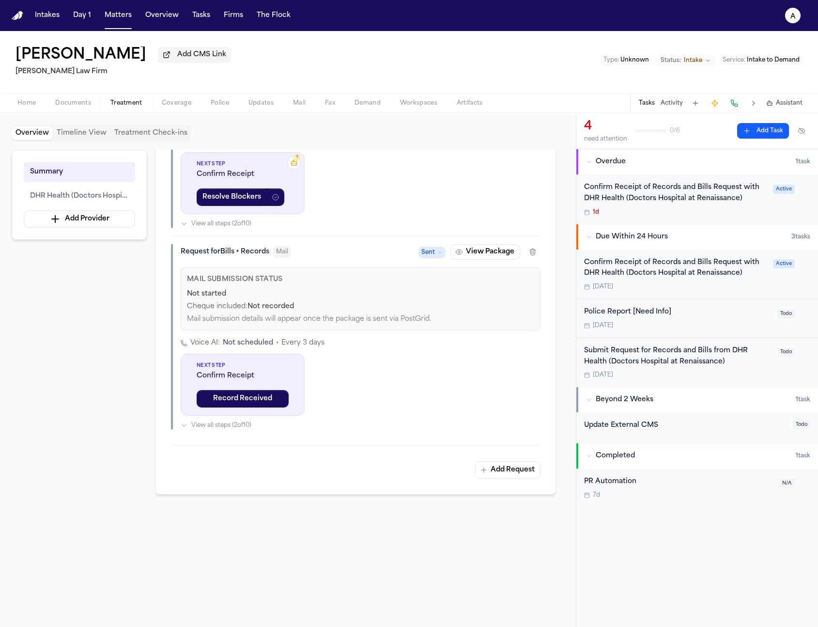
scroll to position [627, 0]
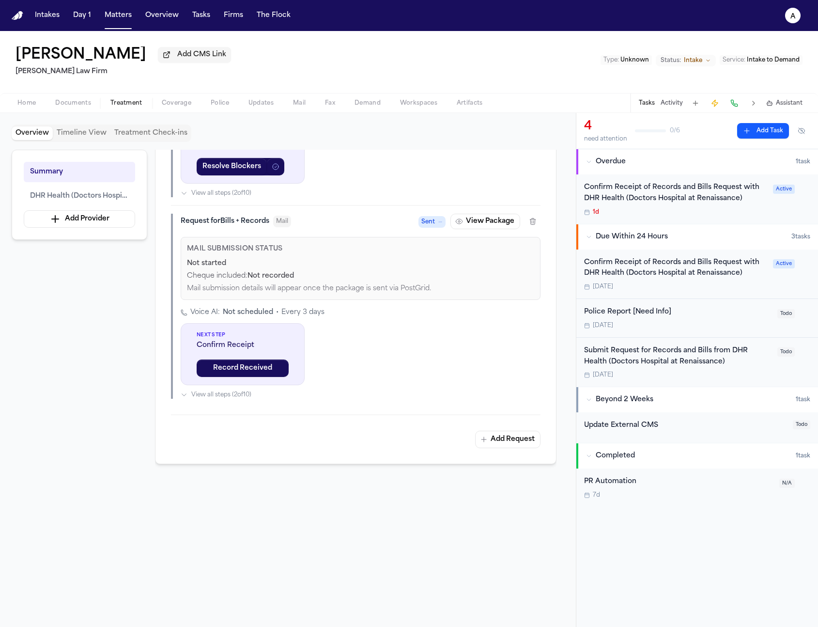
click at [290, 100] on button "Mail" at bounding box center [299, 103] width 32 height 12
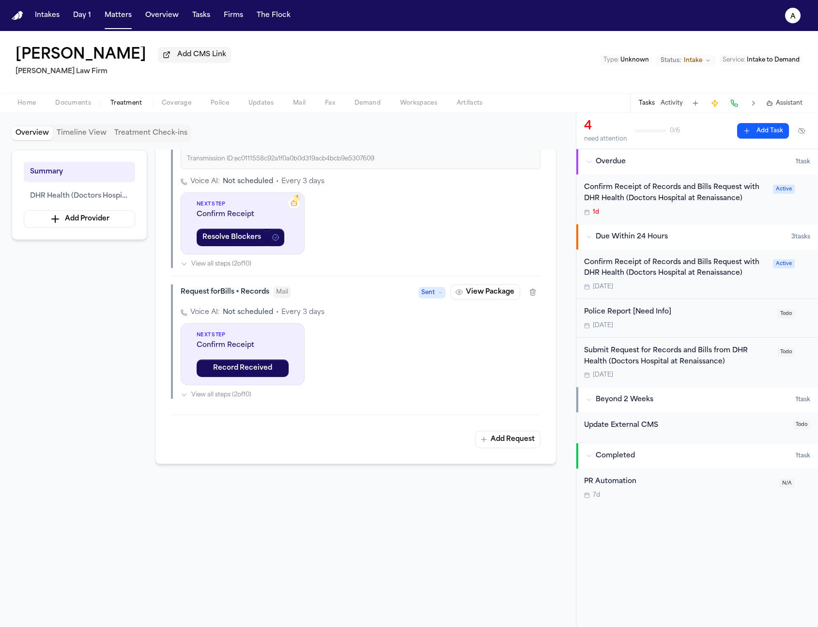
scroll to position [566, 0]
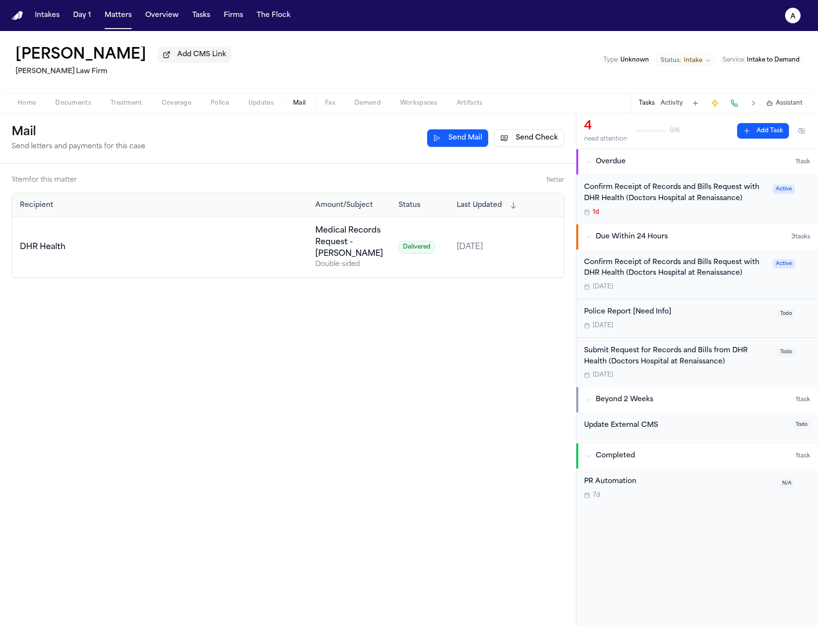
click at [131, 100] on span "Treatment" at bounding box center [126, 103] width 32 height 8
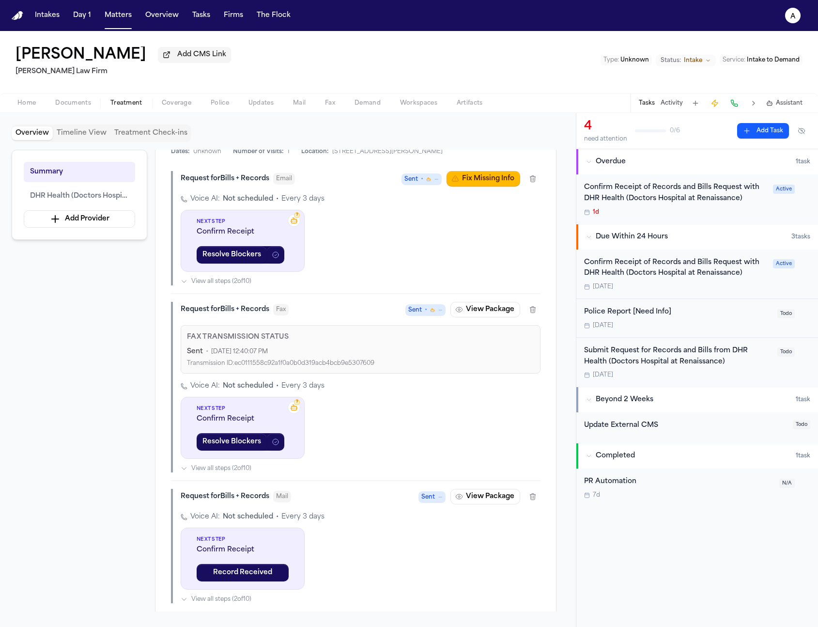
scroll to position [259, 0]
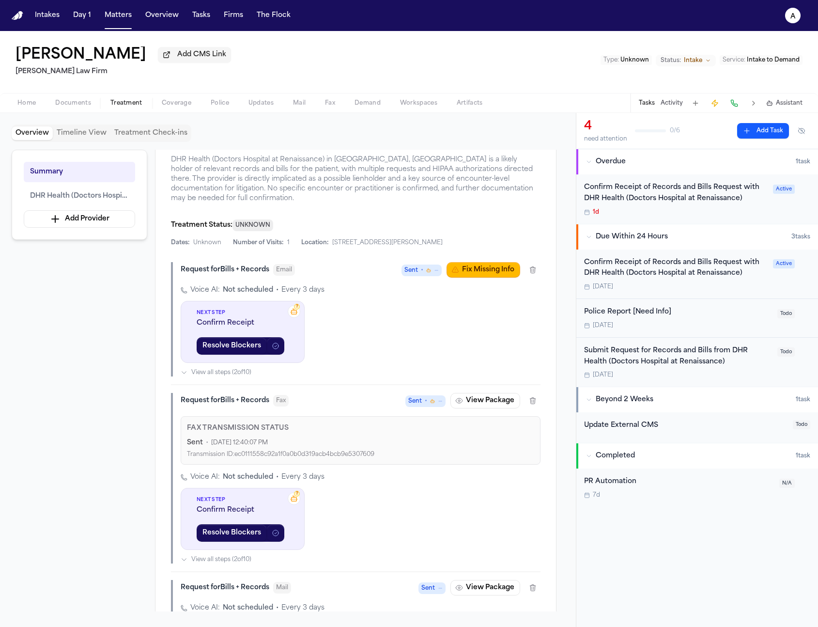
click at [300, 107] on span "Mail" at bounding box center [299, 103] width 13 height 8
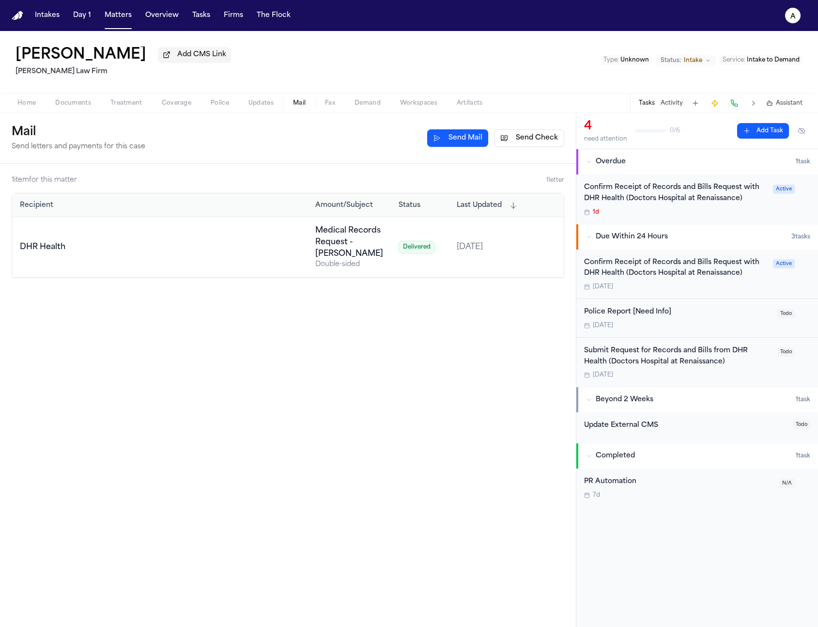
click at [90, 230] on td "DHR Health" at bounding box center [160, 247] width 296 height 61
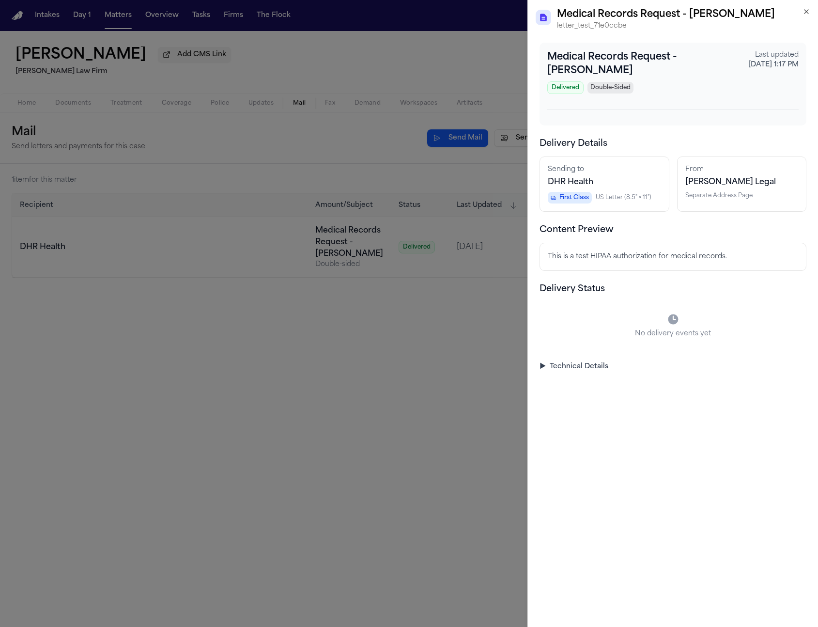
click at [589, 370] on summary "▶ Technical Details" at bounding box center [673, 367] width 267 height 10
